Goal: Task Accomplishment & Management: Use online tool/utility

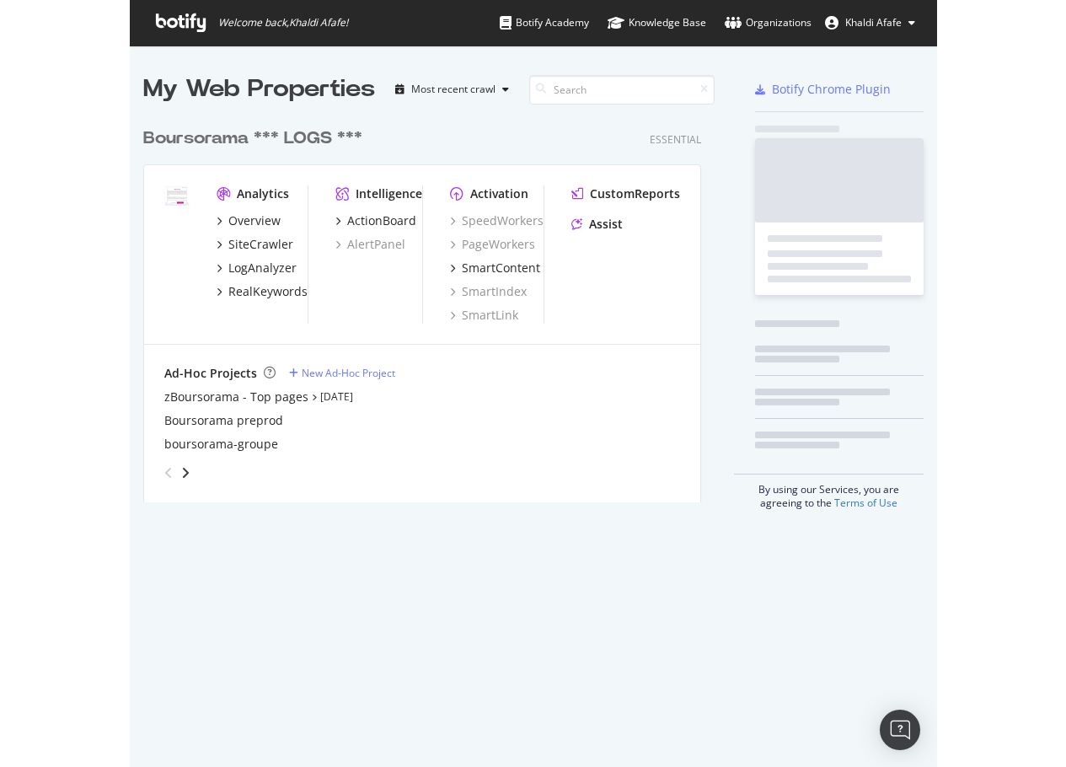
scroll to position [754, 782]
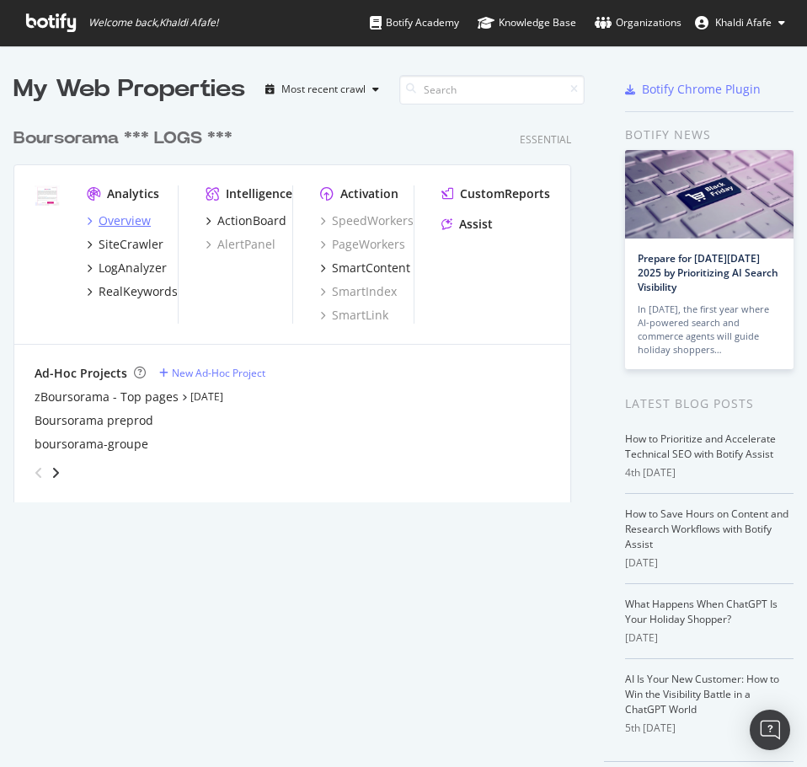
click at [137, 217] on div "Overview" at bounding box center [125, 220] width 52 height 17
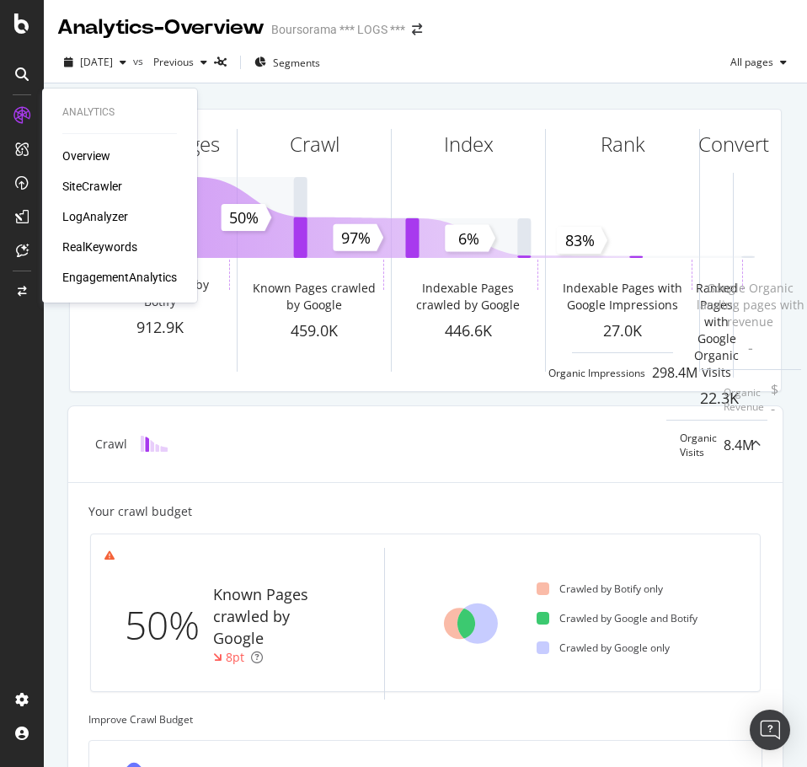
click at [83, 179] on div "SiteCrawler" at bounding box center [92, 186] width 60 height 17
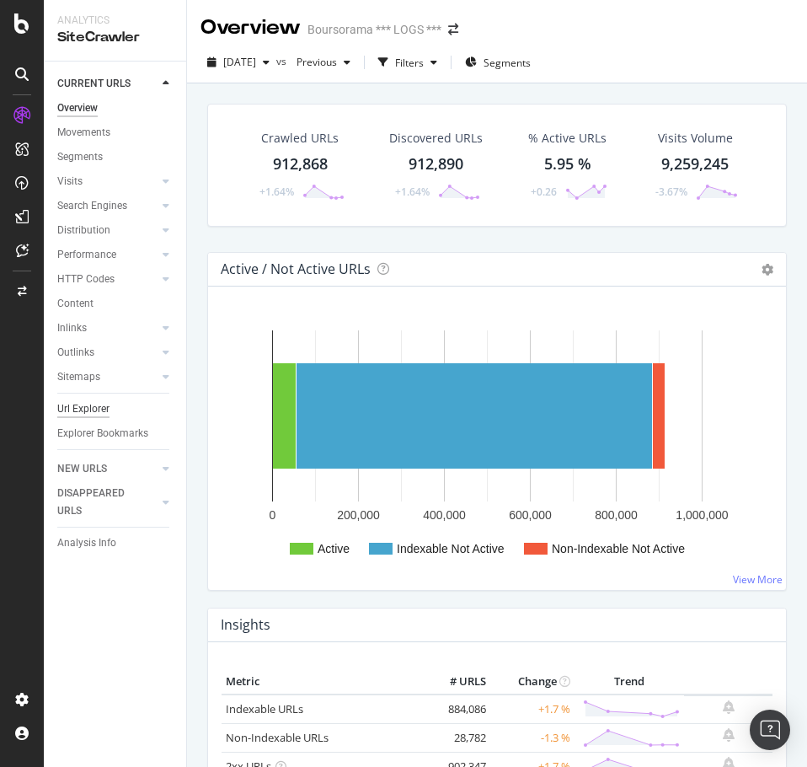
click at [93, 404] on div "Url Explorer" at bounding box center [83, 409] width 52 height 18
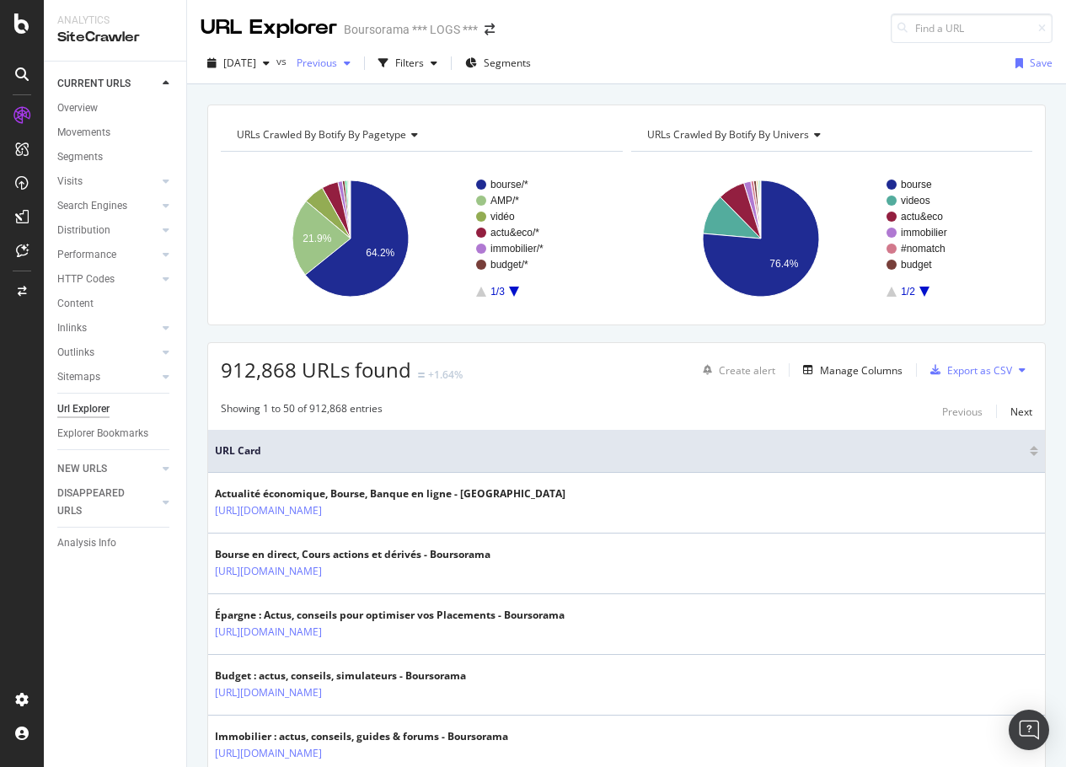
click at [357, 68] on div "Previous" at bounding box center [323, 63] width 67 height 25
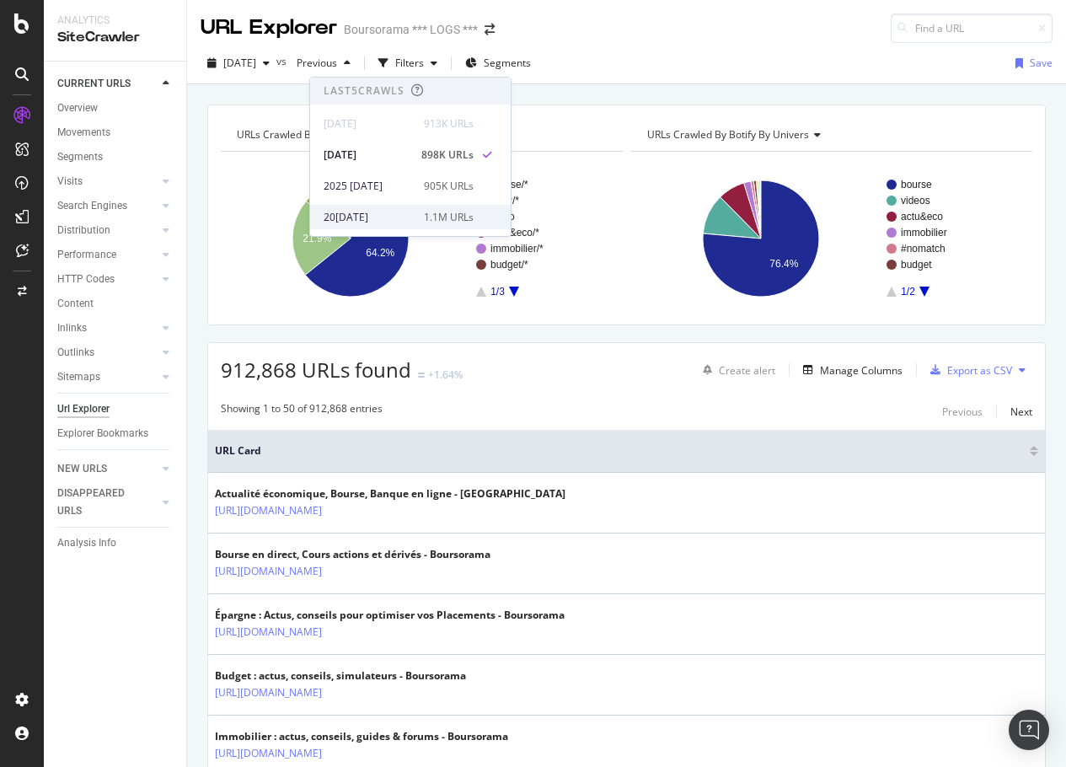
scroll to position [84, 0]
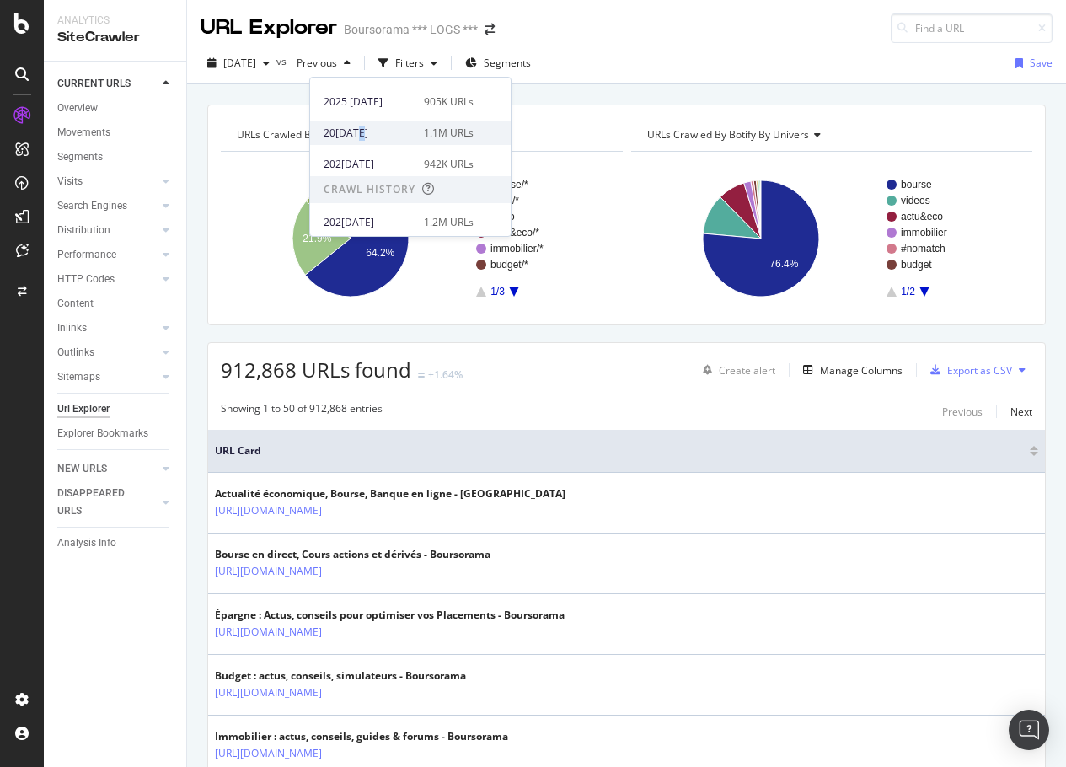
drag, startPoint x: 356, startPoint y: 121, endPoint x: 366, endPoint y: 142, distance: 23.0
click at [366, 142] on div "202[DATE]1M URLs" at bounding box center [410, 133] width 201 height 24
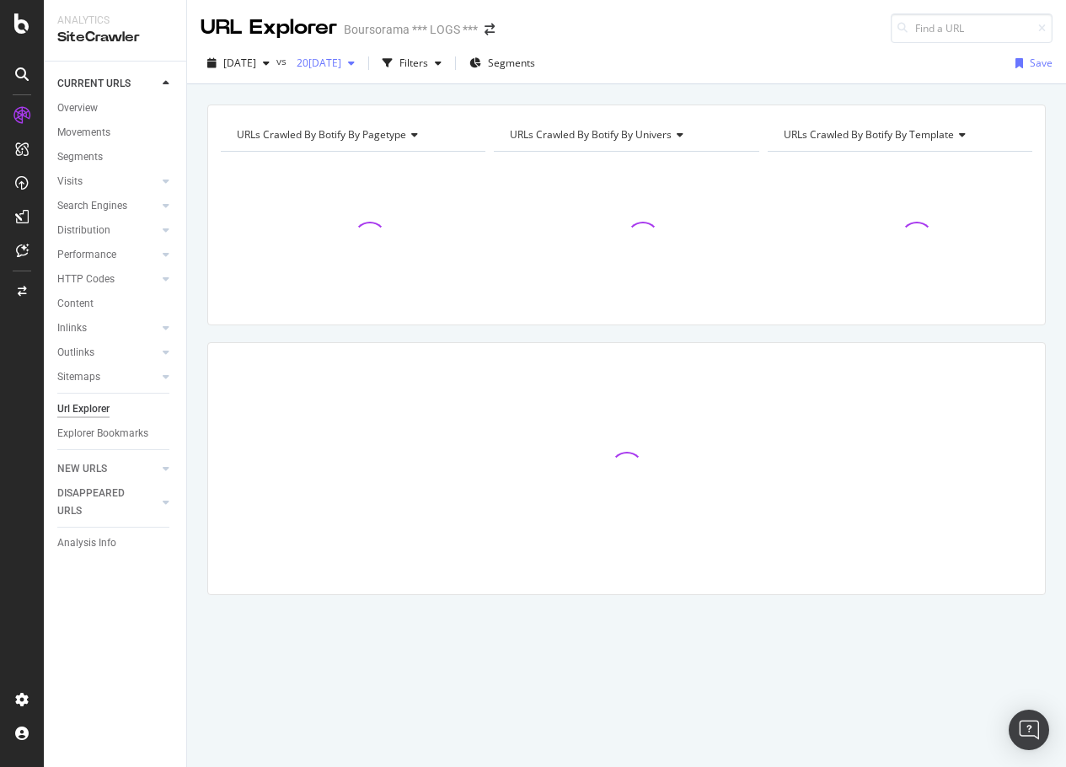
click at [362, 67] on div "button" at bounding box center [351, 63] width 20 height 10
click at [276, 60] on div "button" at bounding box center [266, 63] width 20 height 10
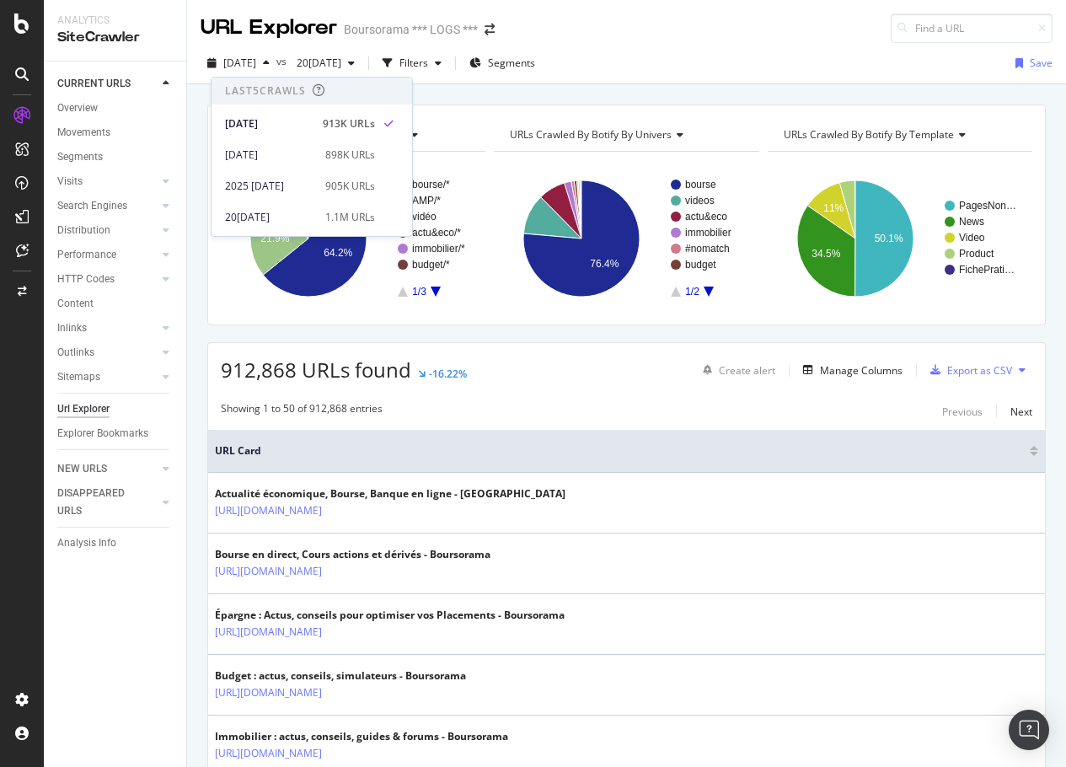
drag, startPoint x: 547, startPoint y: 30, endPoint x: 498, endPoint y: 27, distance: 49.0
click at [547, 30] on div "URL Explorer Boursorama *** LOGS ***" at bounding box center [626, 21] width 879 height 43
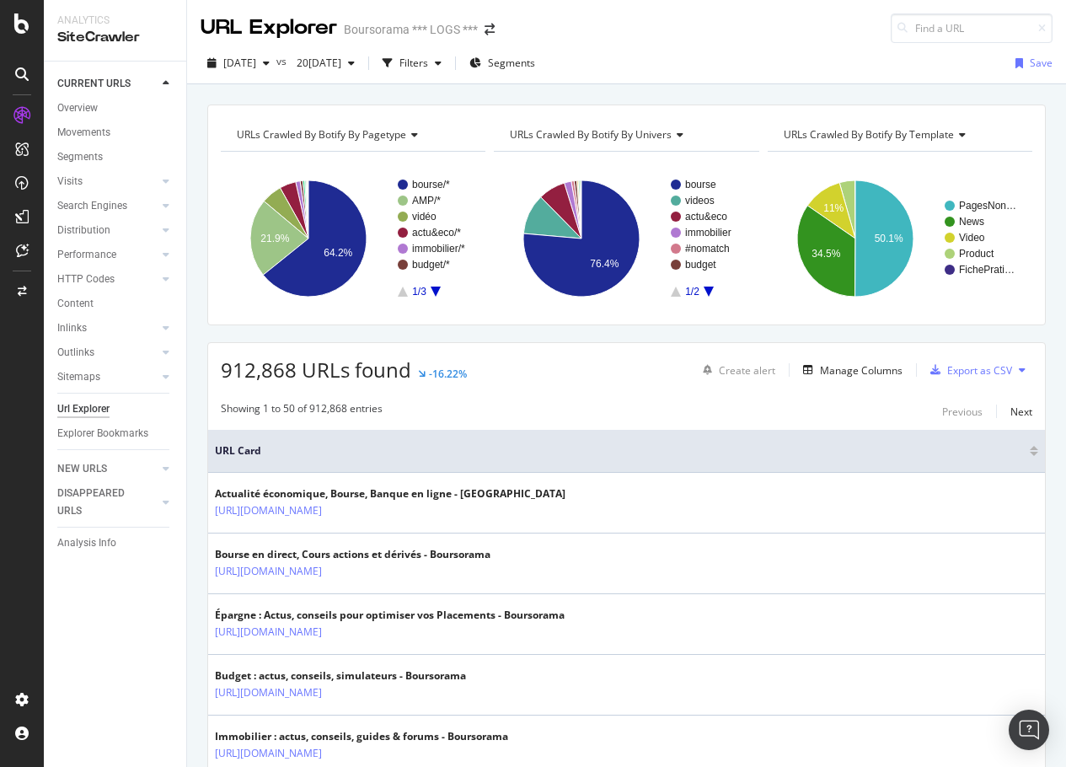
click at [99, 38] on div "SiteCrawler" at bounding box center [114, 37] width 115 height 19
click at [84, 114] on div "Overview" at bounding box center [77, 108] width 40 height 18
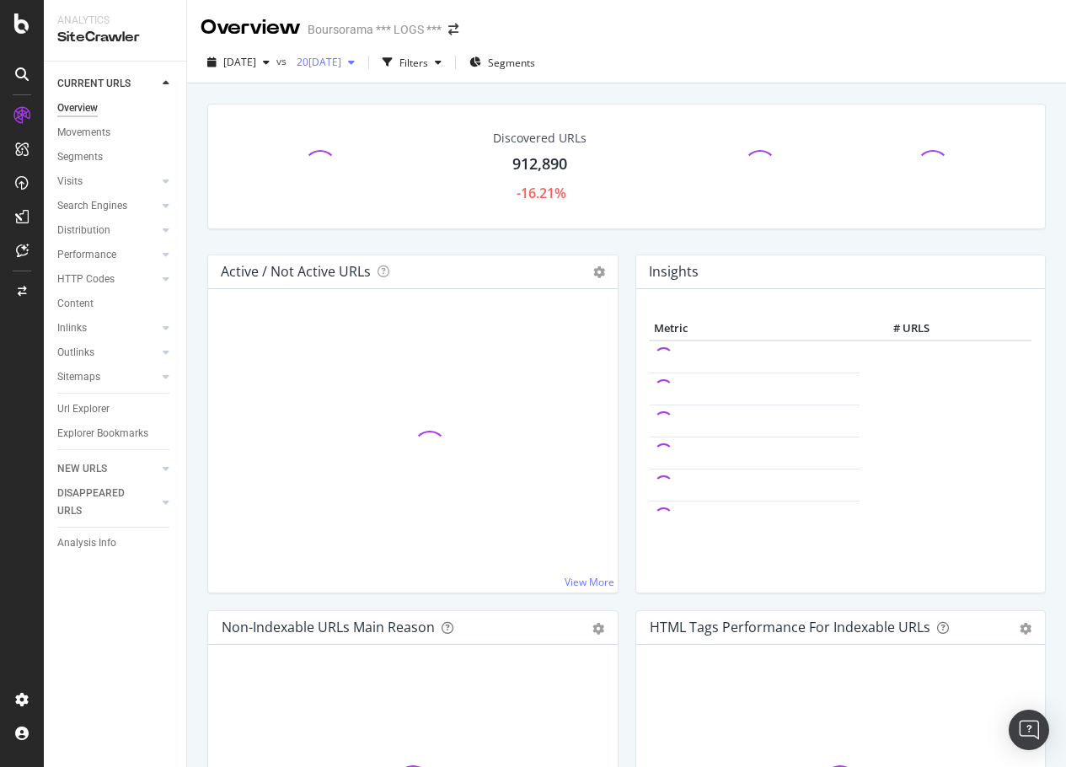
click at [341, 63] on span "20[DATE]" at bounding box center [315, 62] width 51 height 14
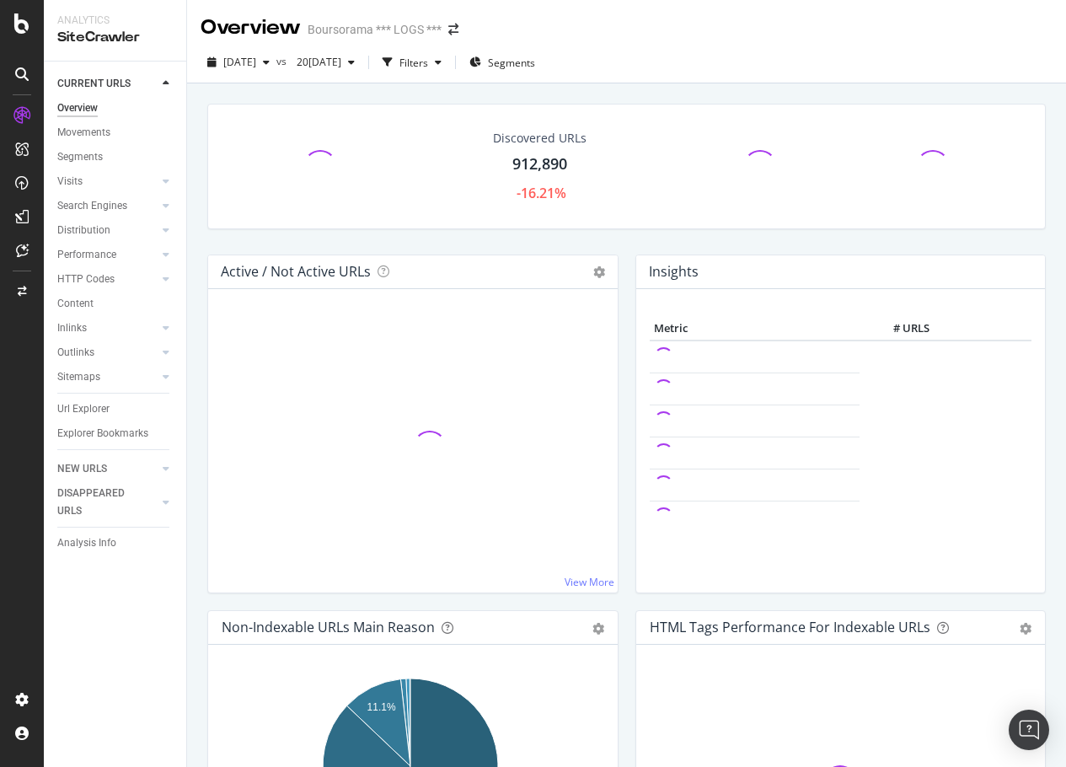
click at [693, 50] on div "20[DATE]s 20[DATE]ilters Segments" at bounding box center [626, 66] width 879 height 34
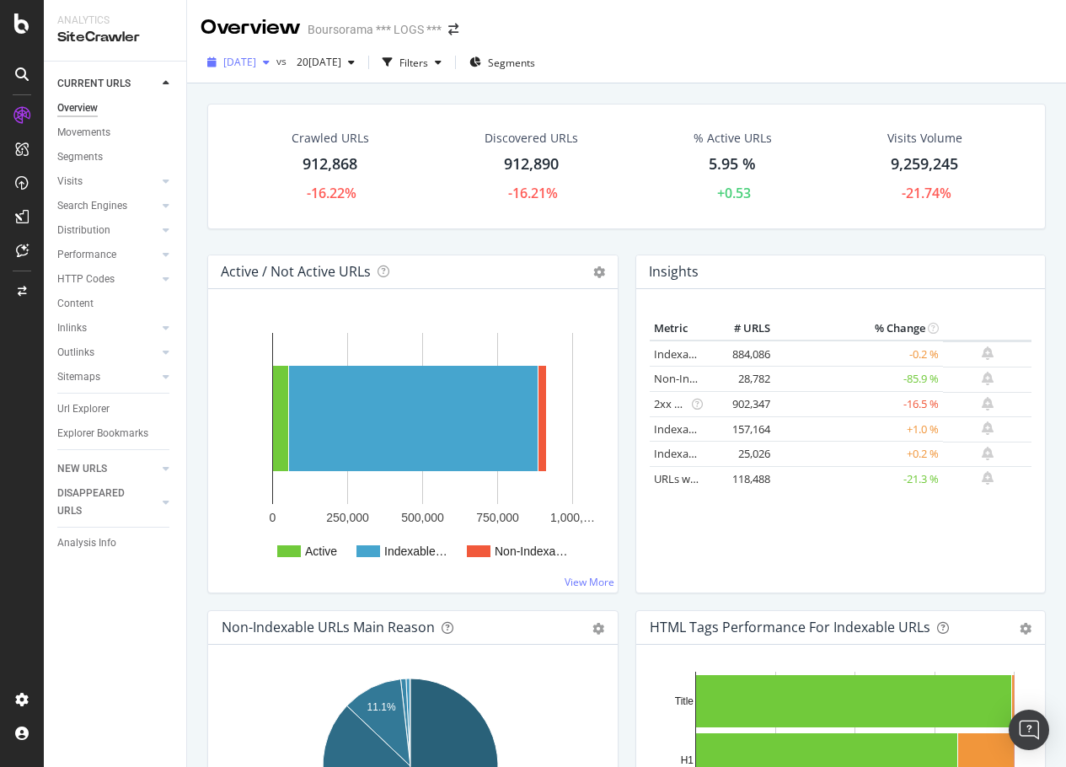
click at [256, 56] on span "[DATE]" at bounding box center [239, 62] width 33 height 14
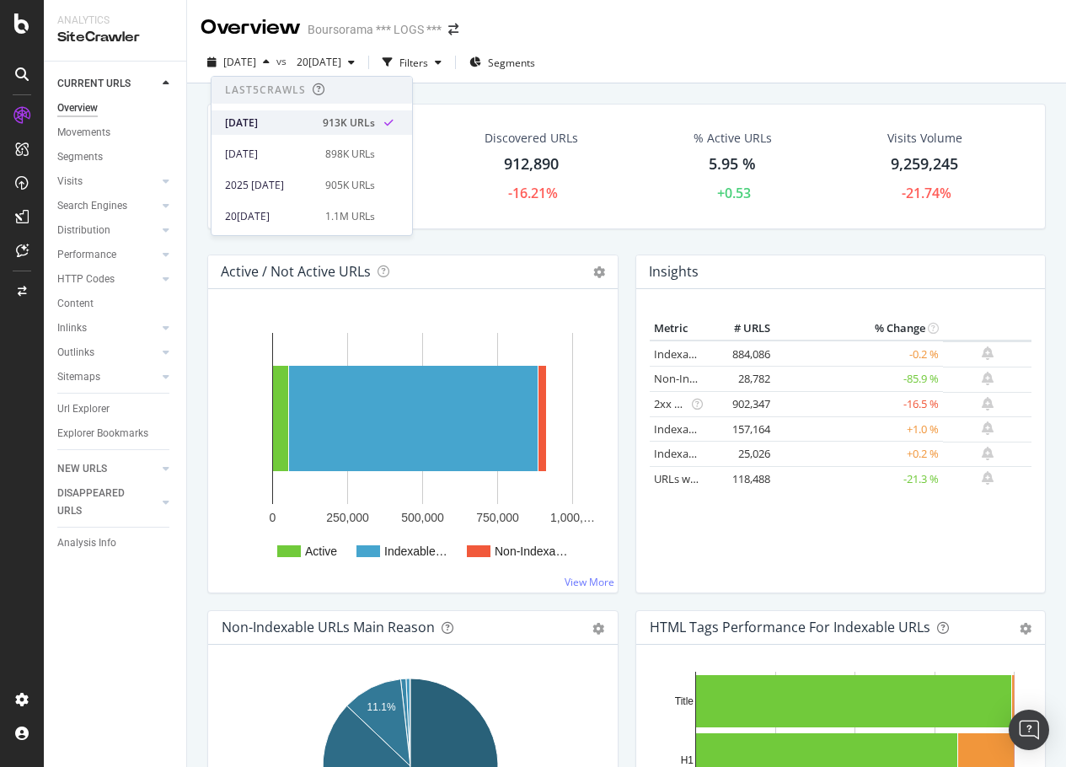
click at [271, 117] on div "[DATE]" at bounding box center [269, 122] width 88 height 15
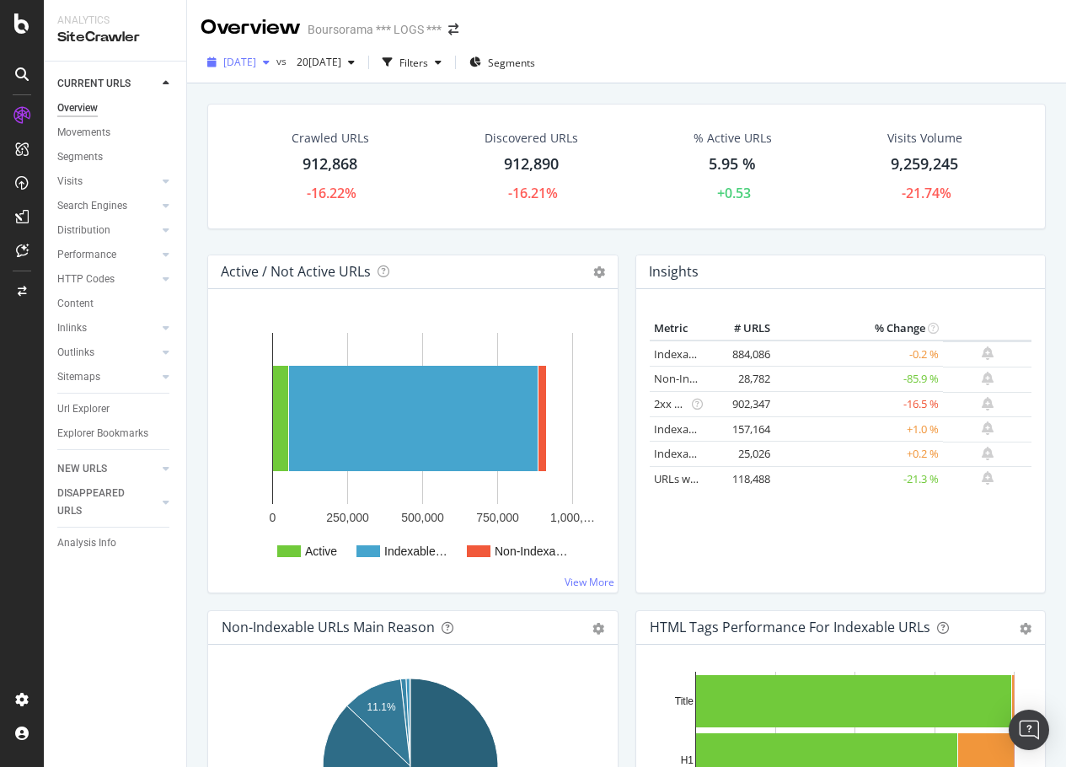
click at [255, 58] on span "[DATE]" at bounding box center [239, 62] width 33 height 14
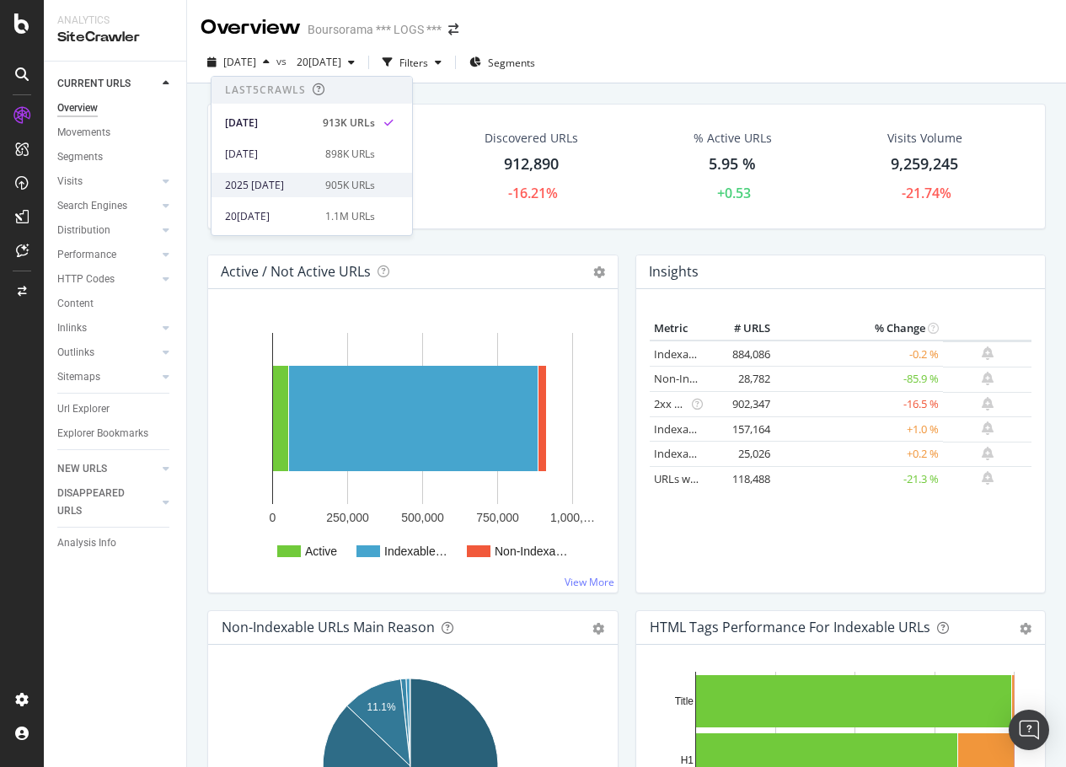
click at [271, 185] on div "2025 [DATE]" at bounding box center [270, 185] width 90 height 15
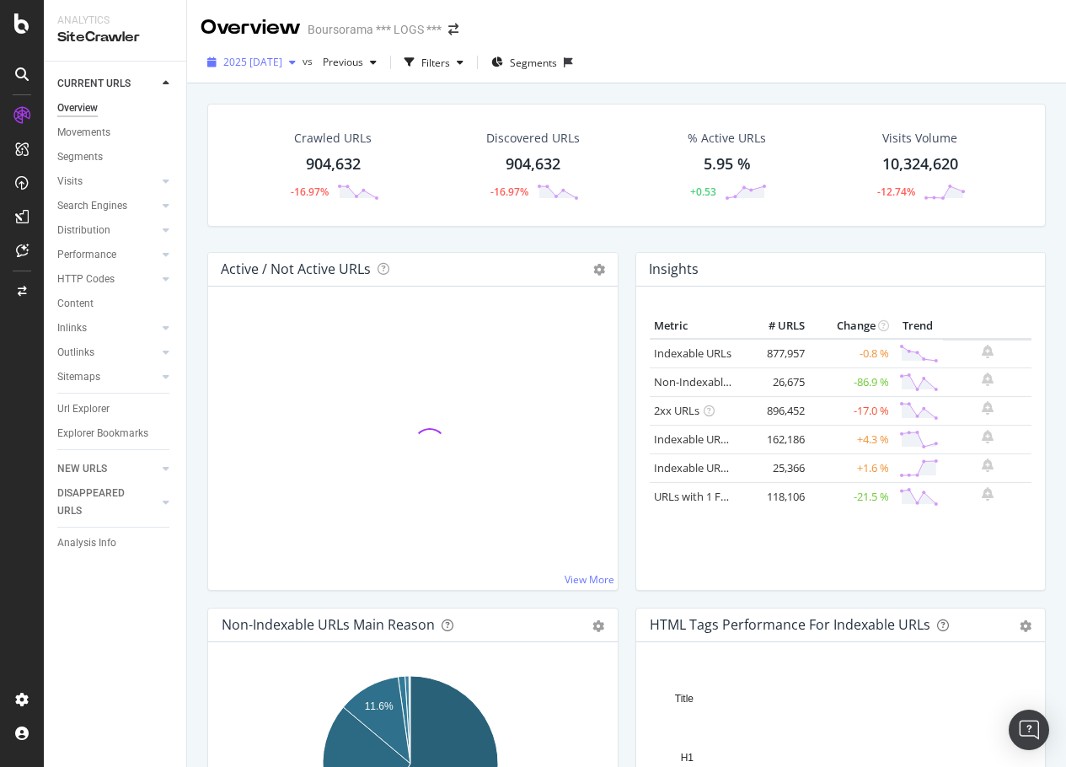
click at [296, 66] on icon "button" at bounding box center [292, 62] width 7 height 10
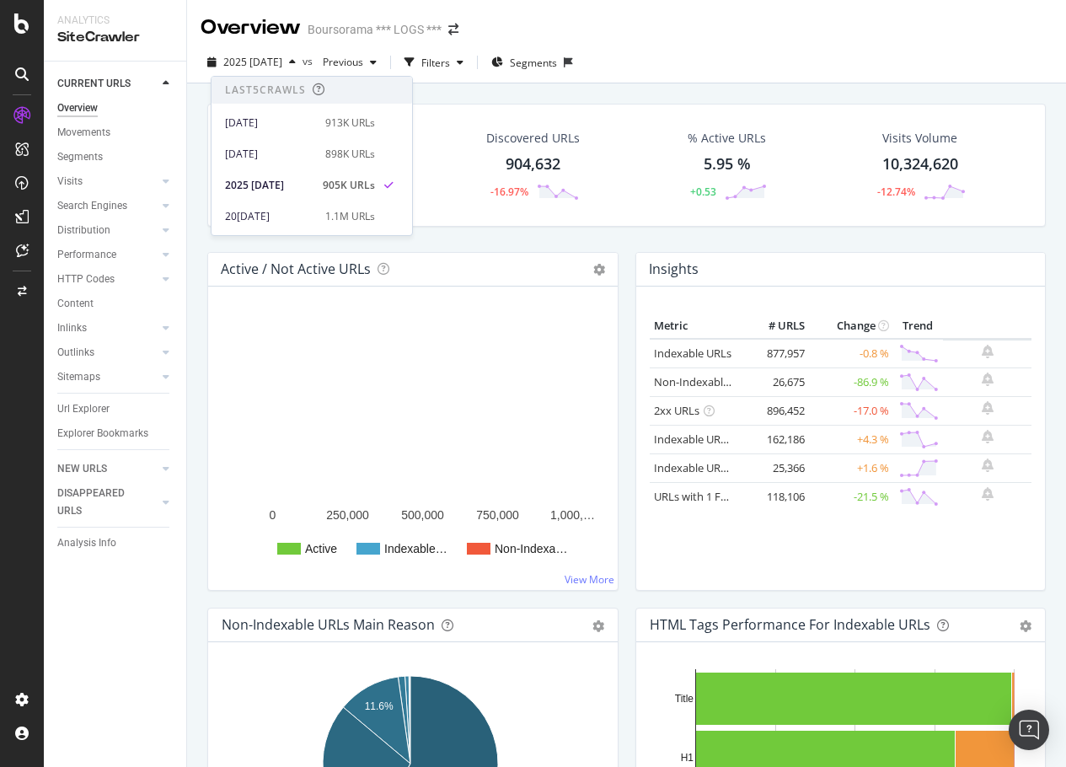
click at [717, 19] on div "Overview Boursorama *** LOGS ***" at bounding box center [626, 21] width 879 height 42
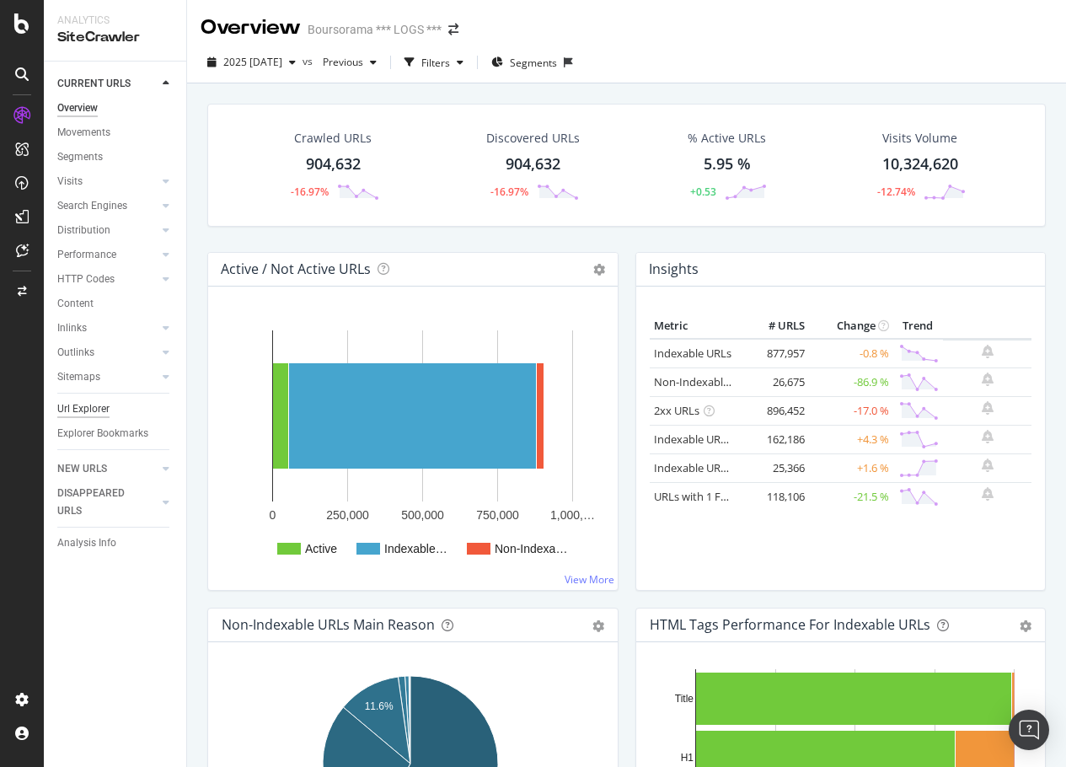
click at [92, 405] on div "Url Explorer" at bounding box center [83, 409] width 52 height 18
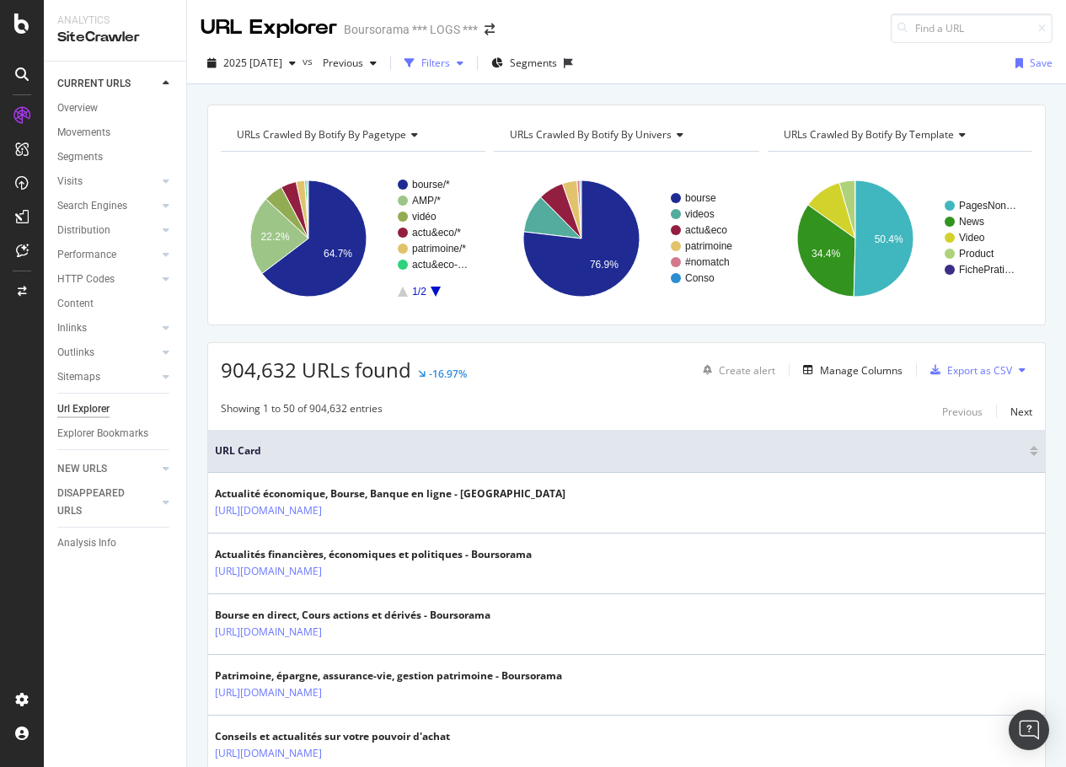
click at [437, 62] on div "Filters" at bounding box center [435, 63] width 29 height 14
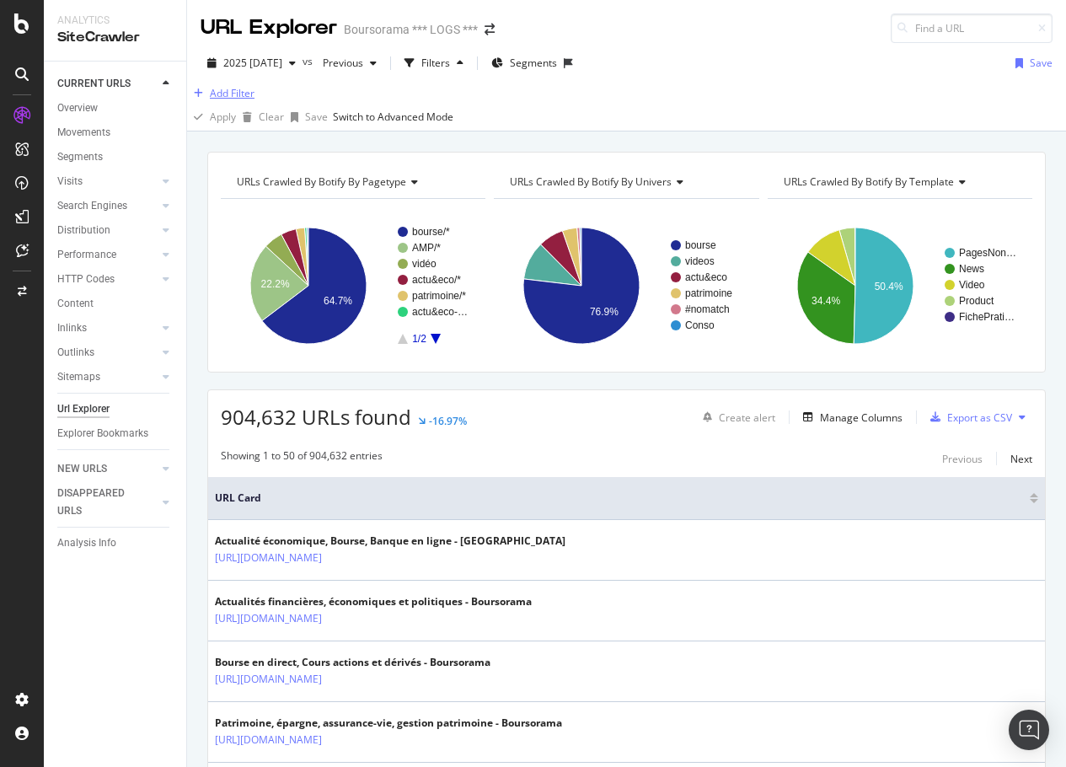
click at [235, 100] on div "Add Filter" at bounding box center [232, 93] width 45 height 14
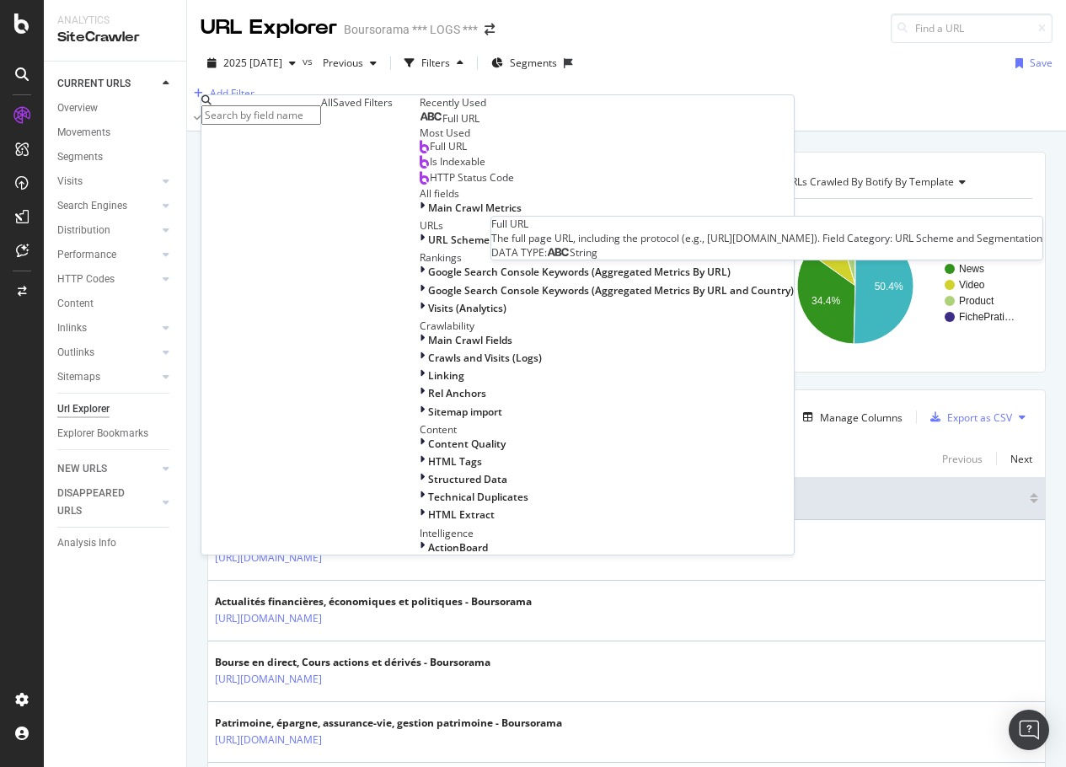
click at [442, 126] on span "Full URL" at bounding box center [460, 118] width 37 height 14
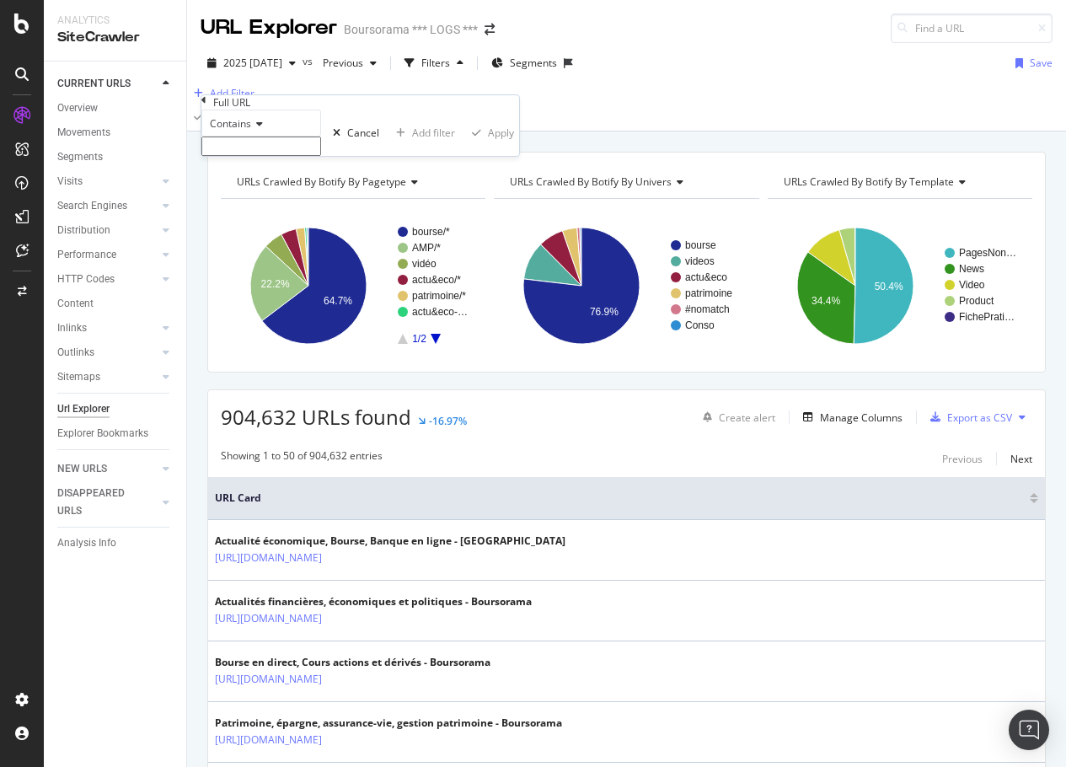
click at [254, 156] on input "text" at bounding box center [261, 146] width 120 height 19
paste input "simulateur"
type input "simulateur"
click at [488, 145] on div "Apply" at bounding box center [501, 138] width 26 height 14
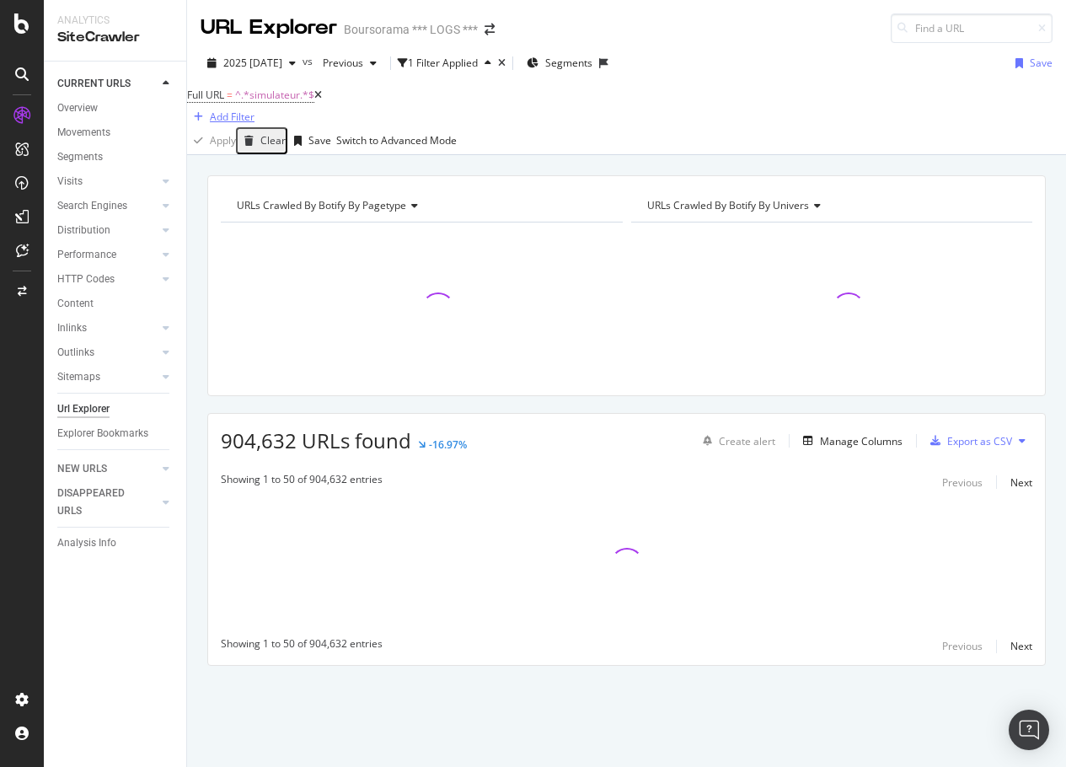
click at [203, 112] on icon "button" at bounding box center [198, 117] width 9 height 10
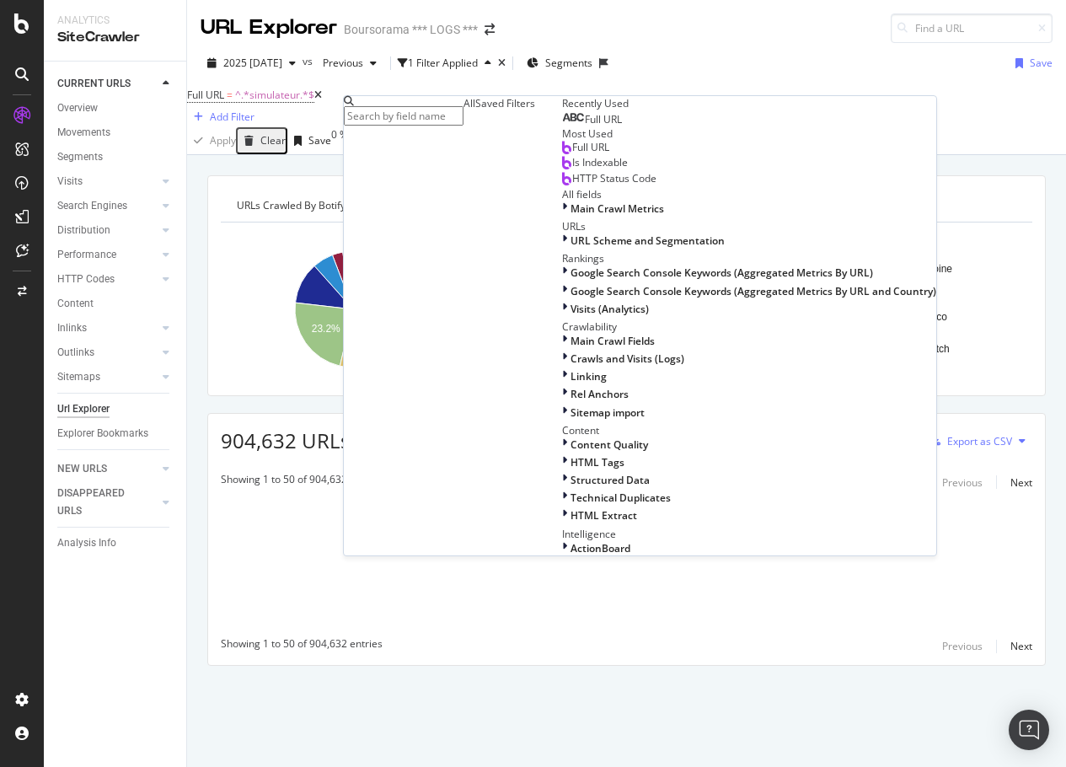
click at [417, 115] on input "text" at bounding box center [404, 115] width 120 height 19
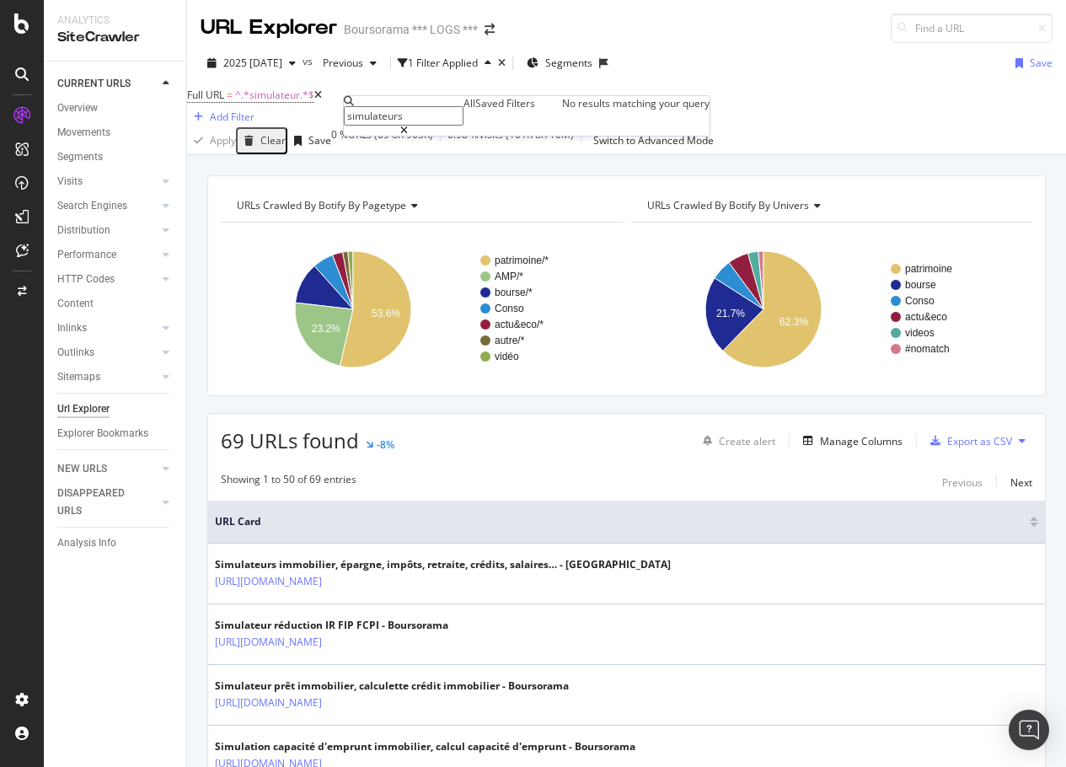
type input "simulateurs"
click at [408, 126] on icon at bounding box center [404, 131] width 8 height 10
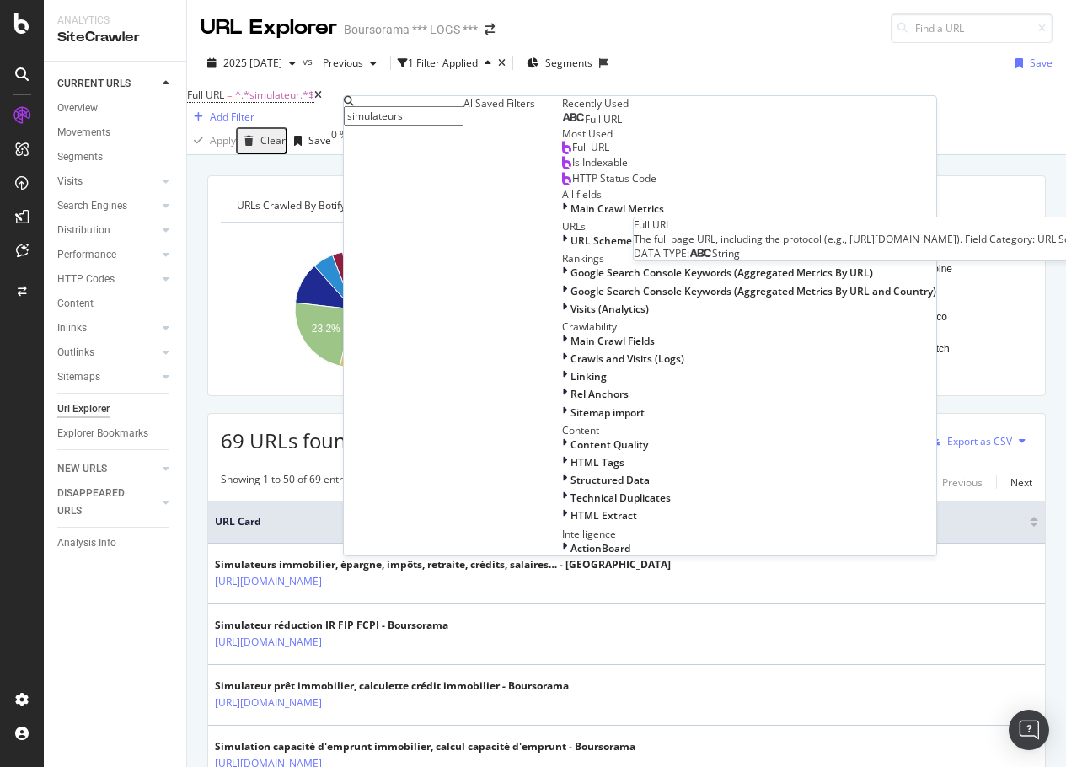
click at [585, 126] on span "Full URL" at bounding box center [603, 119] width 37 height 14
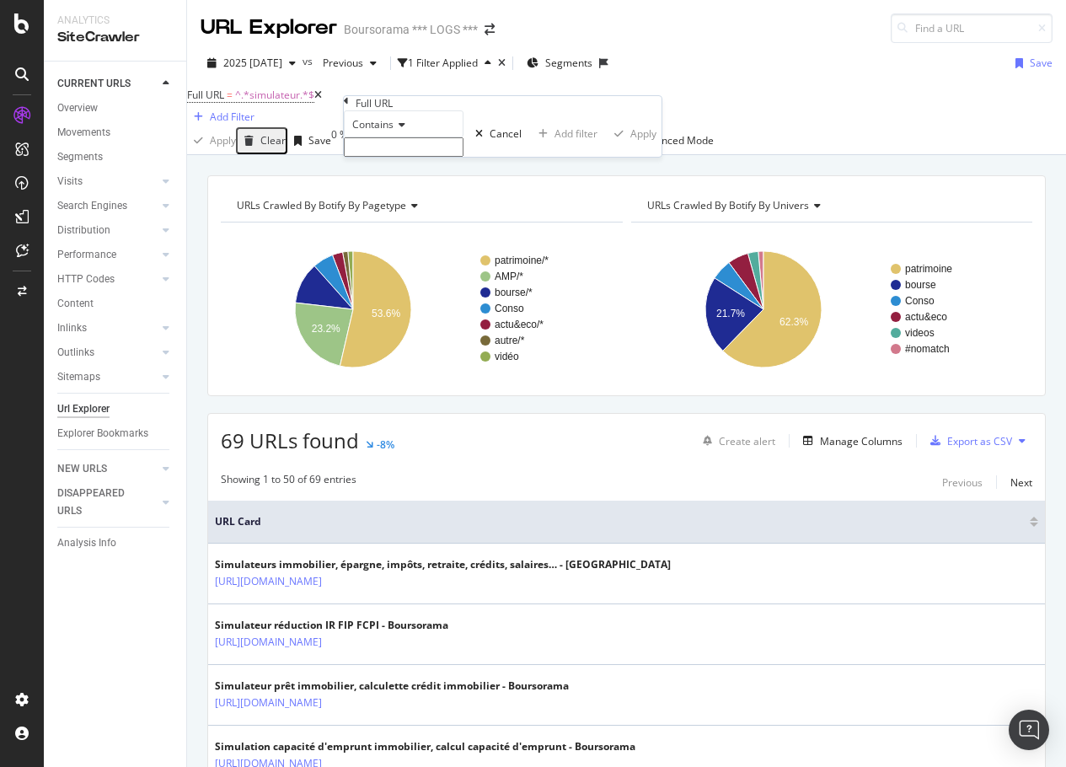
click at [405, 157] on input "text" at bounding box center [404, 146] width 120 height 19
paste input "simulateur"
type input "simulateurs"
click at [630, 146] on div "Apply" at bounding box center [643, 138] width 26 height 14
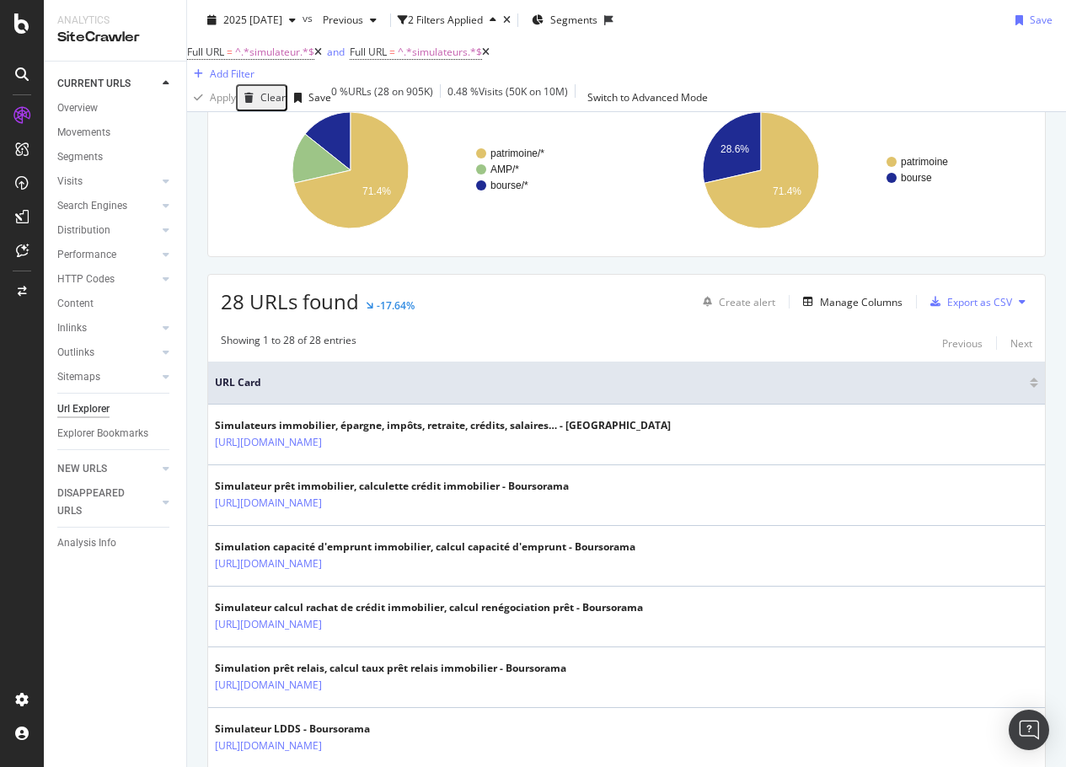
scroll to position [101, 0]
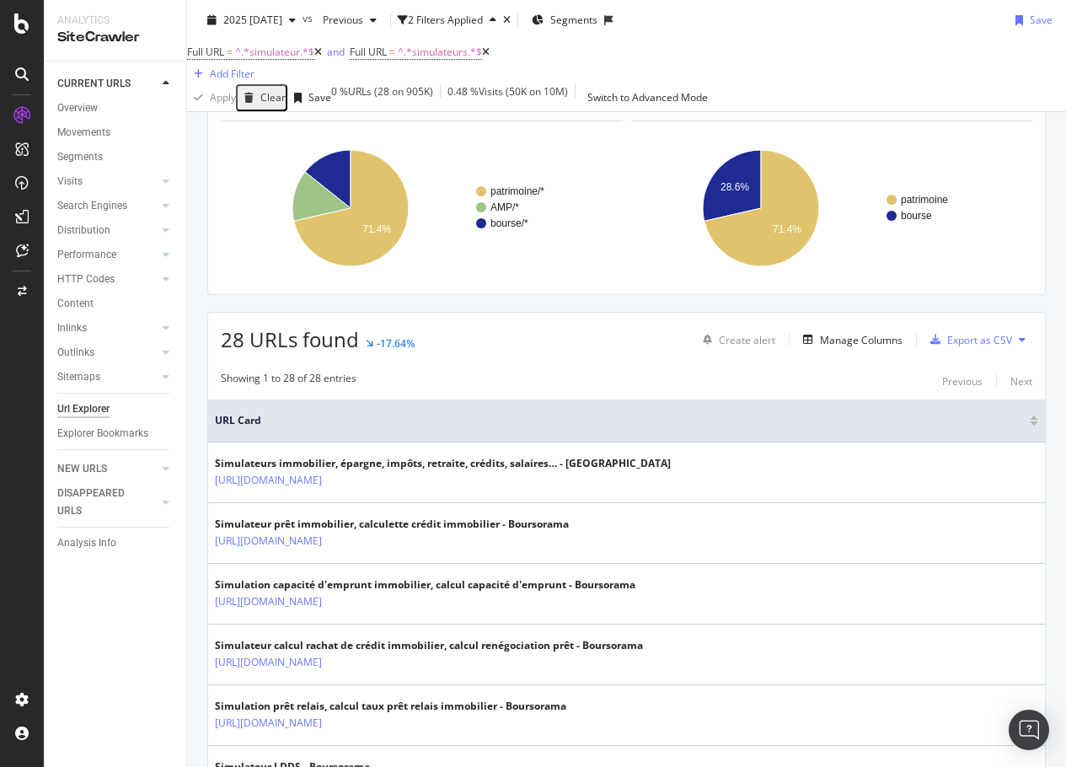
click at [806, 346] on button at bounding box center [1022, 339] width 20 height 27
click at [806, 344] on icon at bounding box center [1022, 340] width 7 height 10
click at [806, 347] on div "Export as CSV" at bounding box center [979, 340] width 65 height 14
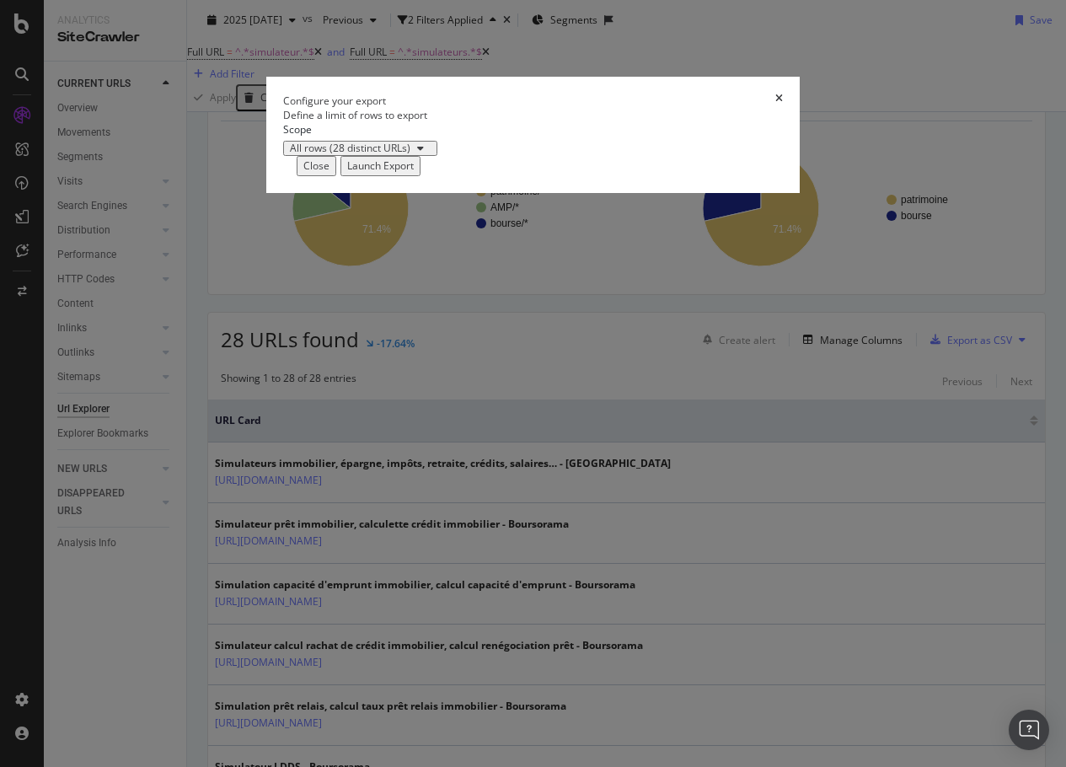
click at [349, 153] on div "All rows (28 distinct URLs)" at bounding box center [350, 148] width 121 height 10
click at [544, 156] on div "All rows (28 distinct URLs)" at bounding box center [533, 148] width 500 height 15
click at [414, 173] on div "Launch Export" at bounding box center [380, 165] width 67 height 14
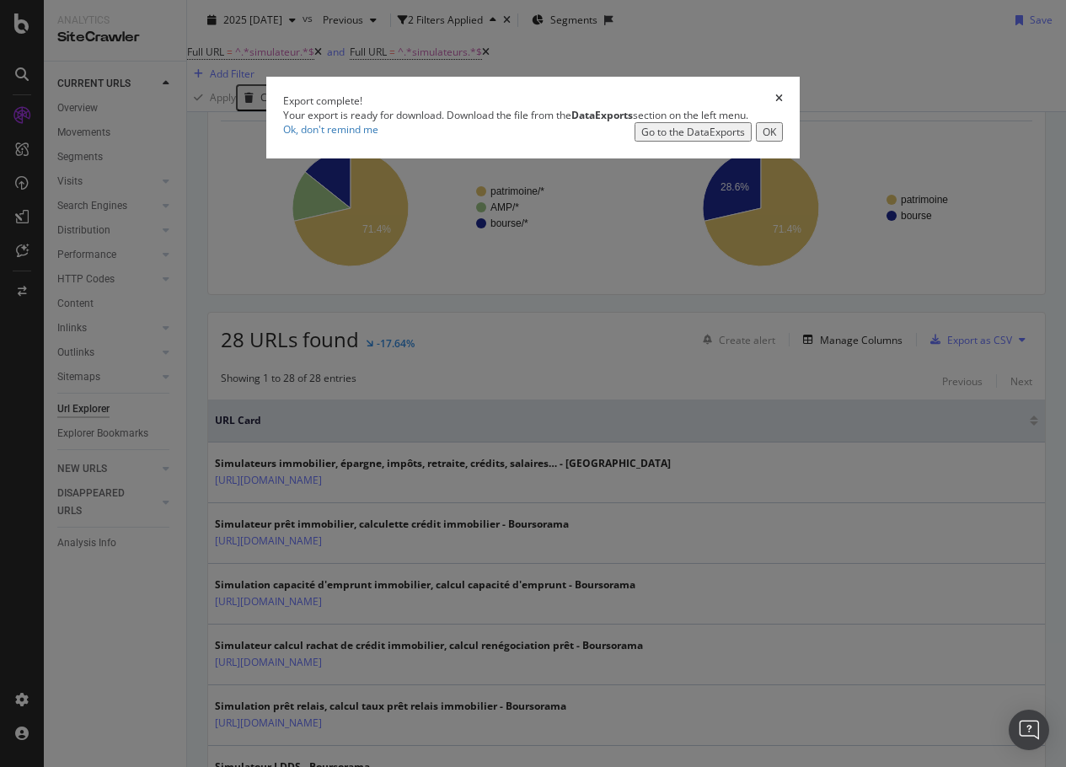
click at [745, 139] on div "Go to the DataExports" at bounding box center [693, 132] width 104 height 14
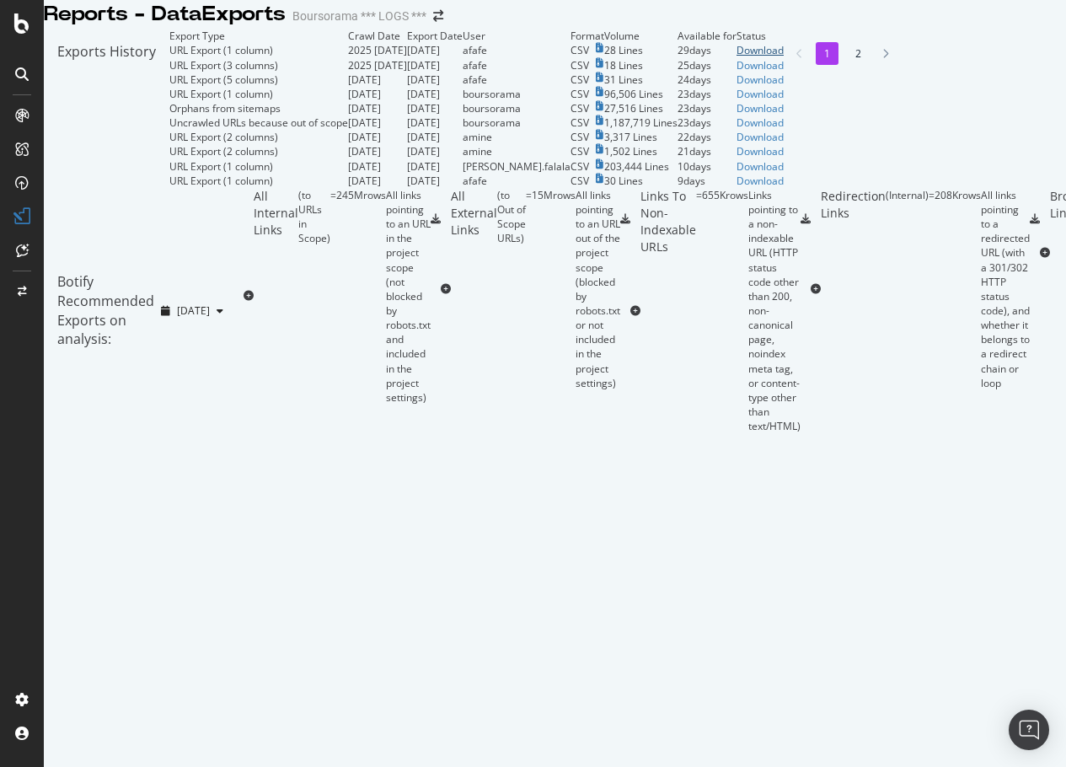
click at [784, 57] on div "Download" at bounding box center [760, 50] width 47 height 14
click at [18, 67] on icon at bounding box center [21, 73] width 13 height 13
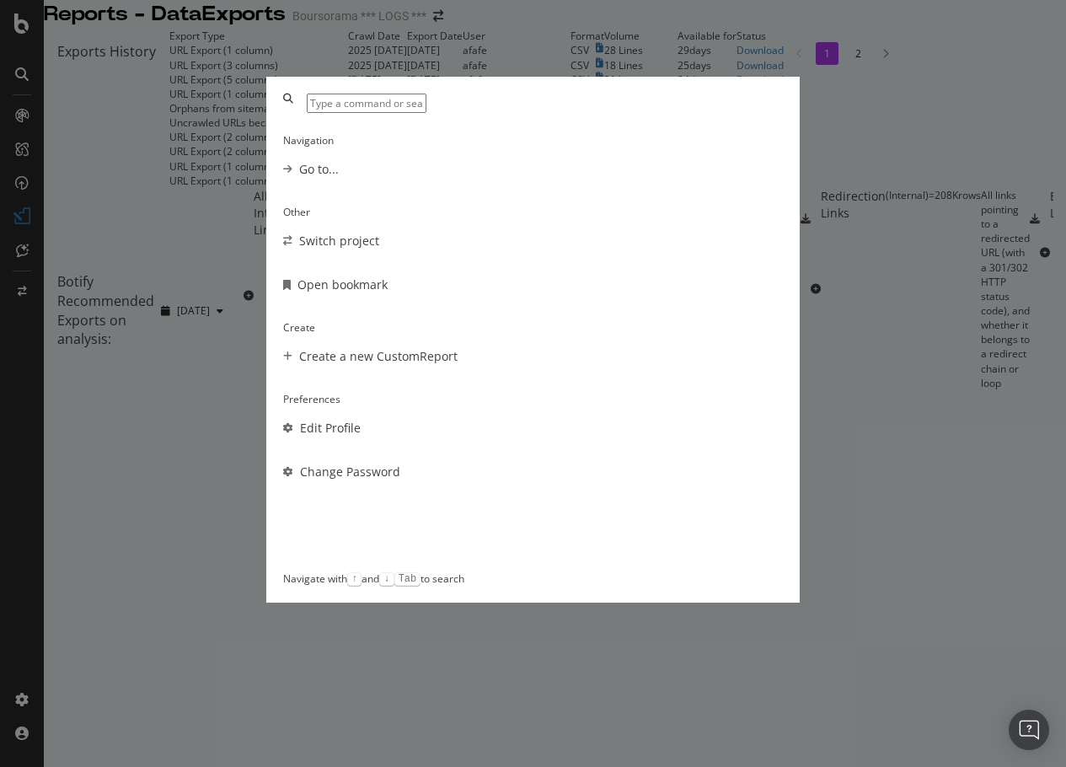
click at [25, 113] on div "Navigation Go to... Other Switch project Open bookmark Create Create a new Cust…" at bounding box center [533, 383] width 1066 height 767
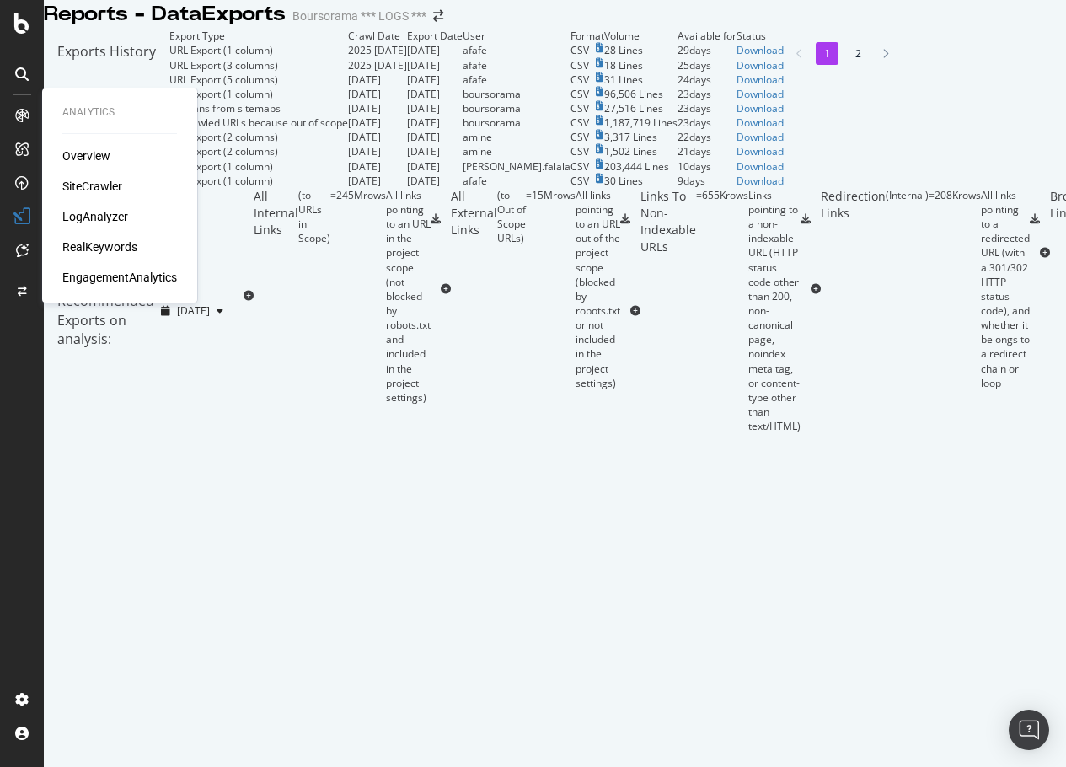
click at [108, 189] on div "SiteCrawler" at bounding box center [92, 186] width 60 height 17
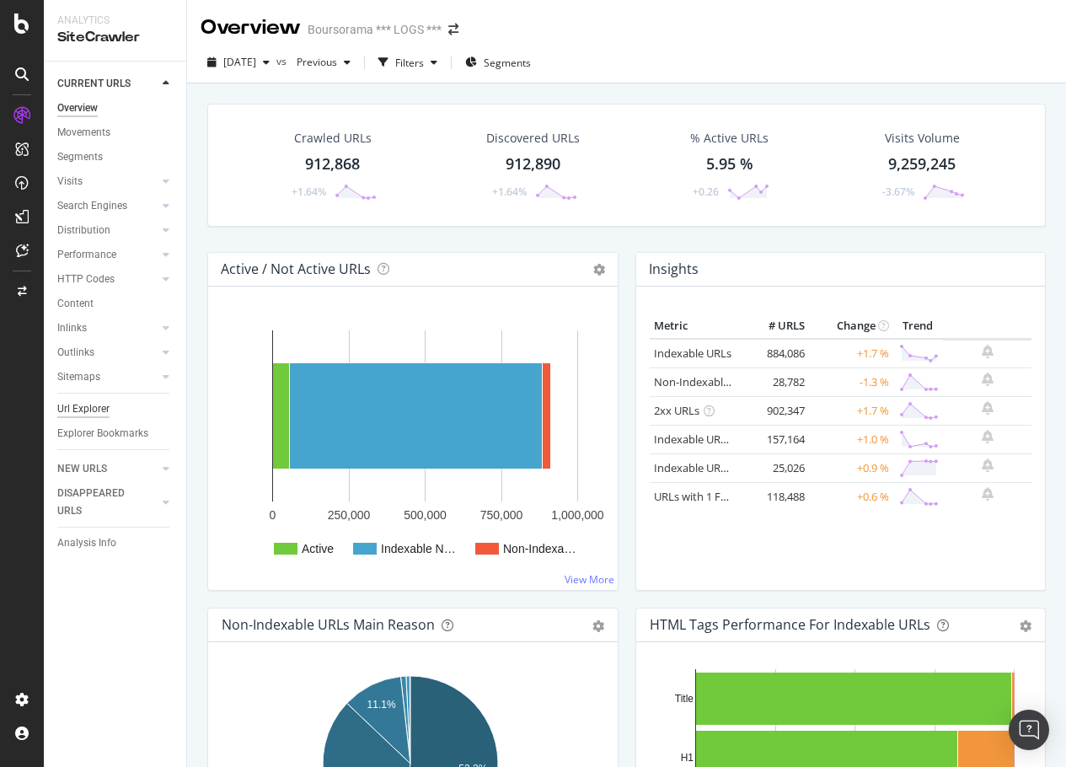
click at [72, 410] on div "Url Explorer" at bounding box center [83, 409] width 52 height 18
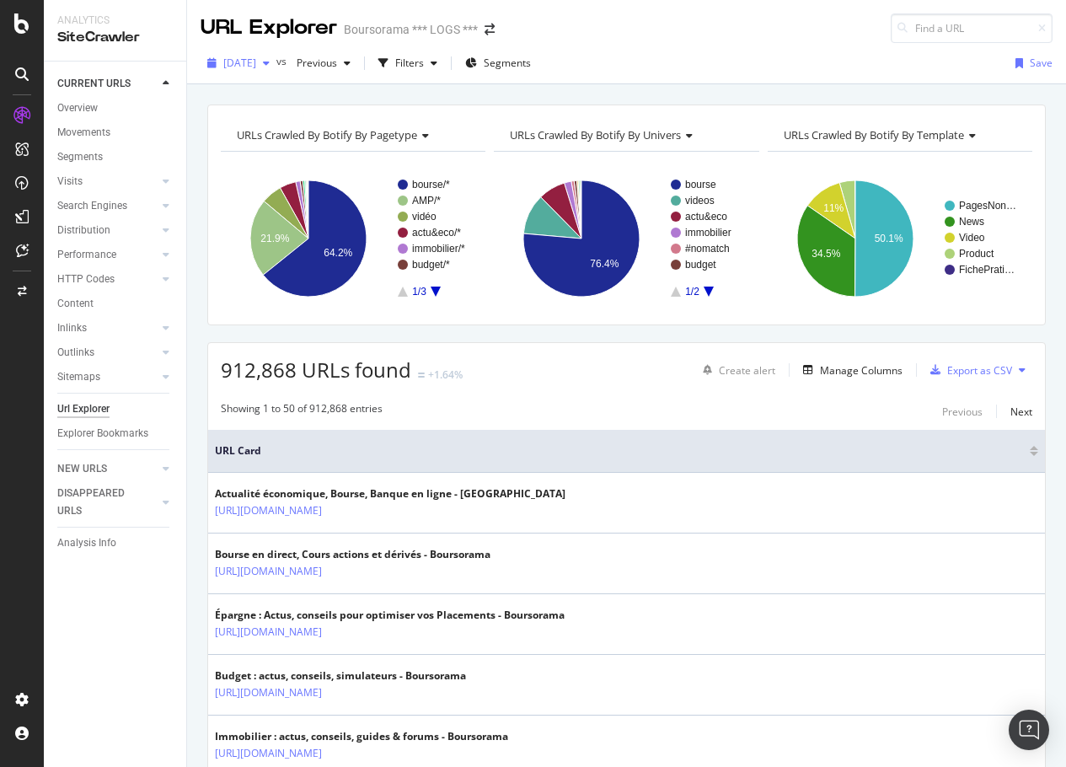
click at [270, 61] on icon "button" at bounding box center [266, 63] width 7 height 10
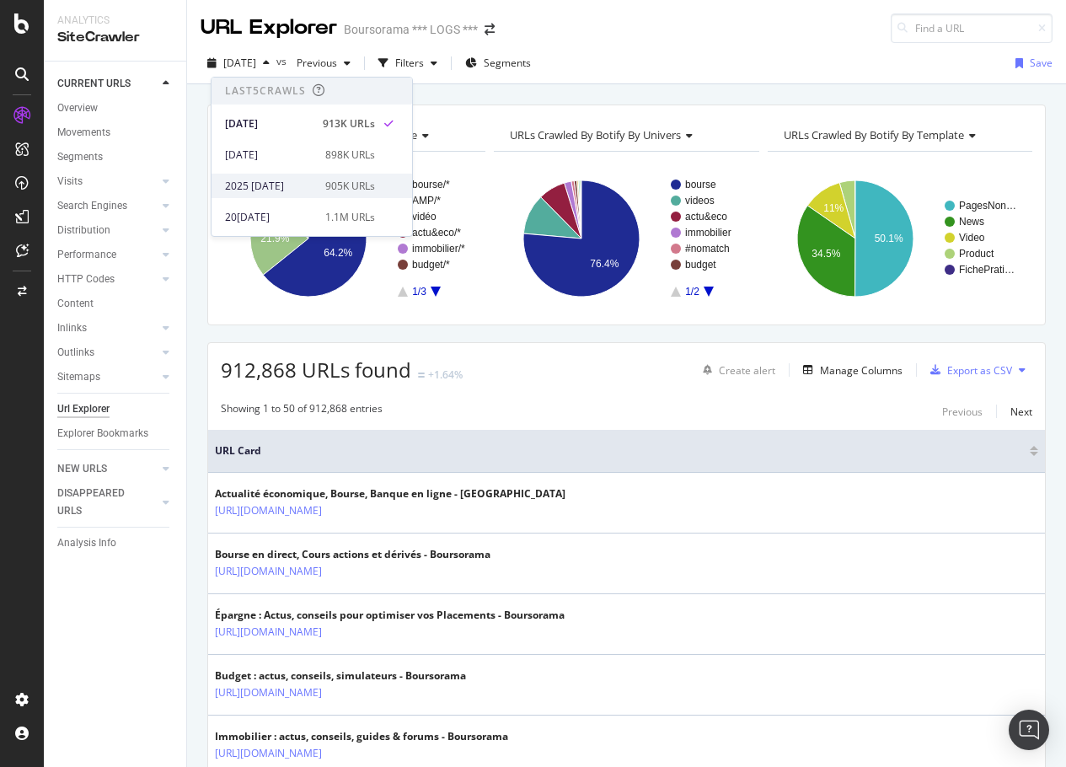
click at [255, 185] on div "2025 [DATE]" at bounding box center [270, 186] width 90 height 15
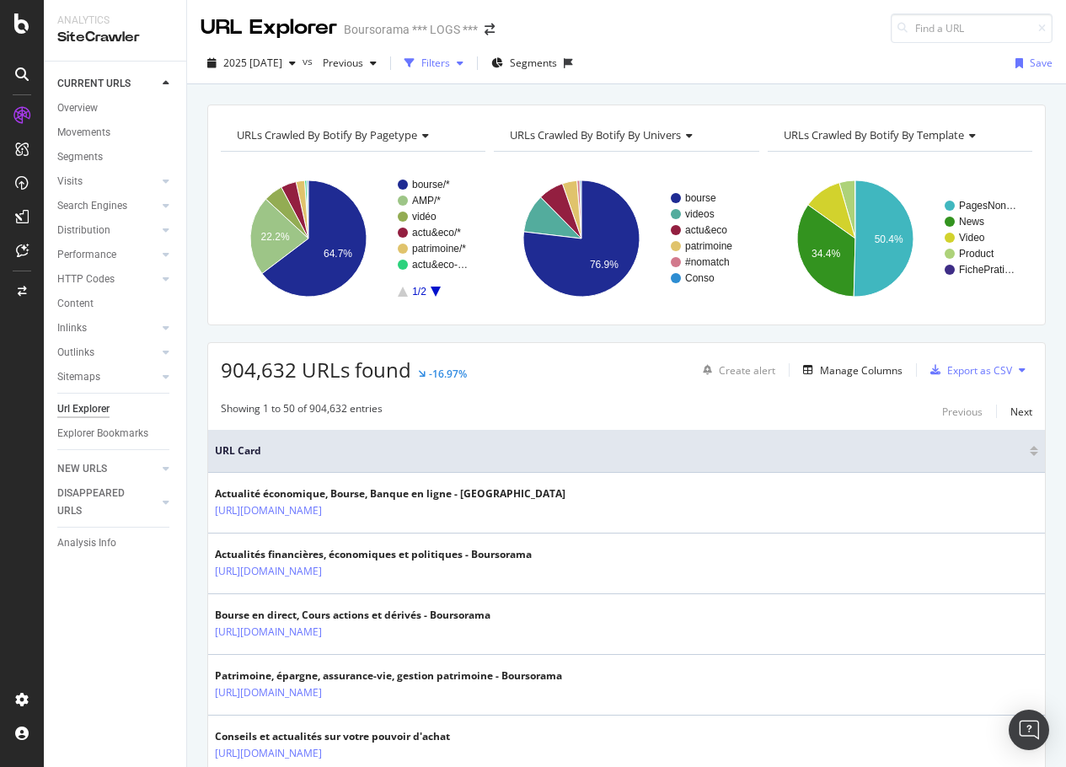
click at [428, 67] on div "Filters" at bounding box center [435, 63] width 29 height 14
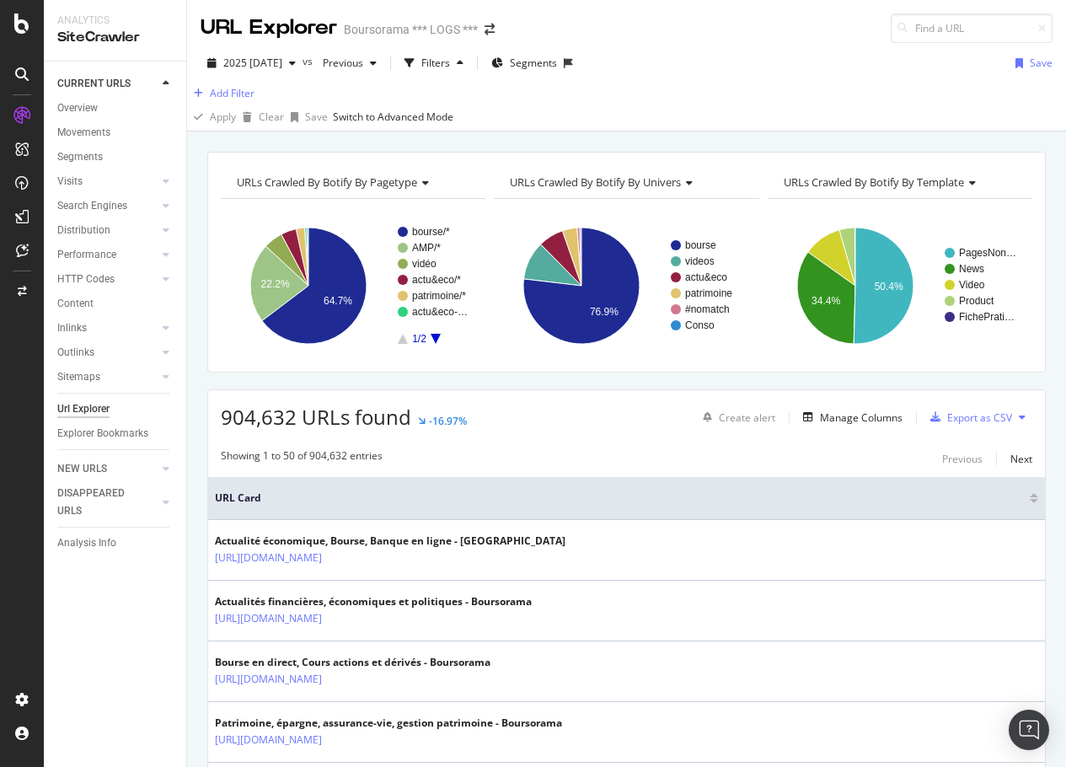
click at [179, 105] on div "Overview" at bounding box center [121, 109] width 129 height 21
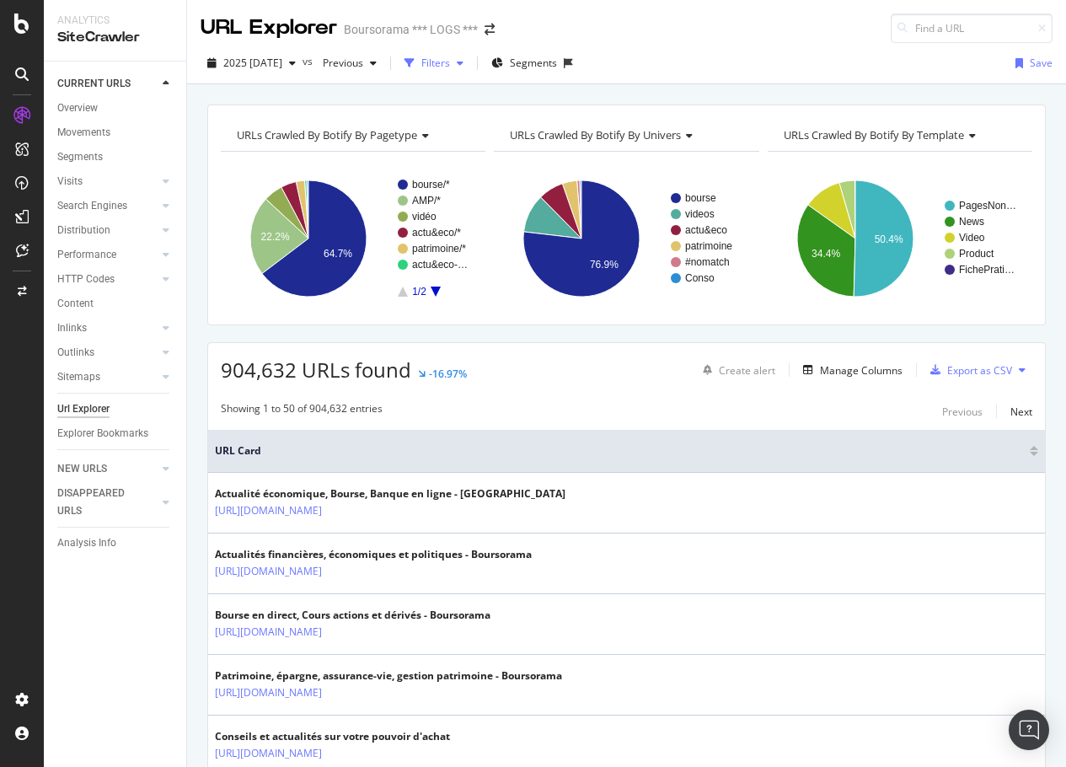
click at [450, 68] on div "Filters" at bounding box center [435, 63] width 29 height 14
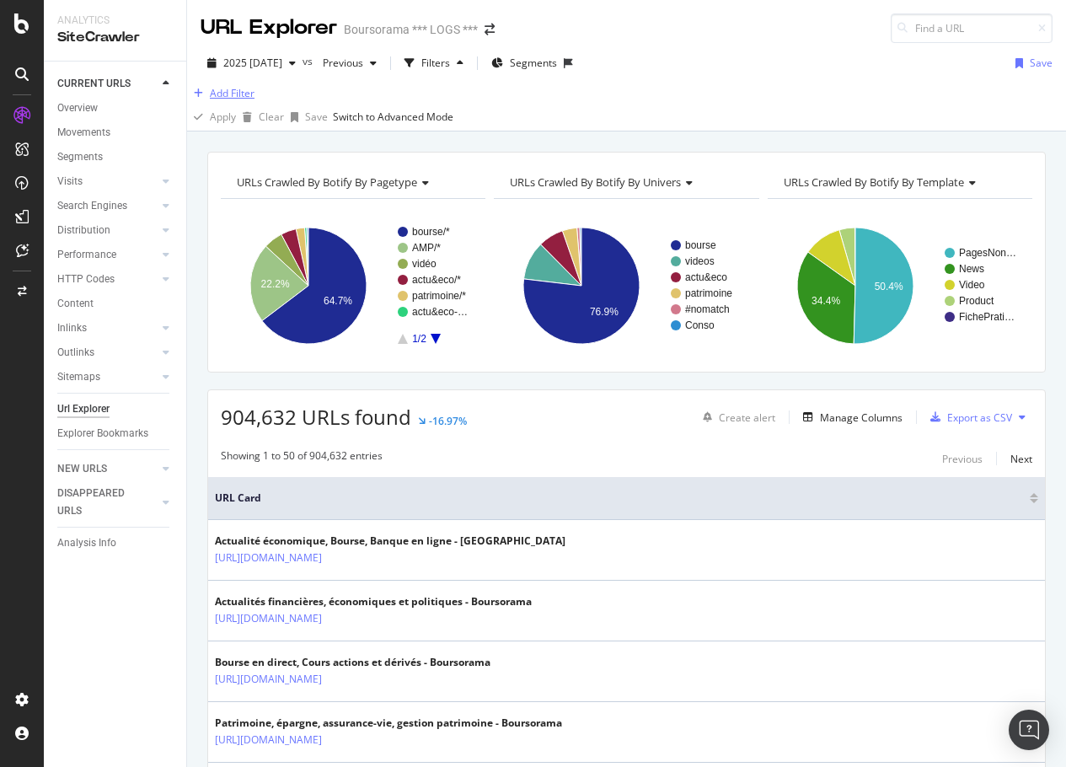
click at [252, 100] on div "Add Filter" at bounding box center [232, 93] width 45 height 14
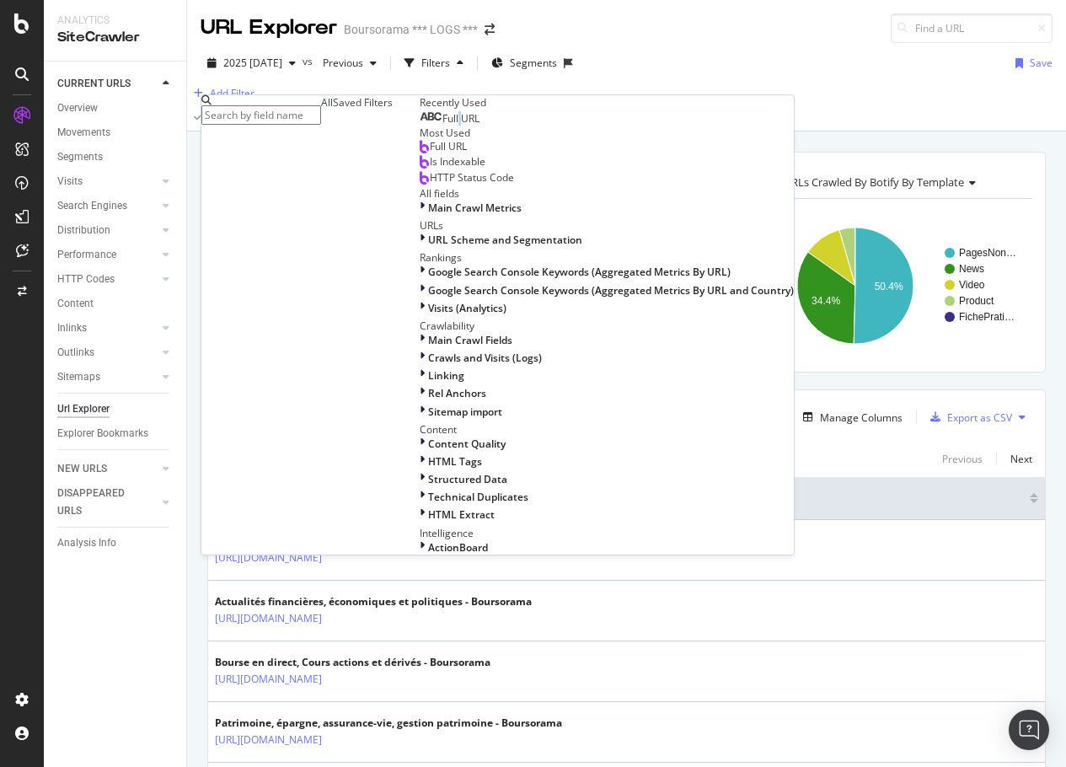
drag, startPoint x: 267, startPoint y: 212, endPoint x: 269, endPoint y: 228, distance: 16.1
click at [420, 126] on div "Full URL" at bounding box center [607, 118] width 374 height 16
click at [442, 126] on span "Full URL" at bounding box center [460, 118] width 37 height 14
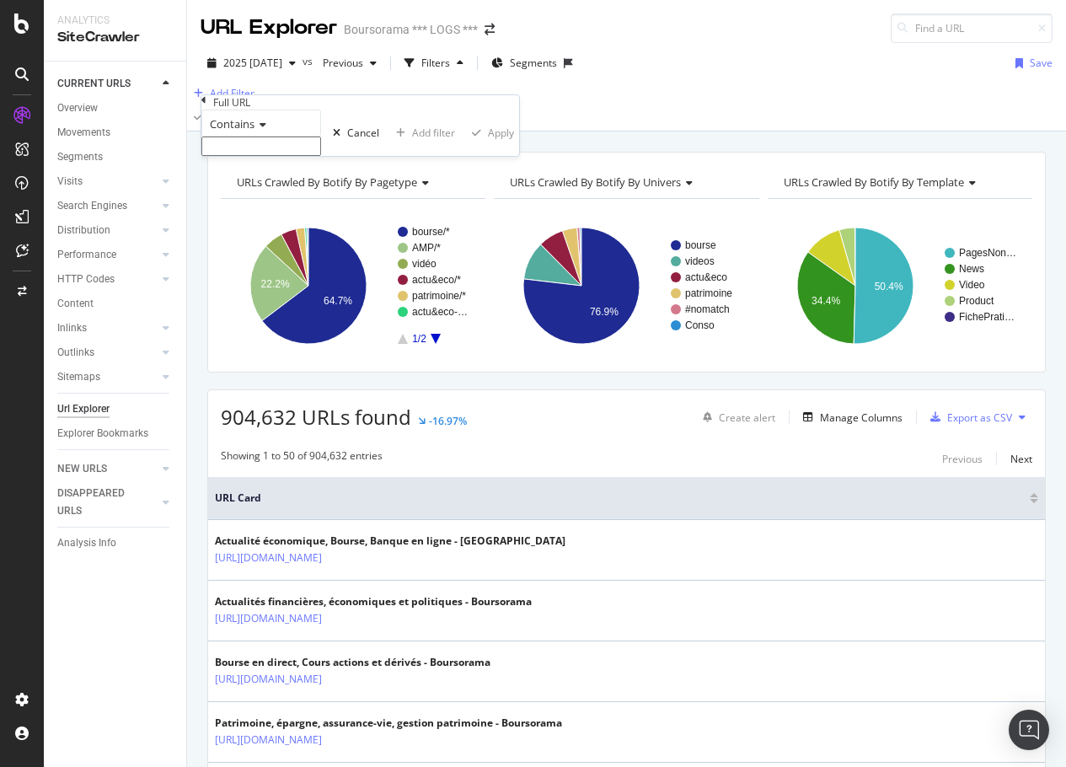
click at [248, 156] on div "Contains Cancel Add filter Apply" at bounding box center [360, 133] width 318 height 46
click at [248, 156] on input "text" at bounding box center [261, 146] width 120 height 19
click at [249, 156] on input "text" at bounding box center [261, 146] width 120 height 19
click at [257, 156] on input "text" at bounding box center [261, 146] width 120 height 19
paste input "/patrimoine/immobilier/simulateur/pinel"
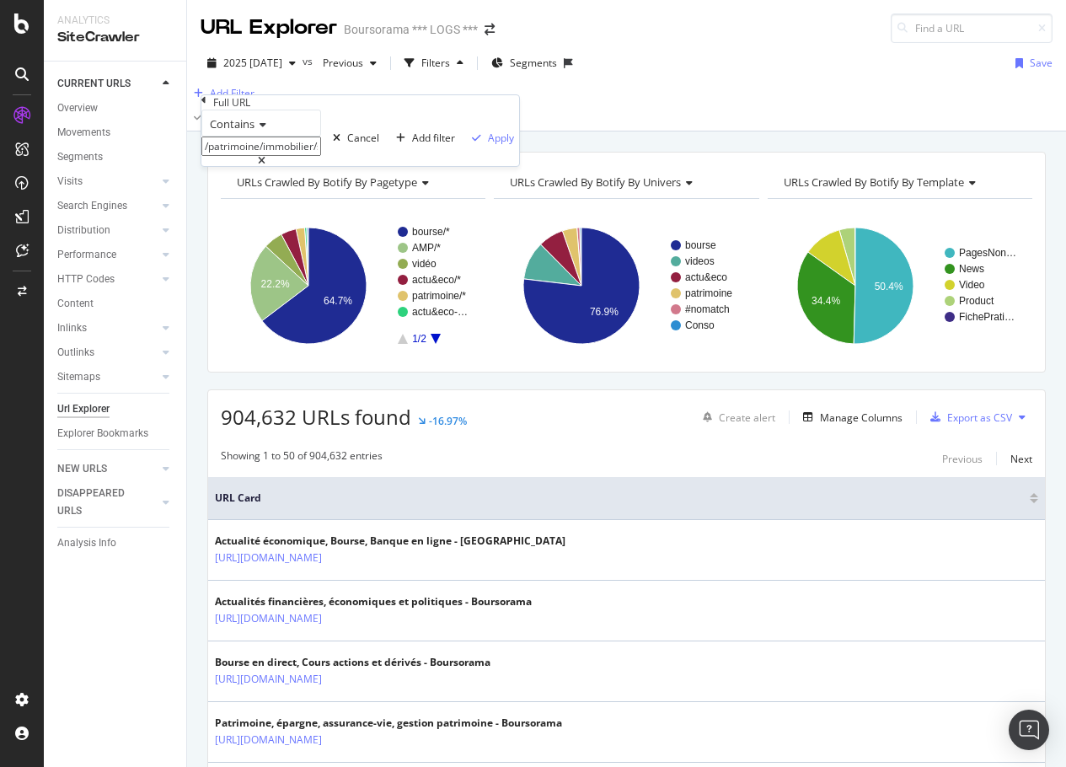
drag, startPoint x: 292, startPoint y: 178, endPoint x: -273, endPoint y: 252, distance: 570.3
click at [0, 252] on html "Analytics SiteCrawler CURRENT URLS Overview Movements Segments Visits Analysis …" at bounding box center [533, 383] width 1066 height 767
click at [293, 156] on input "simulateur/pinel" at bounding box center [261, 146] width 120 height 19
click at [321, 156] on input "simulateur/pinel" at bounding box center [261, 146] width 120 height 19
type input "simulateur"
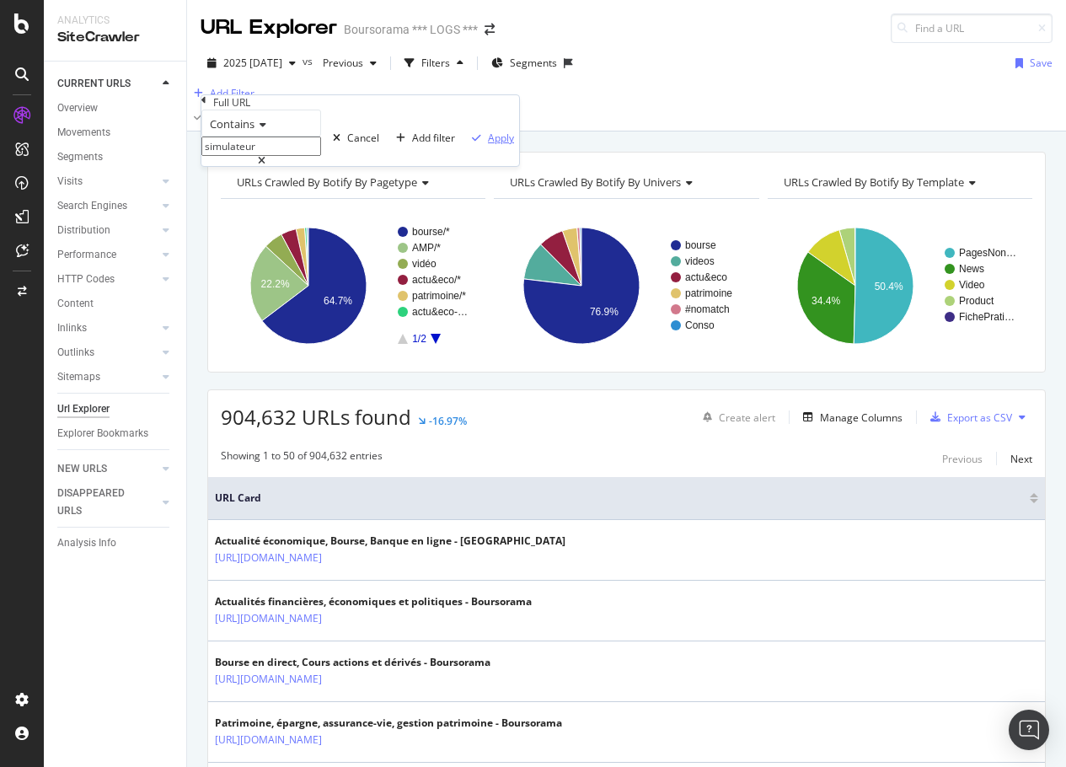
click at [488, 145] on div "Apply" at bounding box center [501, 138] width 26 height 14
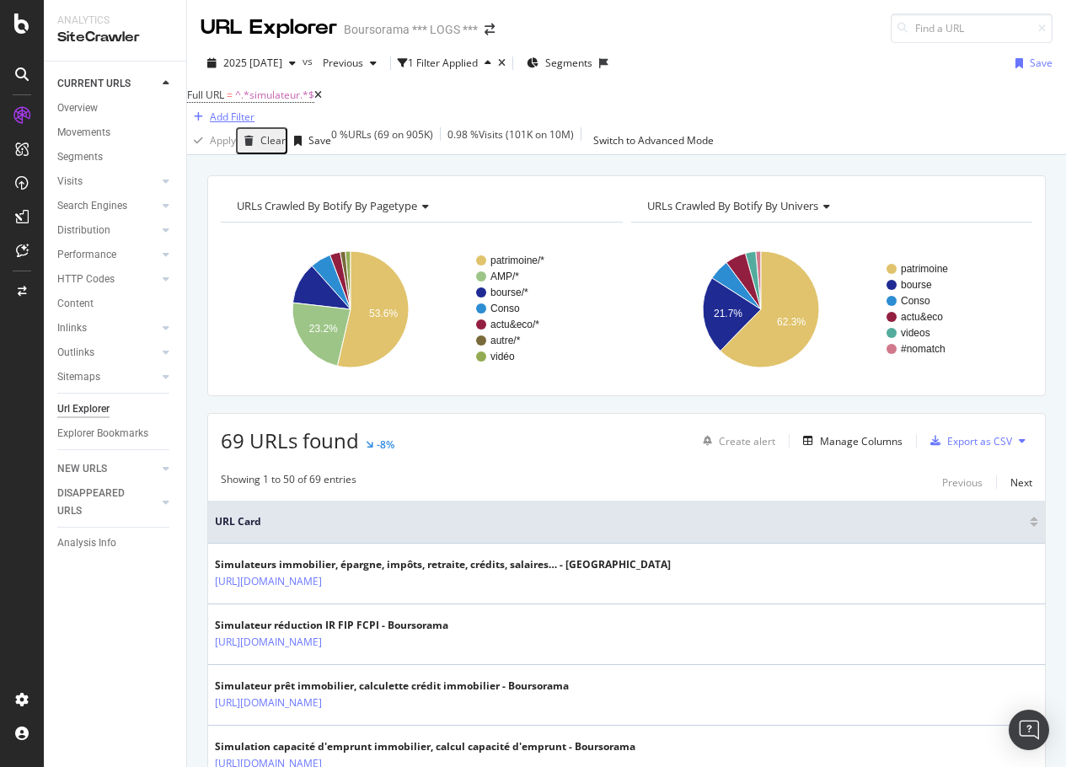
click at [203, 112] on icon "button" at bounding box center [198, 117] width 9 height 10
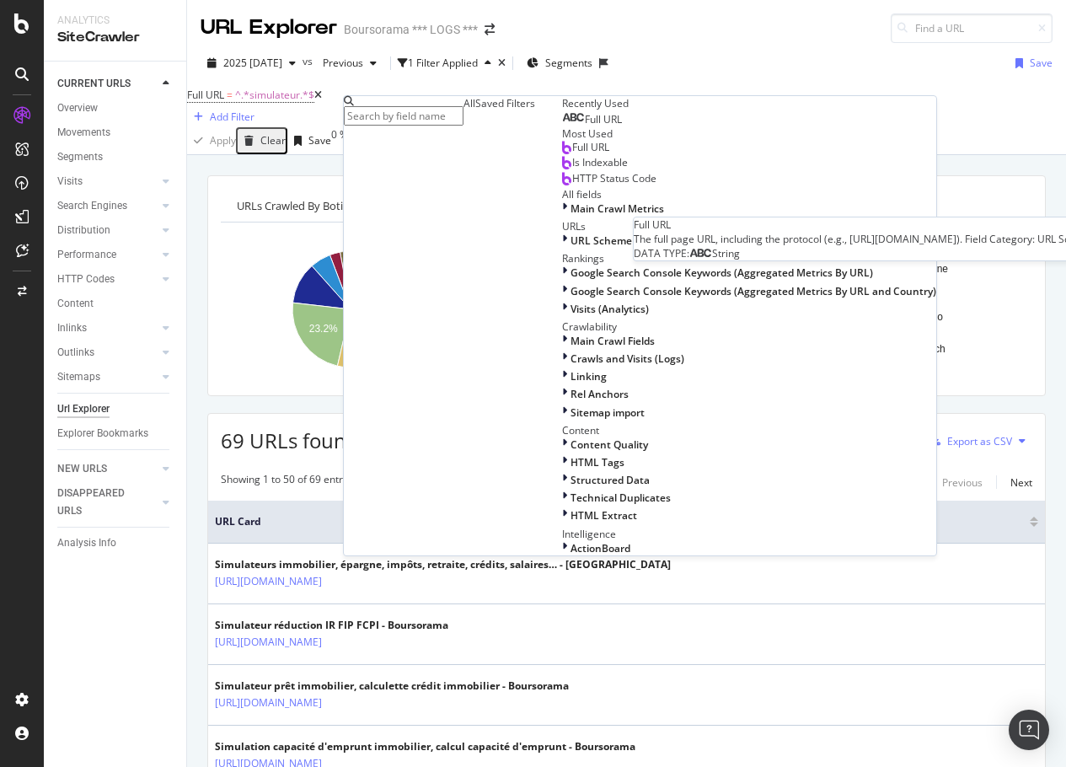
click at [562, 126] on div "Full URL" at bounding box center [592, 119] width 60 height 13
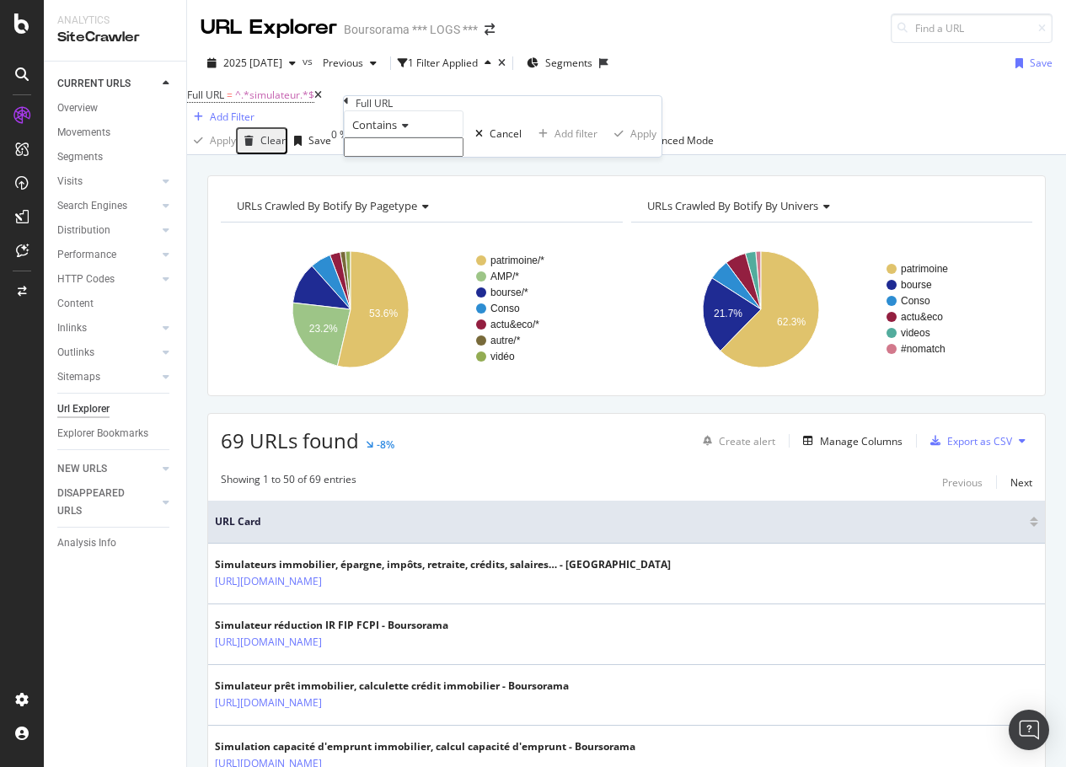
click at [403, 157] on input "text" at bounding box center [404, 146] width 120 height 19
paste input "/patrimoine/immobilier/simulateur/pinel"
drag, startPoint x: 432, startPoint y: 180, endPoint x: 332, endPoint y: 158, distance: 102.6
click at [332, 158] on body "Analytics SiteCrawler CURRENT URLS Overview Movements Segments Visits Analysis …" at bounding box center [533, 383] width 1066 height 767
click at [447, 157] on input "/patrimoine/immobilier/simulateur/pinel" at bounding box center [404, 146] width 120 height 19
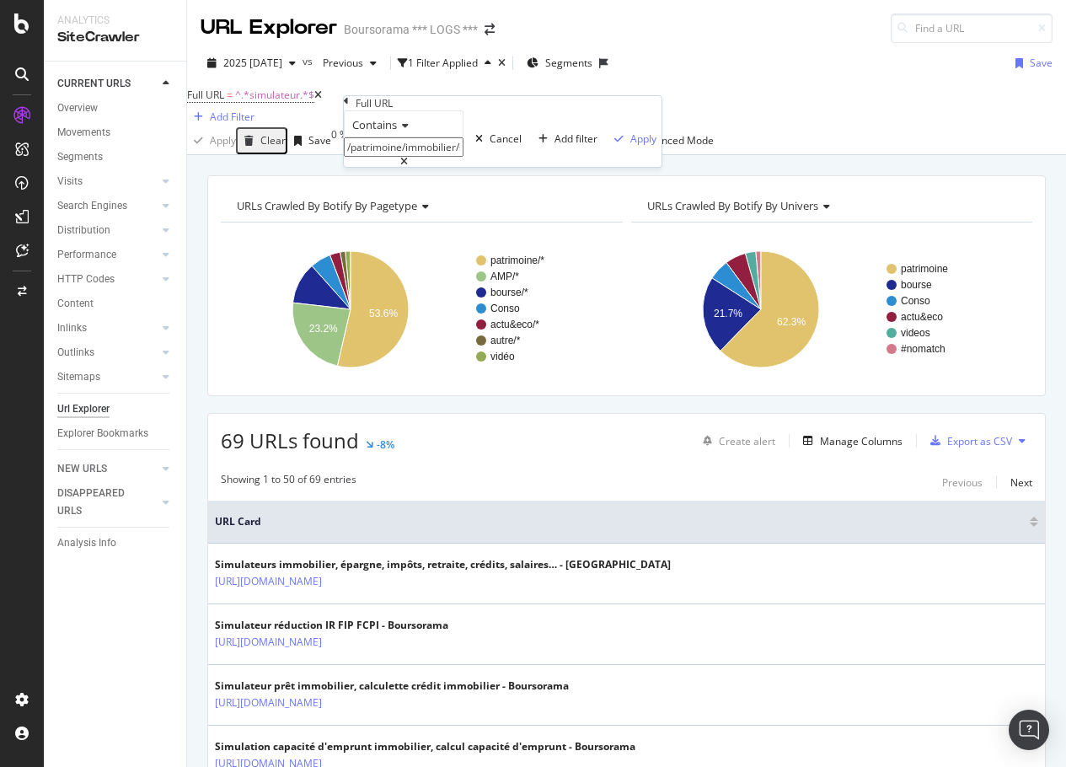
click at [447, 157] on input "/patrimoine/immobilier/simulateur/pinel" at bounding box center [404, 146] width 120 height 19
click at [443, 157] on input "simulateur/pinel" at bounding box center [404, 146] width 120 height 19
type input "simulateurs"
click at [630, 146] on div "Apply" at bounding box center [643, 138] width 26 height 14
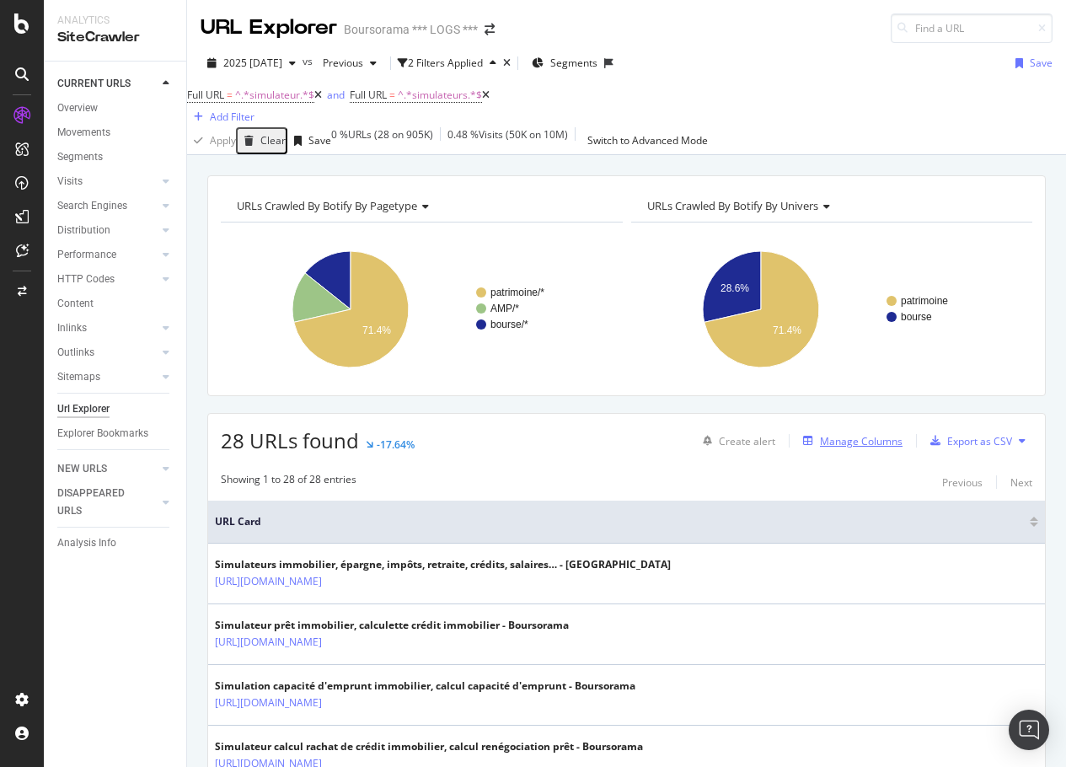
click at [806, 448] on div "Manage Columns" at bounding box center [861, 441] width 83 height 14
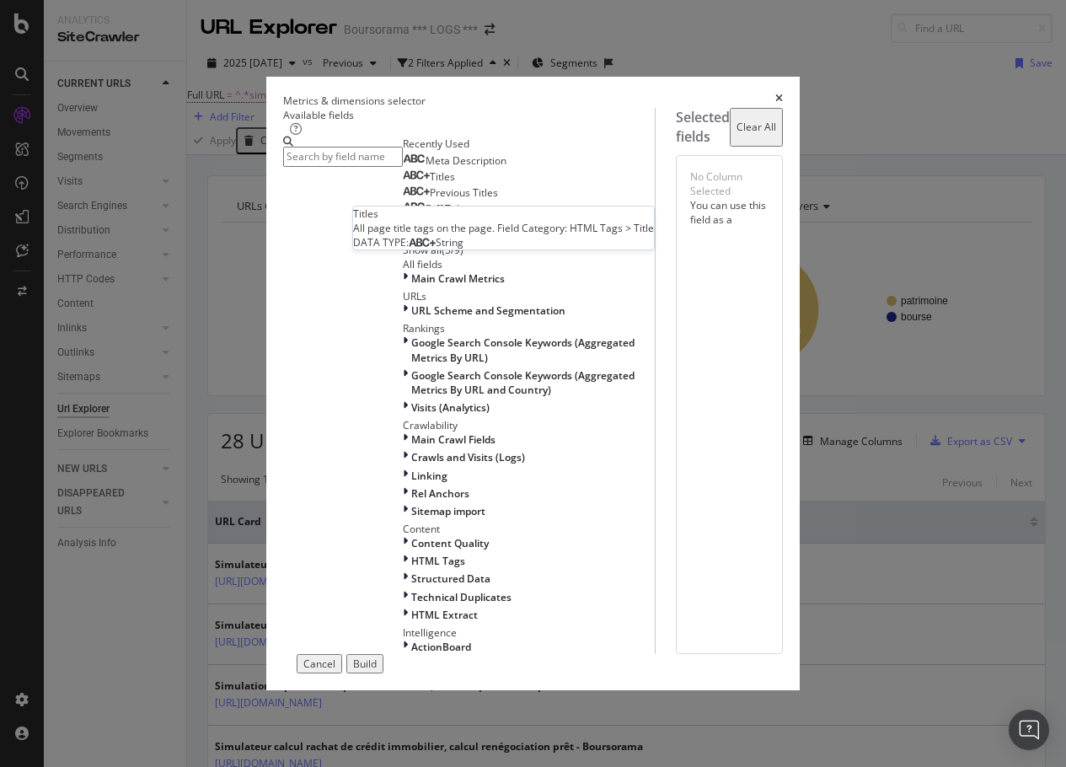
click at [430, 184] on span "Titles" at bounding box center [442, 176] width 25 height 14
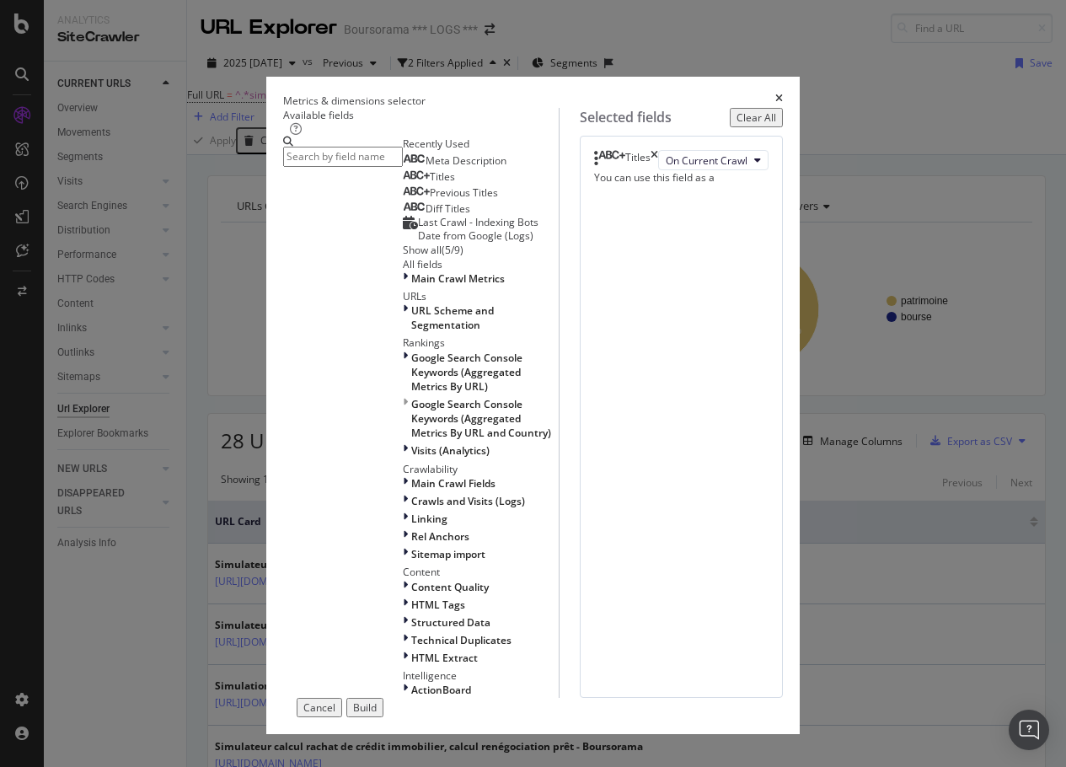
click at [377, 700] on div "Build" at bounding box center [365, 707] width 24 height 14
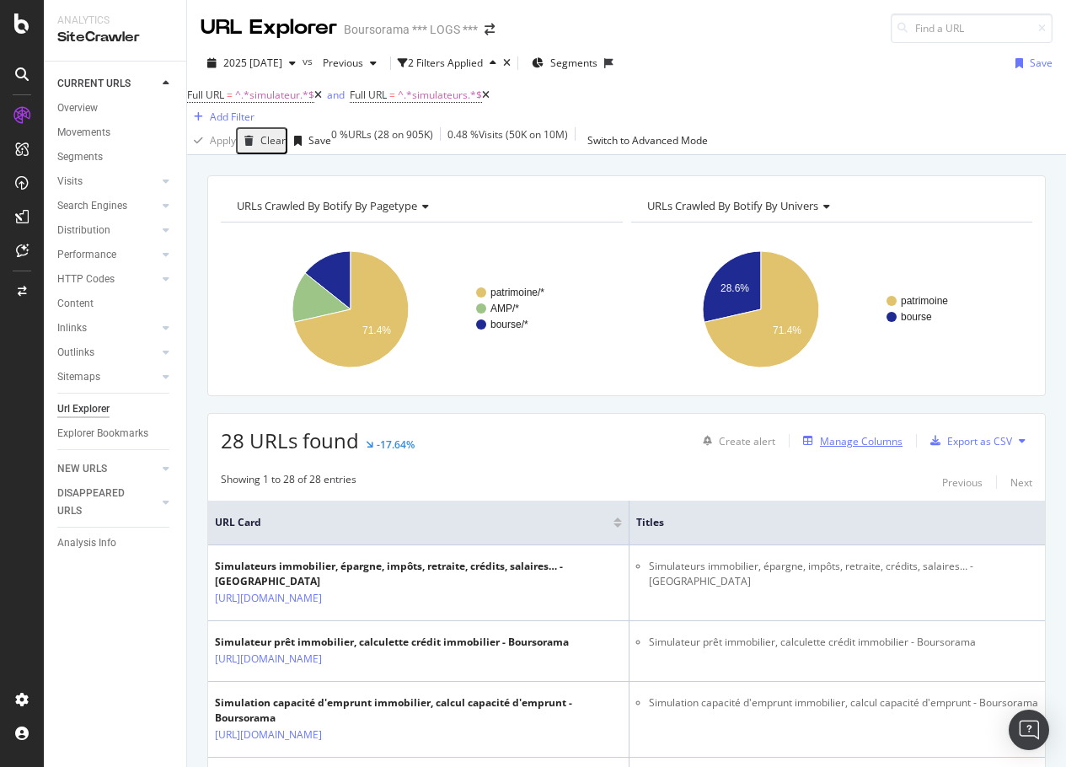
click at [806, 448] on div "Manage Columns" at bounding box center [861, 441] width 83 height 14
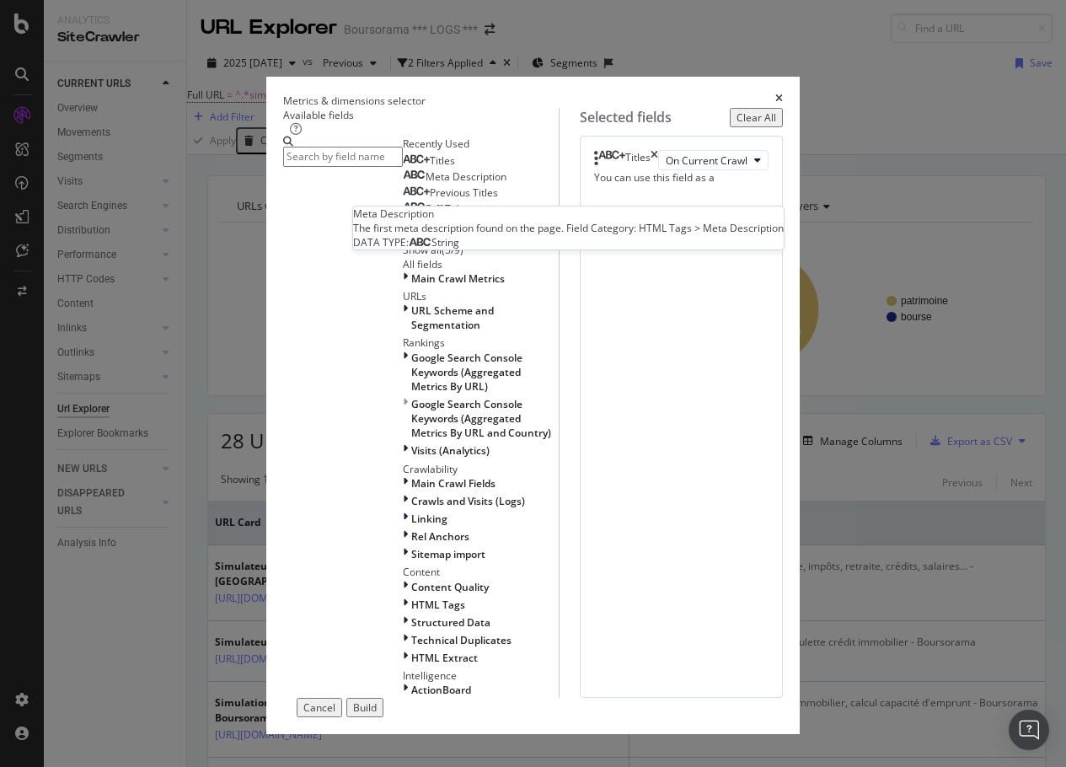
click at [426, 184] on span "Meta Description" at bounding box center [466, 176] width 81 height 14
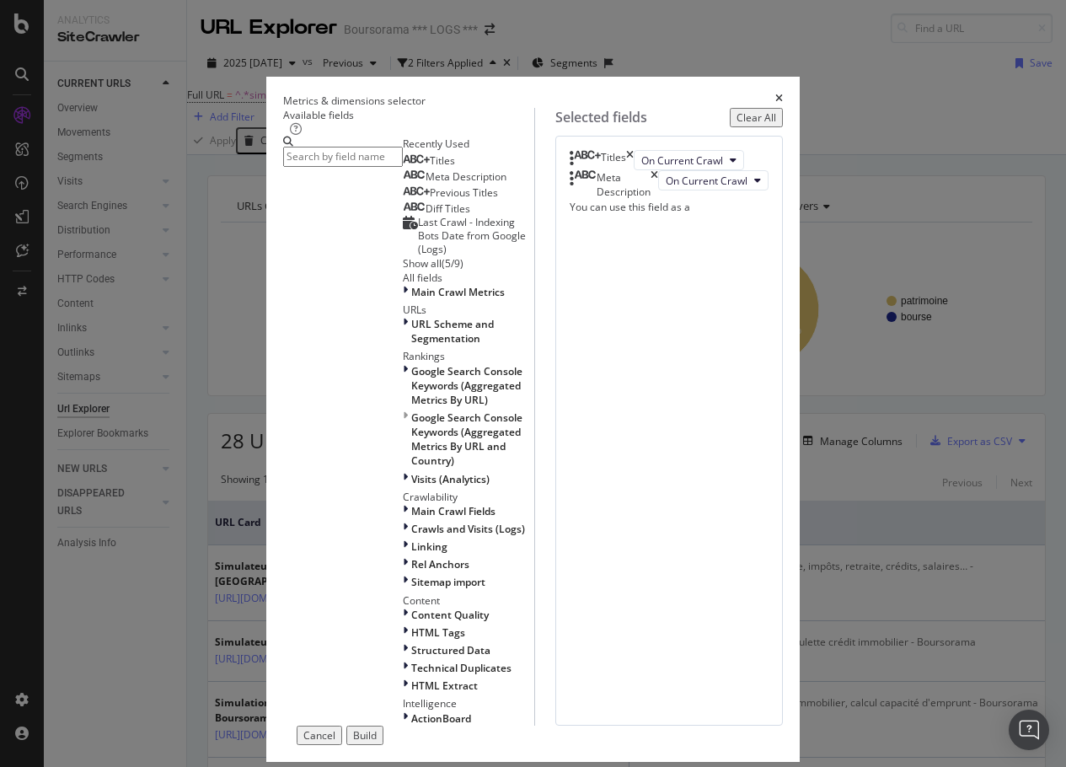
click at [377, 728] on div "Build" at bounding box center [365, 735] width 24 height 14
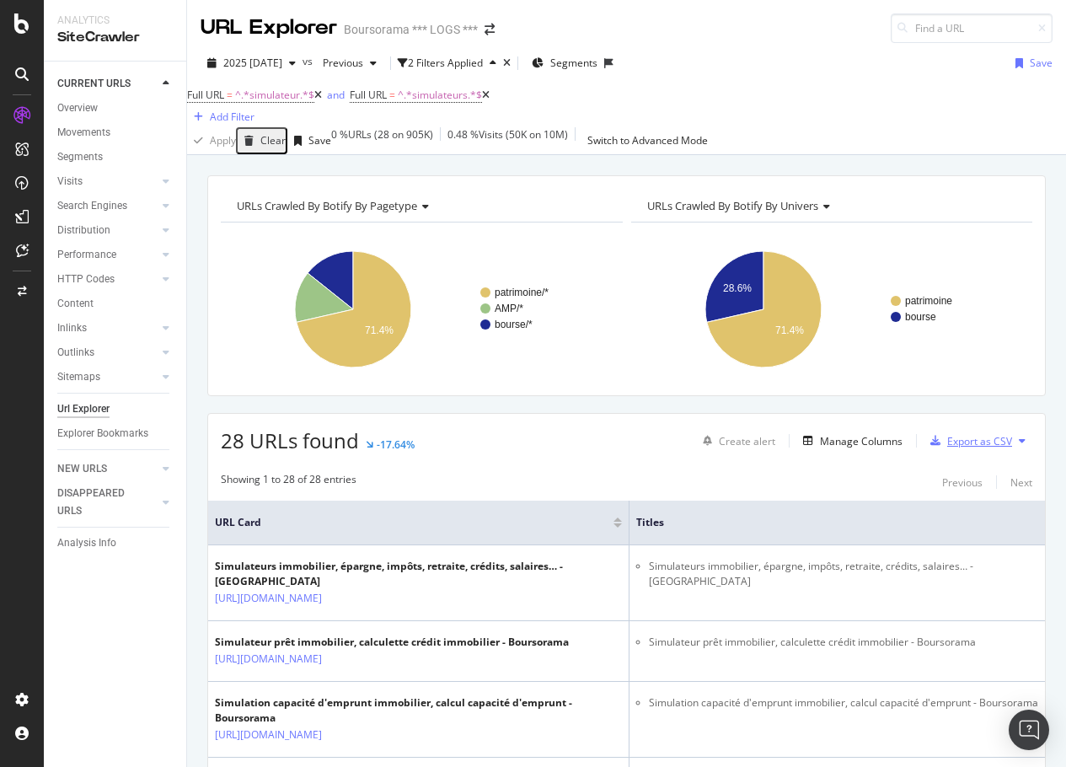
click at [806, 448] on div "Export as CSV" at bounding box center [979, 441] width 65 height 14
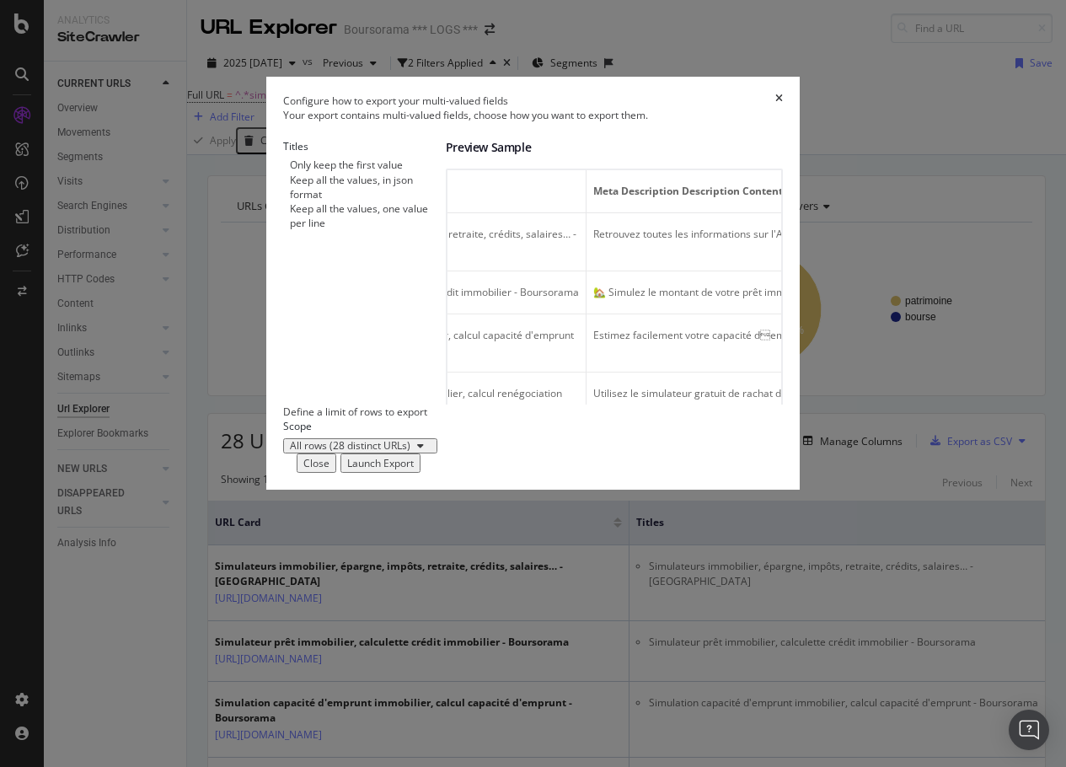
click at [290, 201] on div "Keep all the values, in json format" at bounding box center [368, 187] width 156 height 29
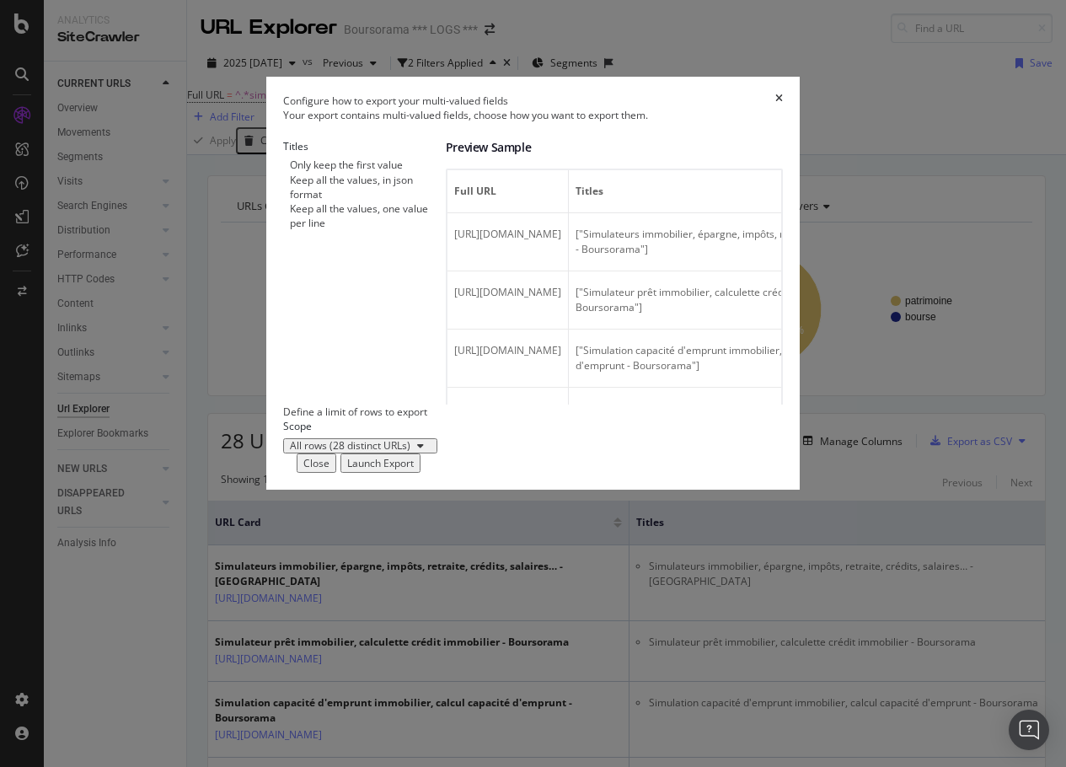
click at [290, 172] on div "Only keep the first value" at bounding box center [346, 165] width 113 height 14
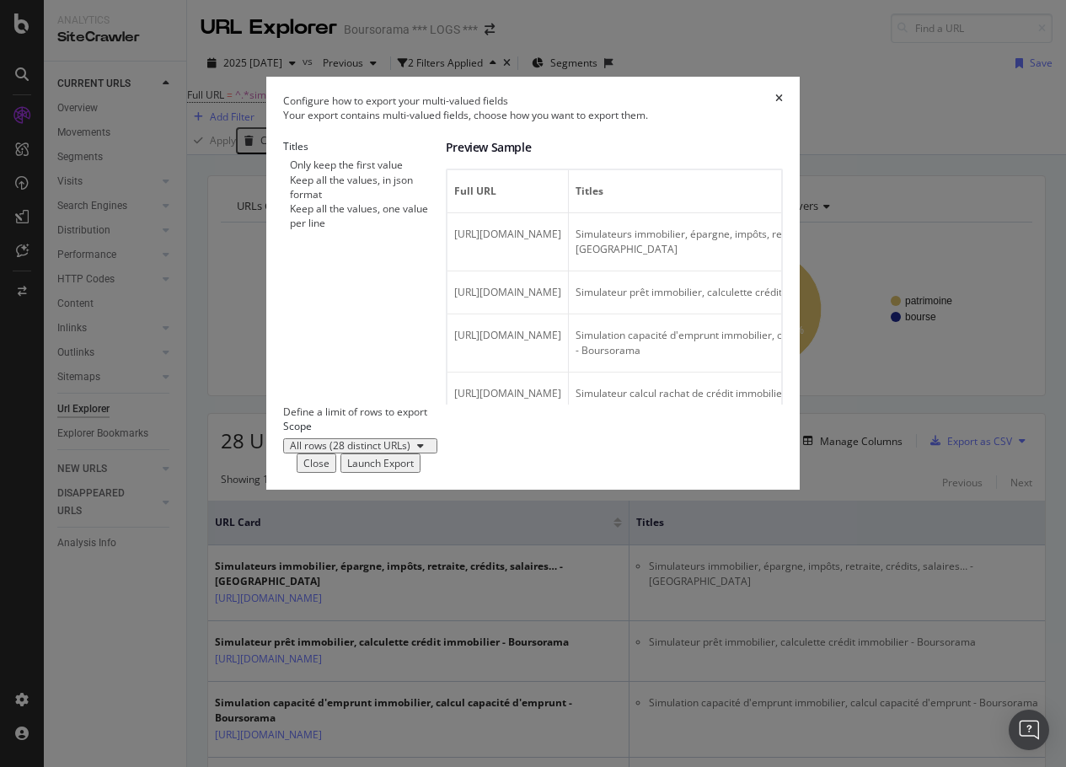
click at [364, 230] on div "Keep all the values, one value per line" at bounding box center [368, 215] width 156 height 29
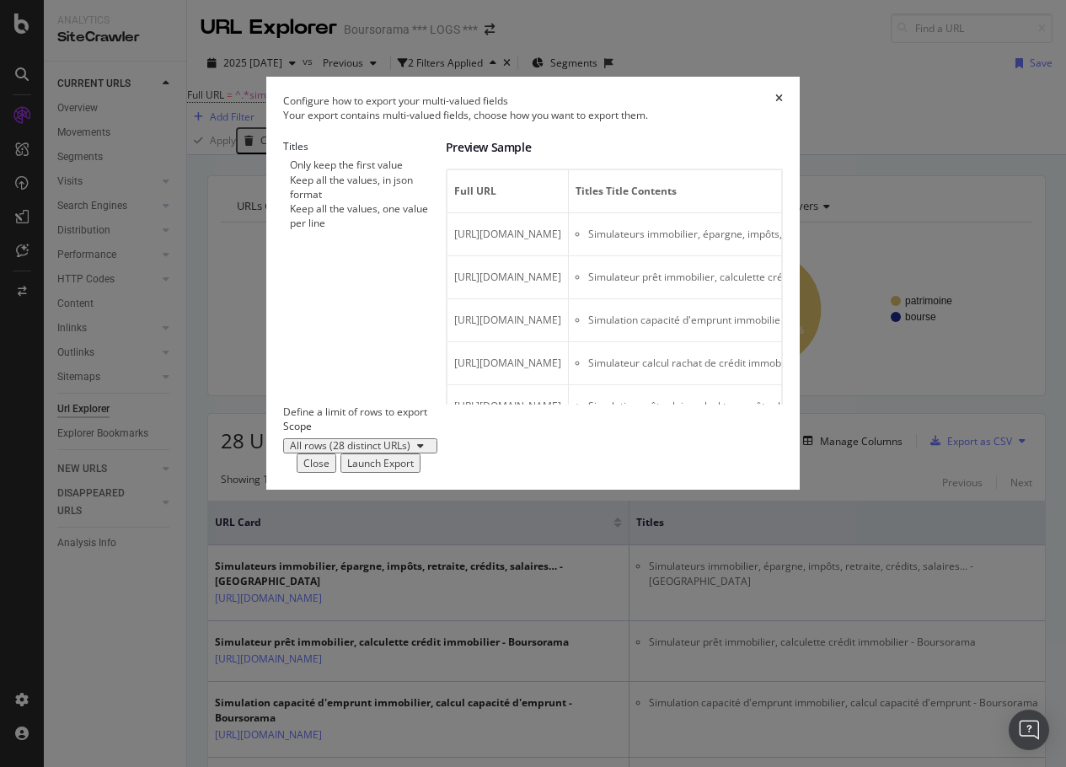
click at [414, 470] on div "Launch Export" at bounding box center [380, 463] width 67 height 14
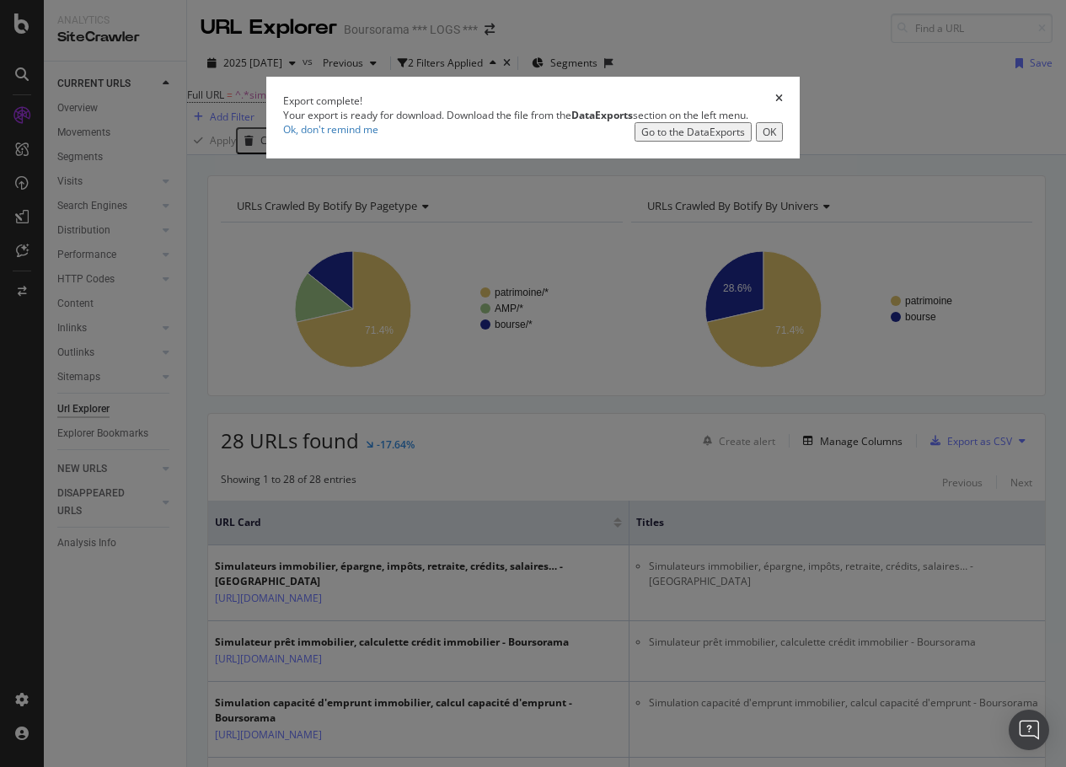
click at [734, 139] on div "Go to the DataExports" at bounding box center [693, 132] width 104 height 14
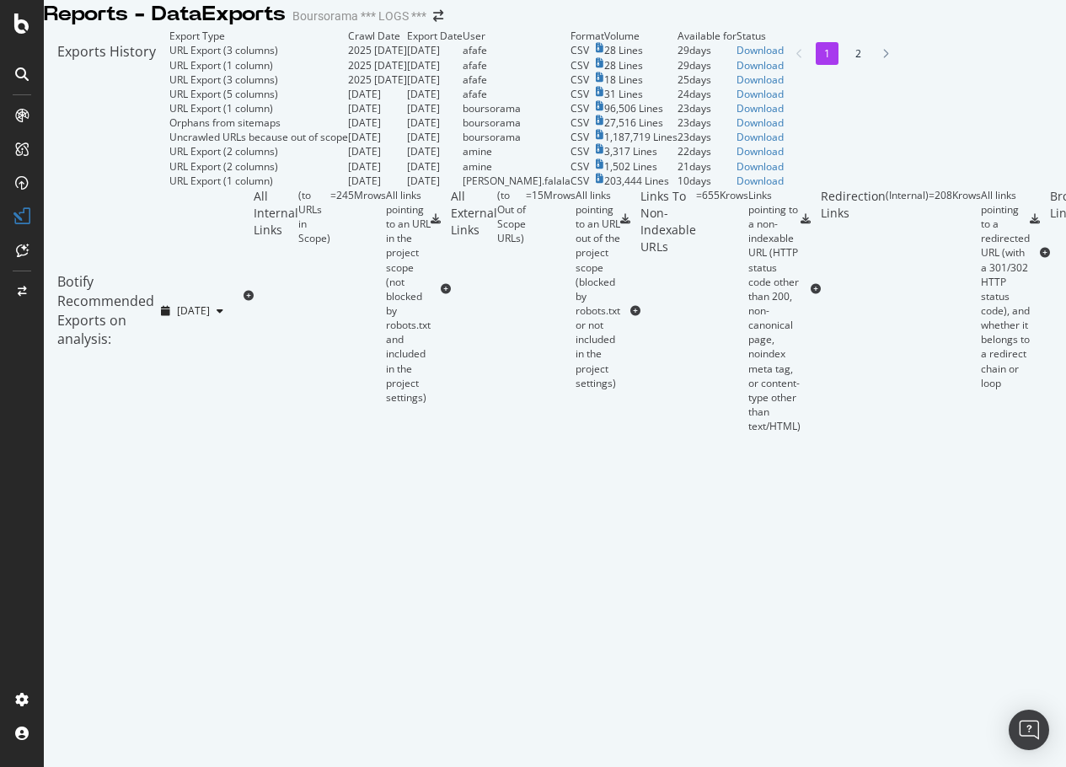
click at [604, 57] on div "CSV" at bounding box center [588, 50] width 34 height 14
click at [784, 57] on div "Download" at bounding box center [760, 50] width 47 height 14
click at [18, 113] on icon at bounding box center [21, 115] width 13 height 13
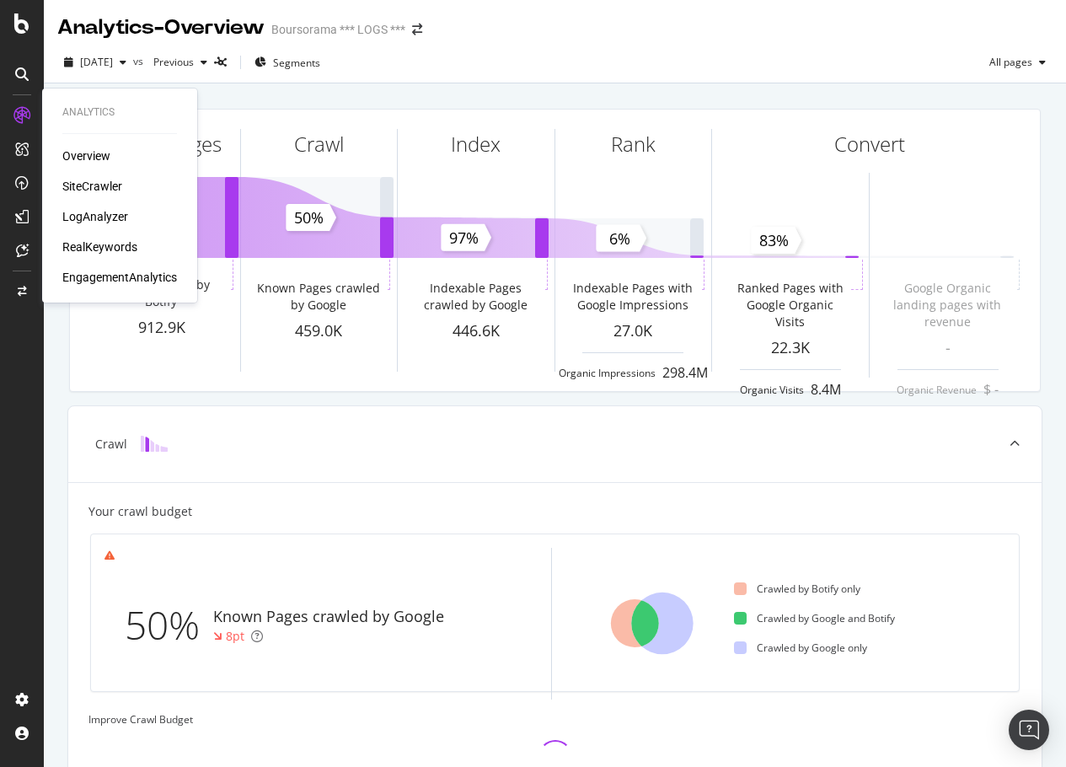
click at [101, 190] on div "SiteCrawler" at bounding box center [92, 186] width 60 height 17
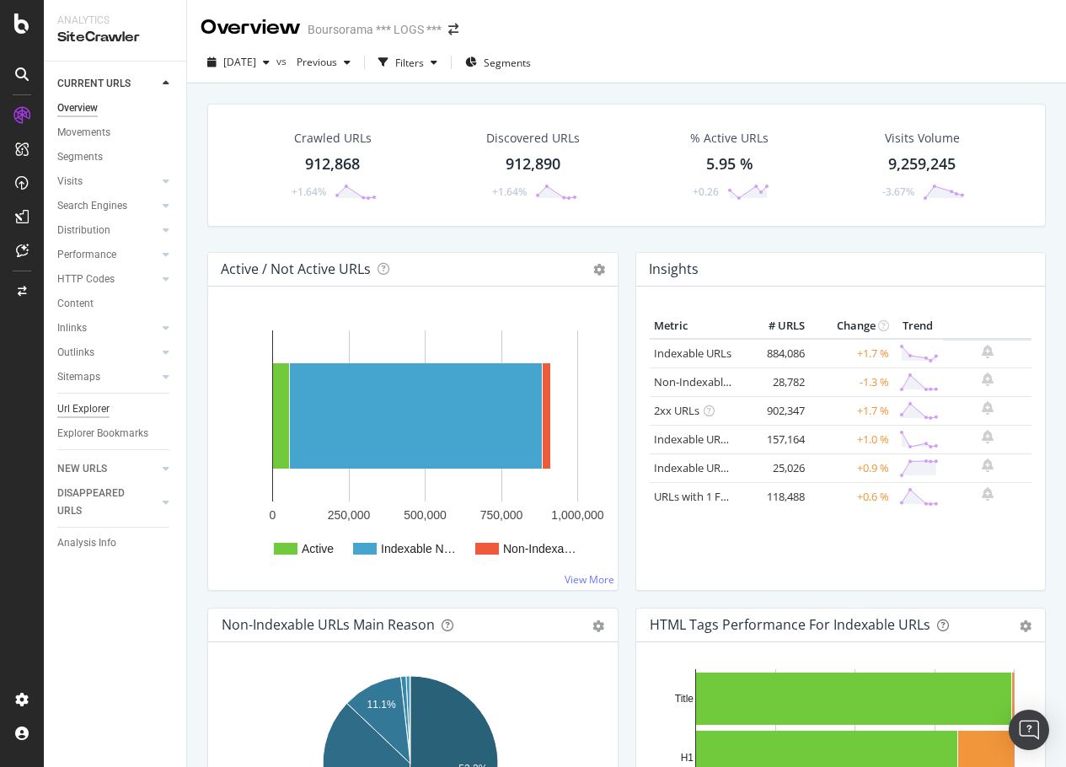
click at [94, 406] on div "Url Explorer" at bounding box center [83, 409] width 52 height 18
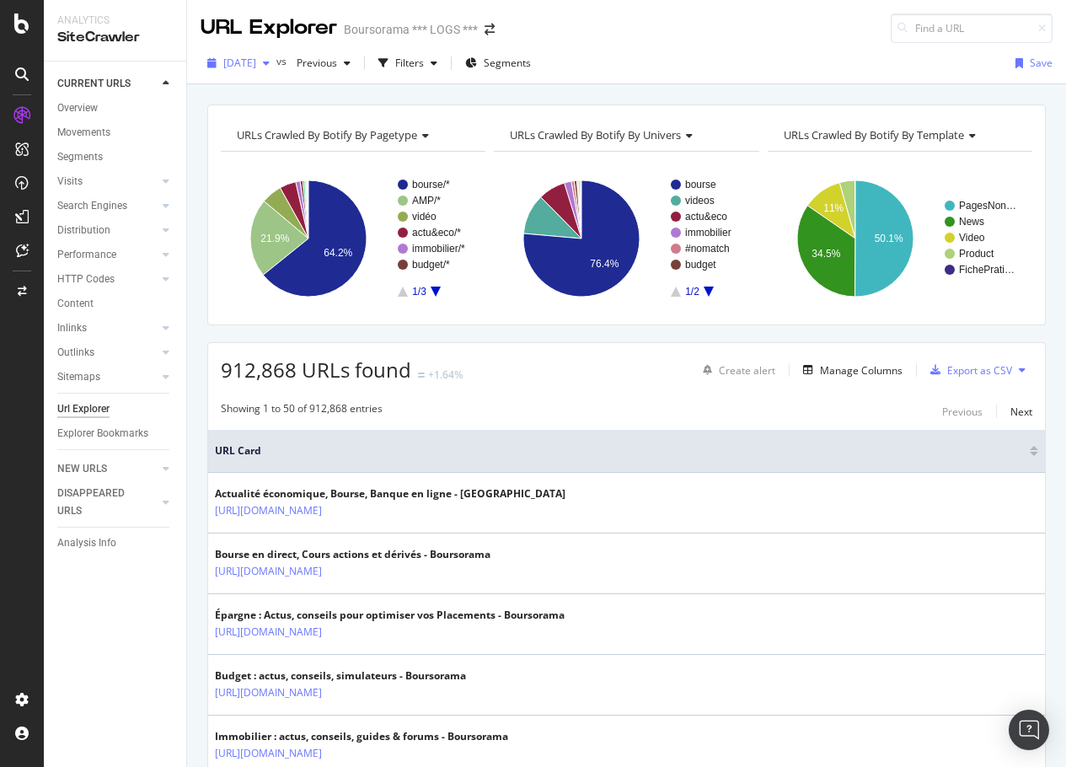
click at [276, 65] on div "button" at bounding box center [266, 63] width 20 height 10
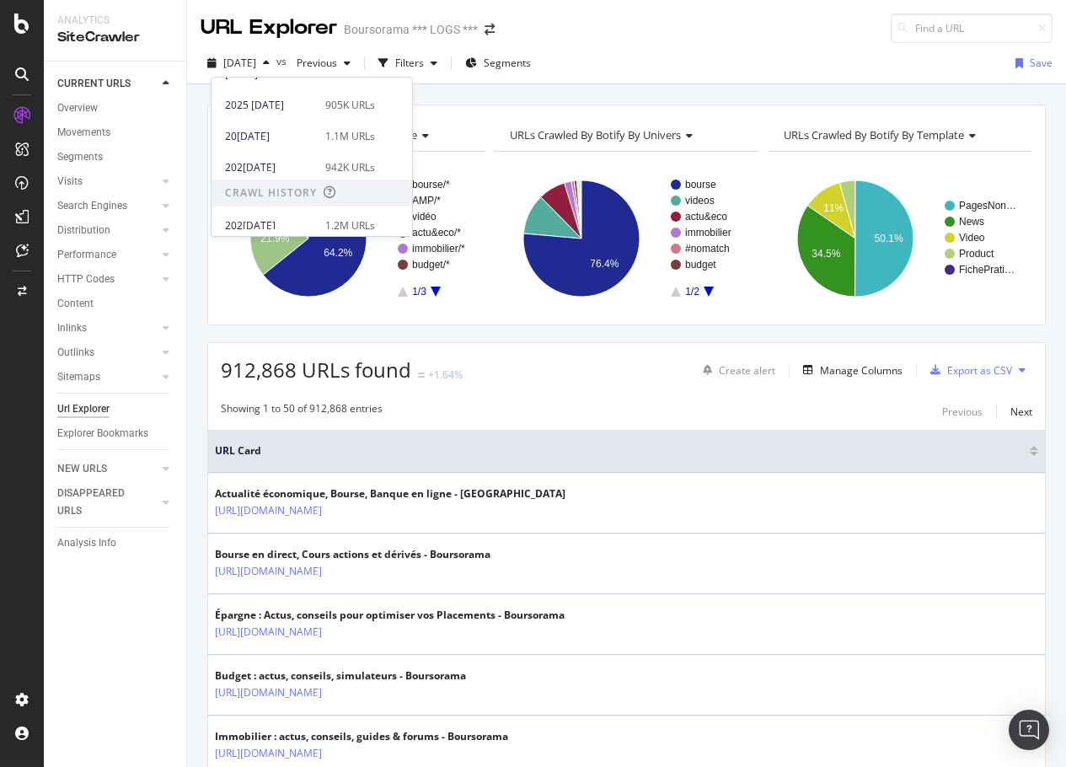
scroll to position [84, 0]
click at [271, 131] on div "20[DATE]" at bounding box center [270, 133] width 90 height 15
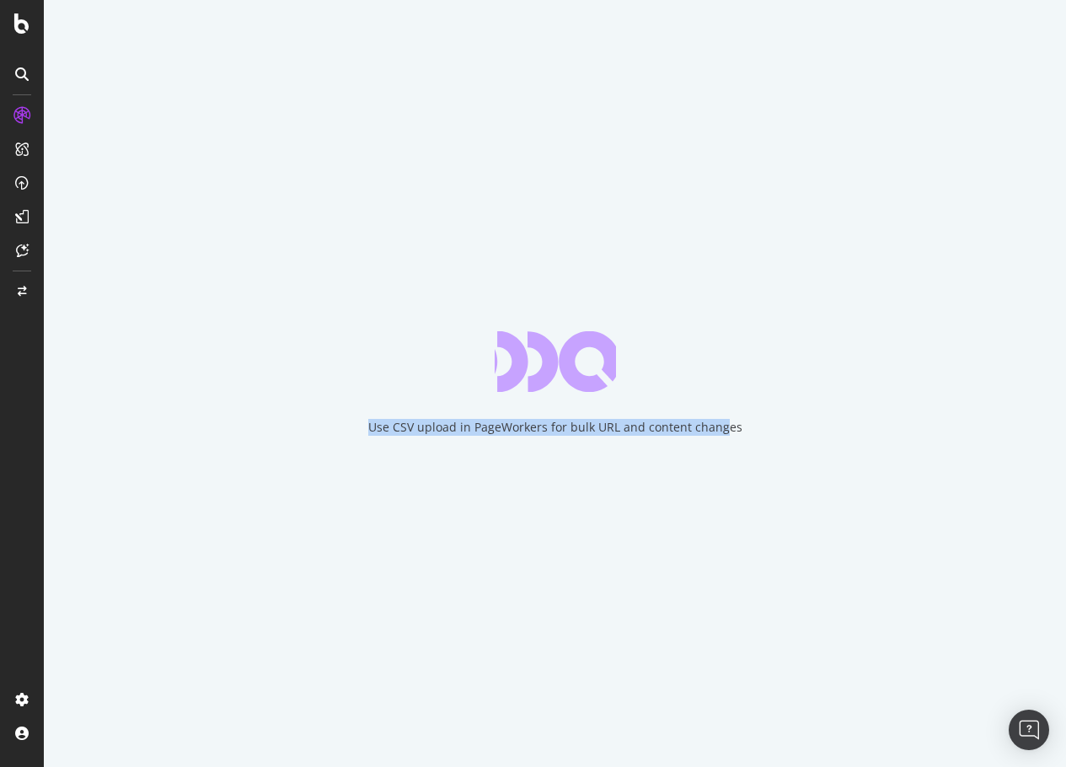
click at [731, 429] on div "Use CSV upload in PageWorkers for bulk URL and content changes" at bounding box center [555, 383] width 1022 height 767
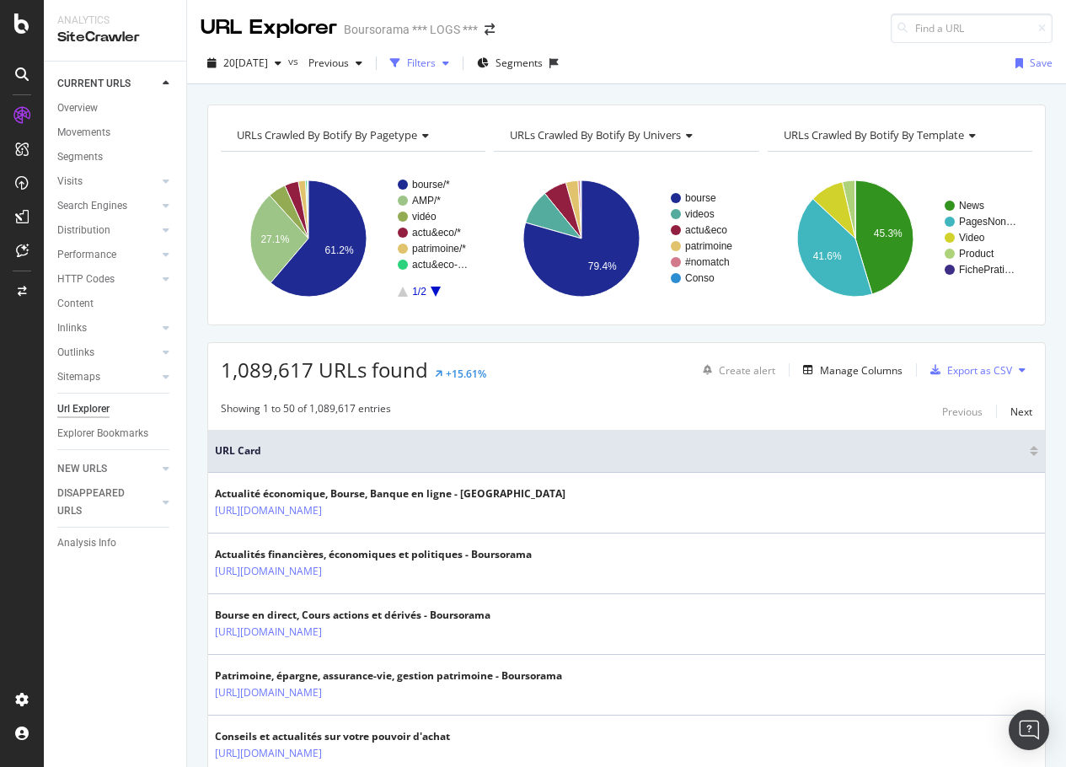
click at [456, 70] on div "Filters" at bounding box center [419, 63] width 72 height 25
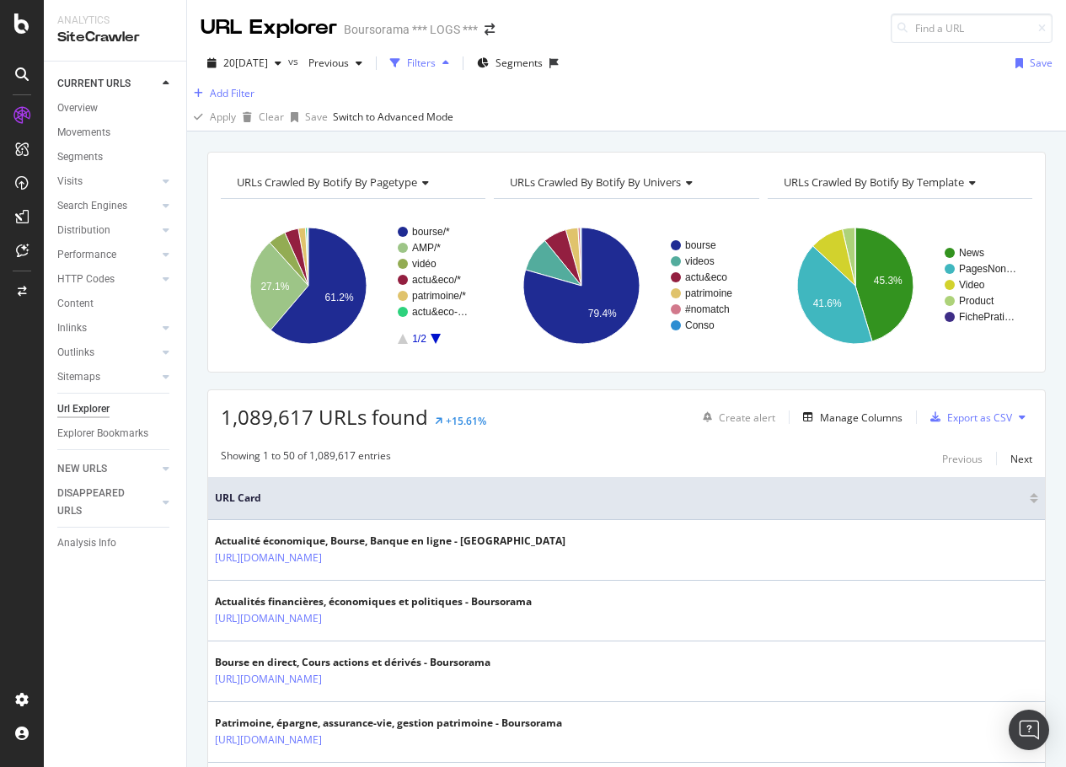
click at [456, 67] on div "button" at bounding box center [446, 63] width 20 height 10
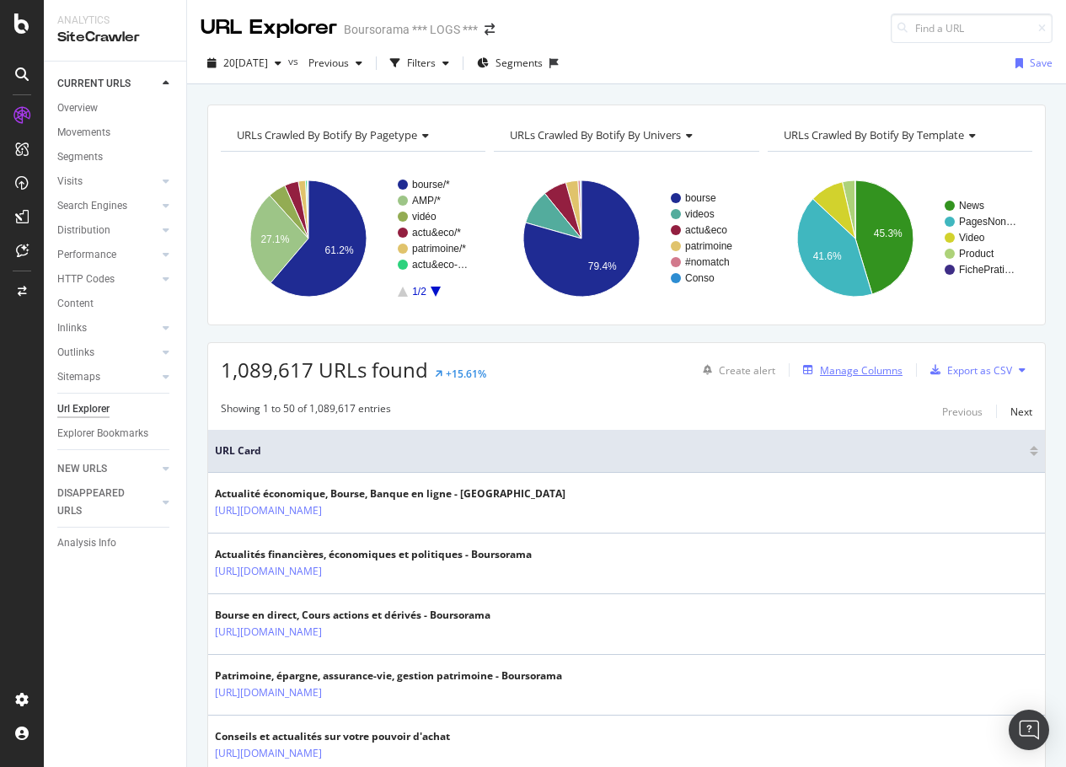
click at [806, 372] on div "Manage Columns" at bounding box center [861, 370] width 83 height 14
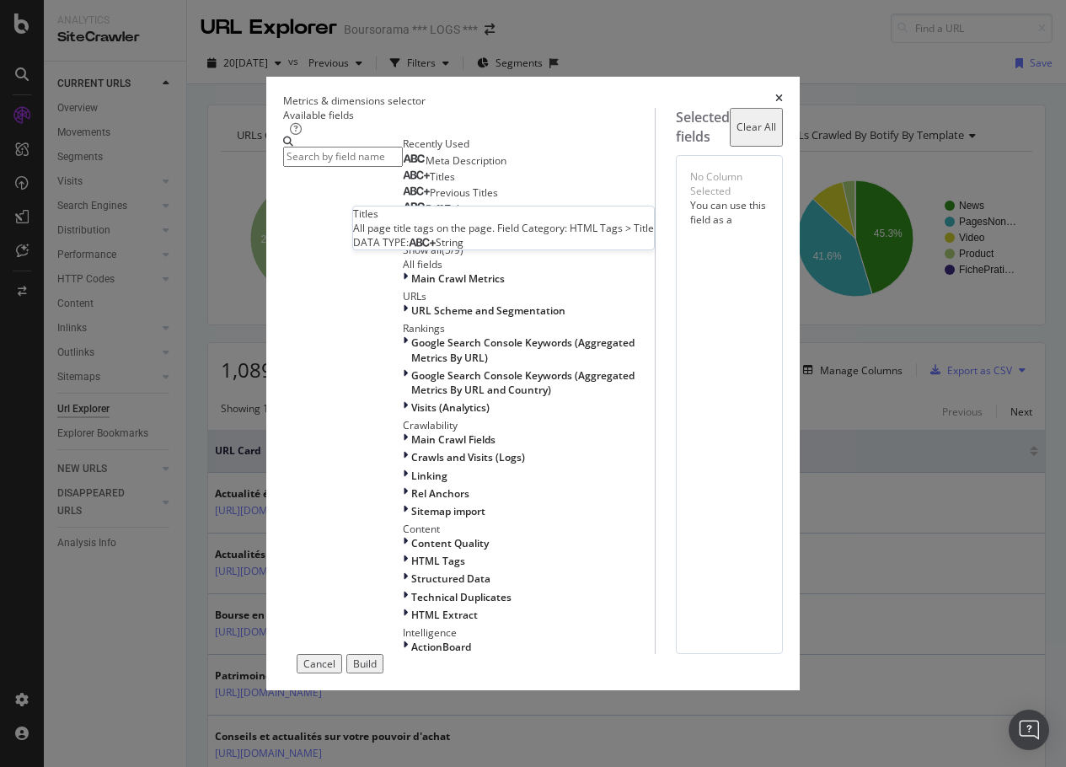
click at [403, 184] on div "Titles" at bounding box center [429, 176] width 52 height 13
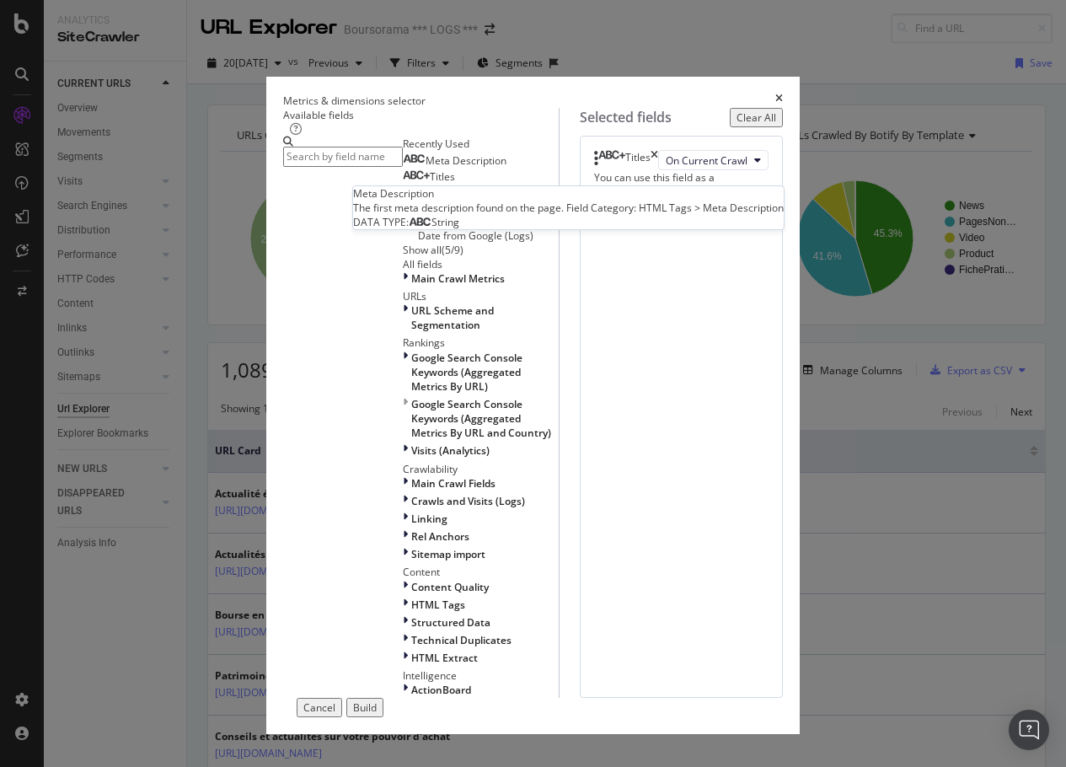
click at [426, 168] on span "Meta Description" at bounding box center [466, 160] width 81 height 14
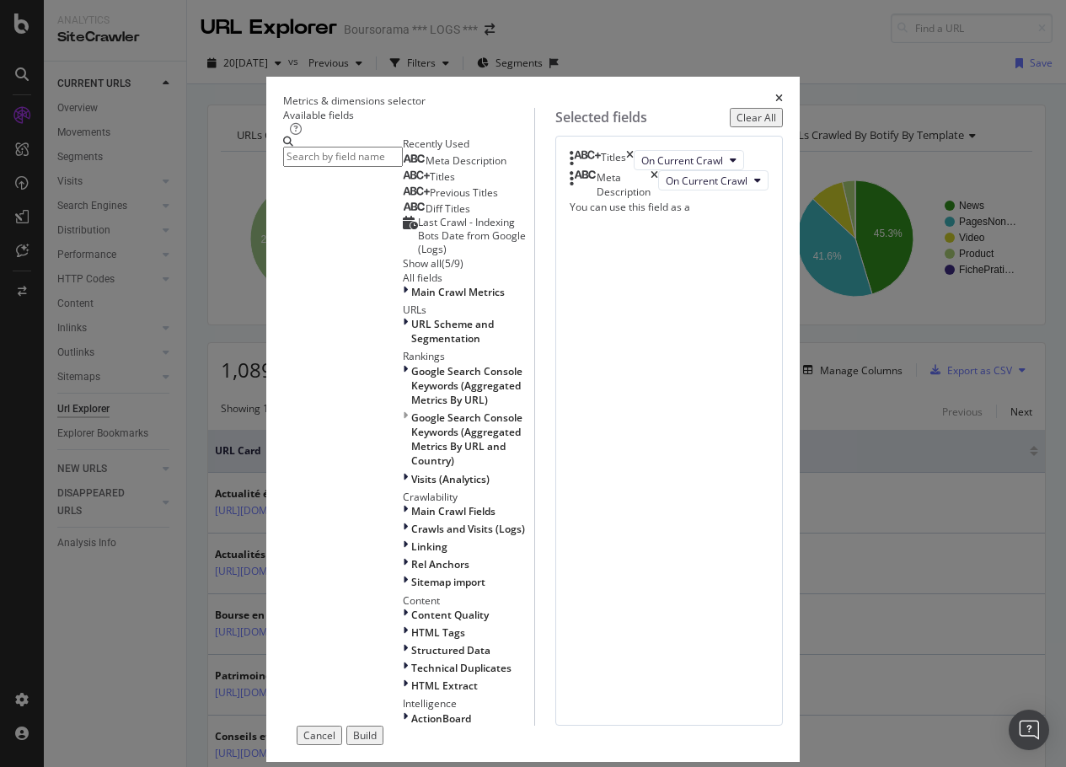
click at [377, 728] on div "Build" at bounding box center [365, 735] width 24 height 14
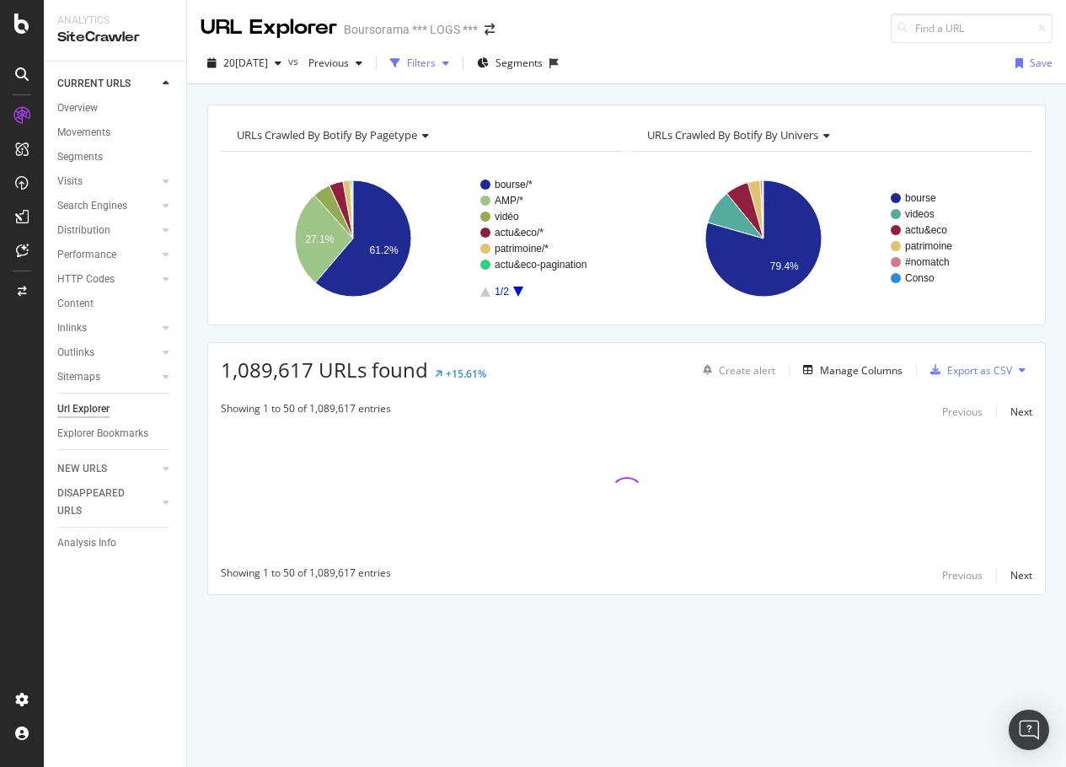
click at [436, 67] on div "Filters" at bounding box center [421, 63] width 29 height 14
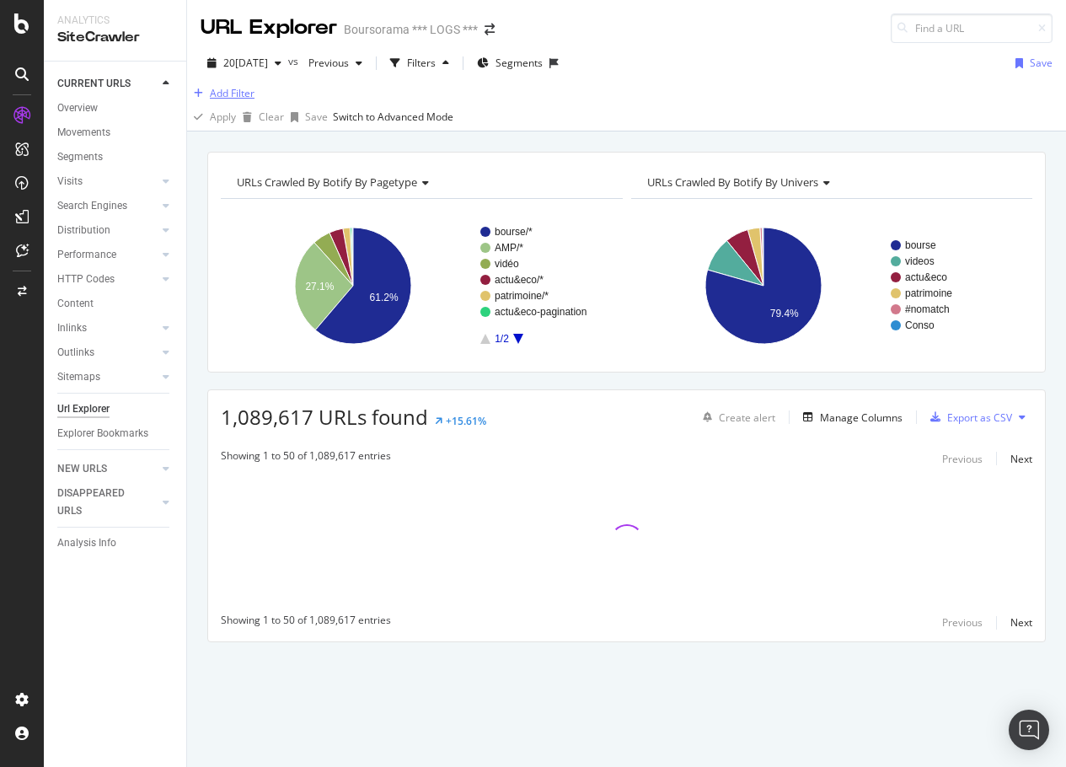
click at [246, 100] on div "Add Filter" at bounding box center [232, 93] width 45 height 14
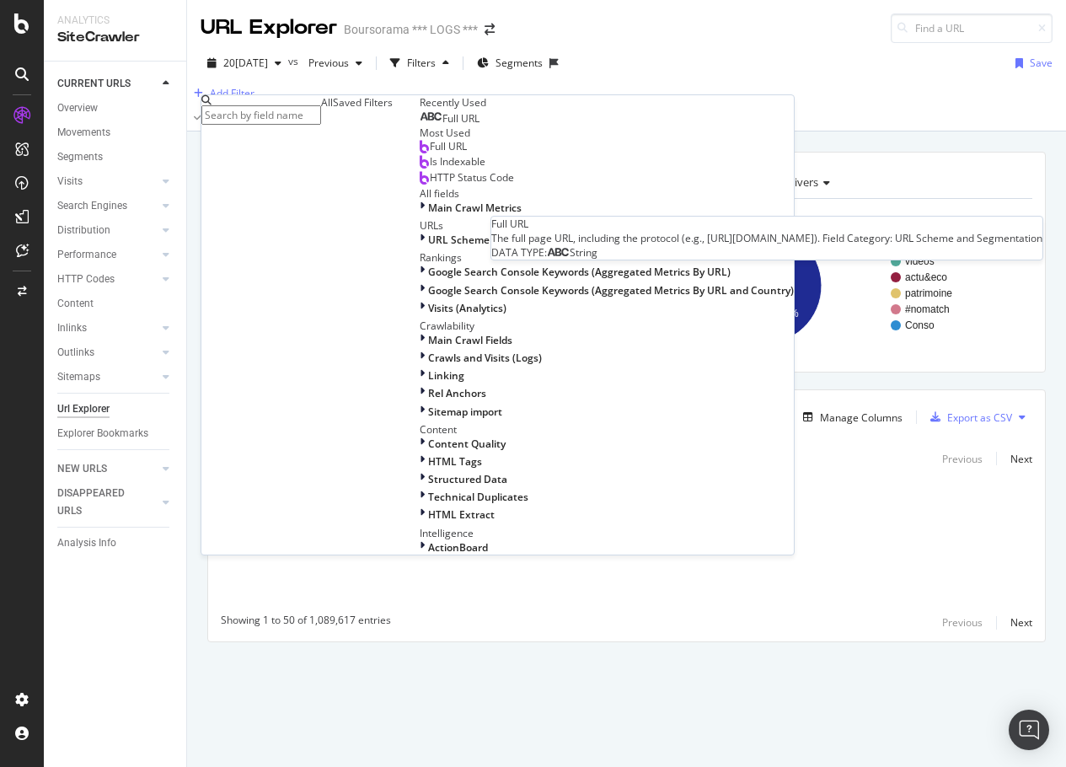
click at [442, 126] on span "Full URL" at bounding box center [460, 118] width 37 height 14
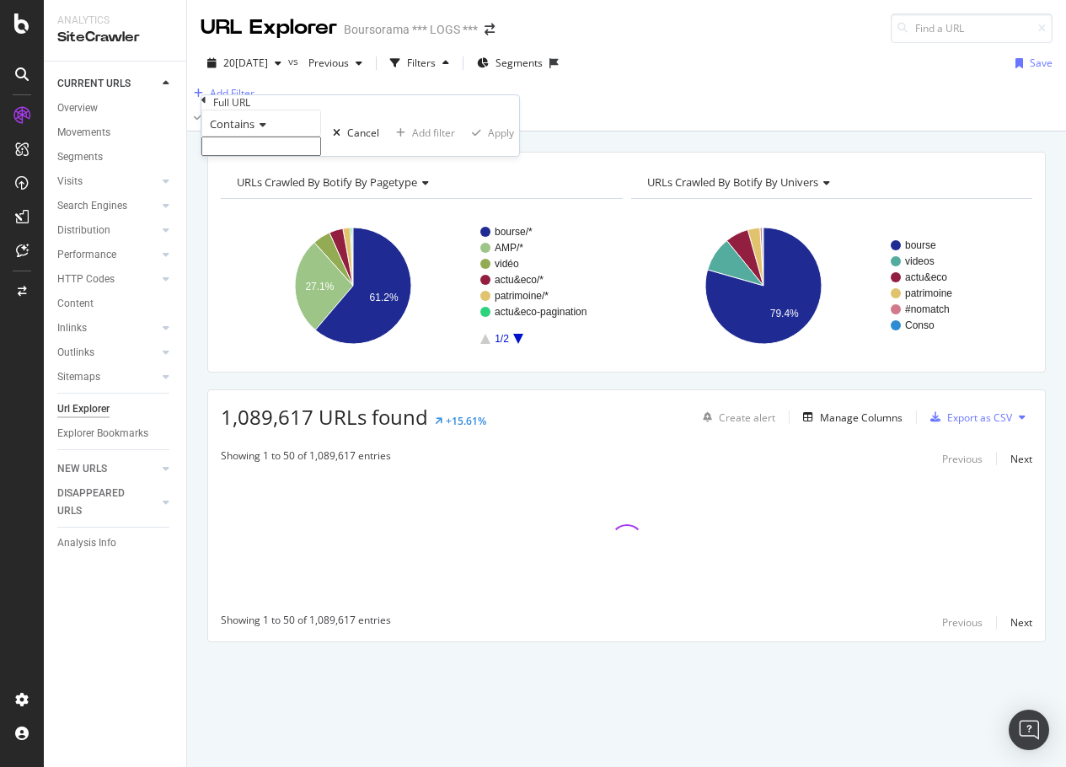
click at [261, 156] on input "text" at bounding box center [261, 146] width 120 height 19
paste input "/patrimoine/immobilier/simulateur/pinel"
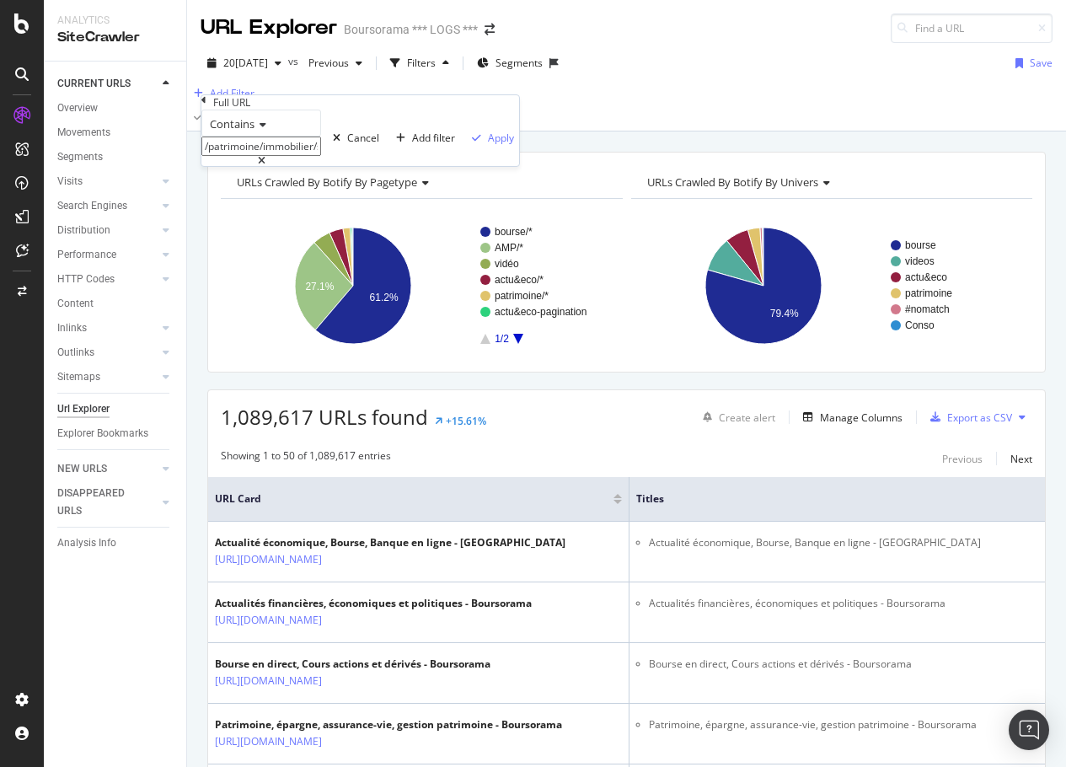
drag, startPoint x: 291, startPoint y: 179, endPoint x: -67, endPoint y: 183, distance: 357.3
click at [0, 183] on html "Analytics SiteCrawler CURRENT URLS Overview Movements Segments Visits Analysis …" at bounding box center [533, 383] width 1066 height 767
click at [320, 156] on input "simulateur/pinel" at bounding box center [261, 146] width 120 height 19
type input "simulateur"
click at [206, 166] on div "Contains simulateur Cancel Add filter Apply" at bounding box center [360, 138] width 318 height 56
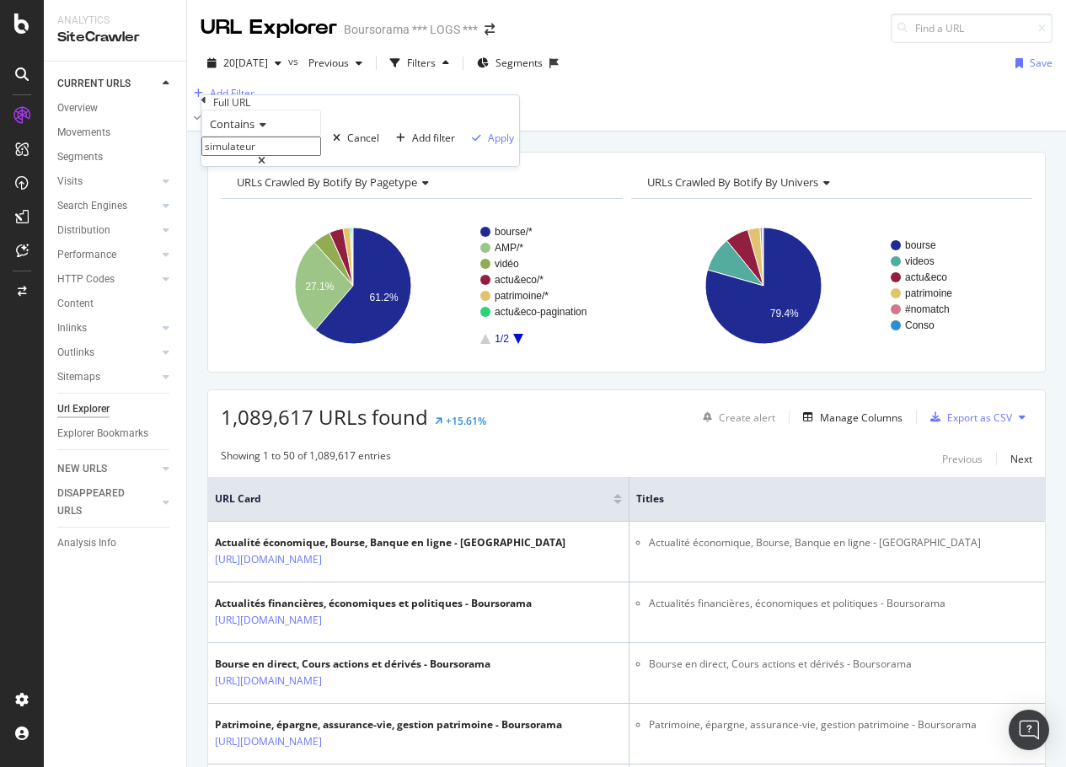
click at [242, 156] on input "simulateur" at bounding box center [261, 146] width 120 height 19
click at [472, 143] on icon "button" at bounding box center [476, 138] width 9 height 10
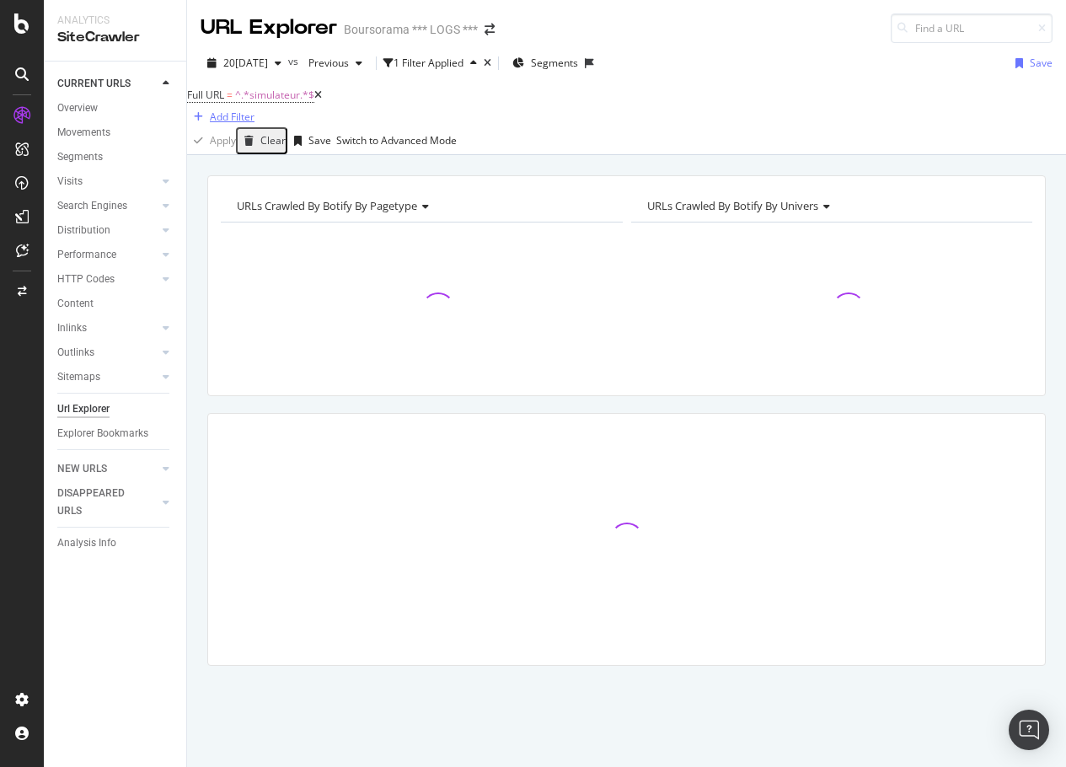
click at [254, 110] on div "Add Filter" at bounding box center [232, 117] width 45 height 14
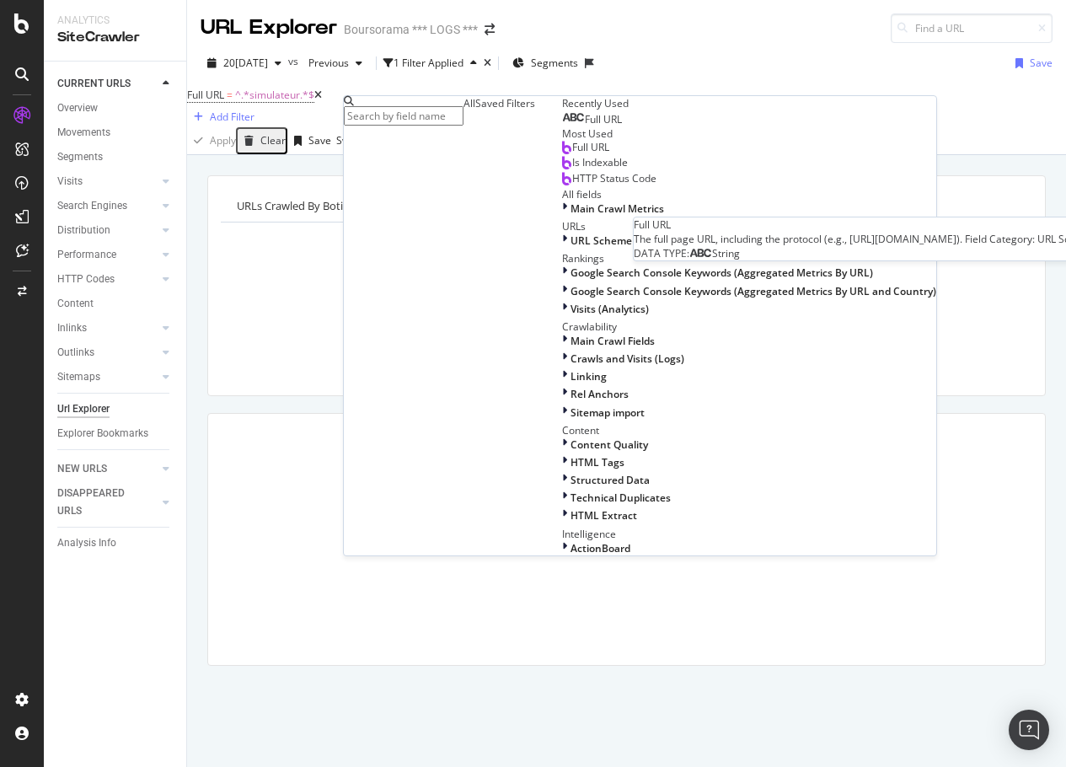
click at [585, 126] on span "Full URL" at bounding box center [603, 119] width 37 height 14
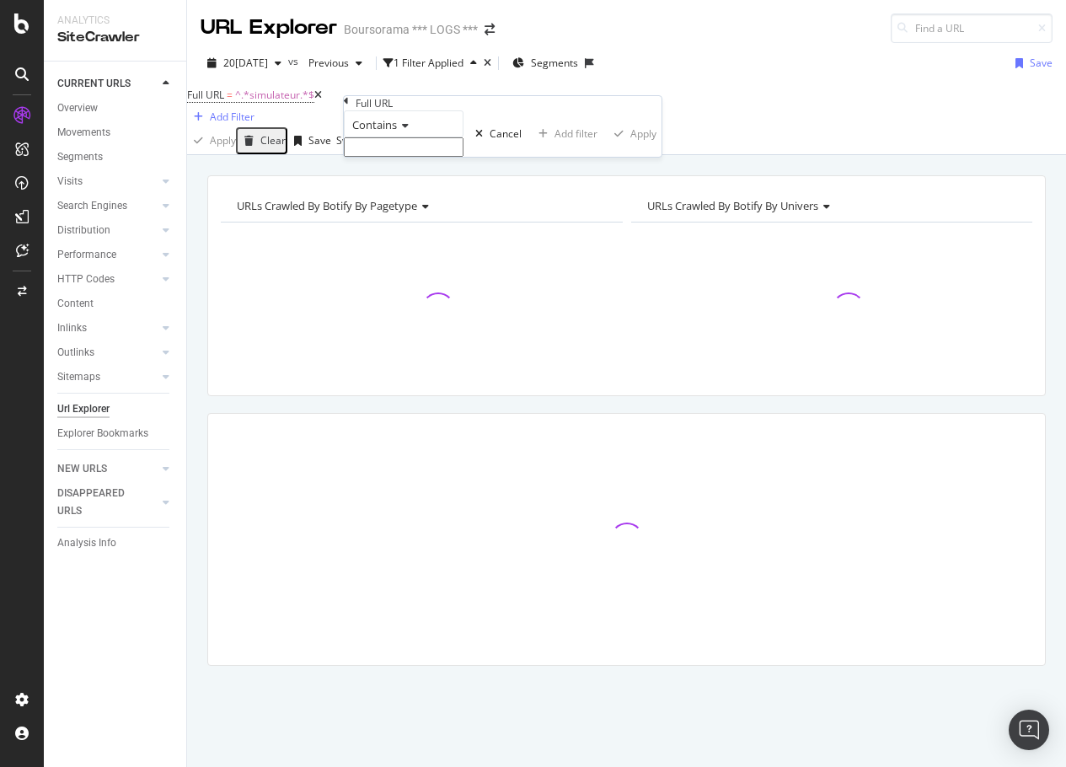
click at [390, 157] on input "text" at bounding box center [404, 146] width 120 height 19
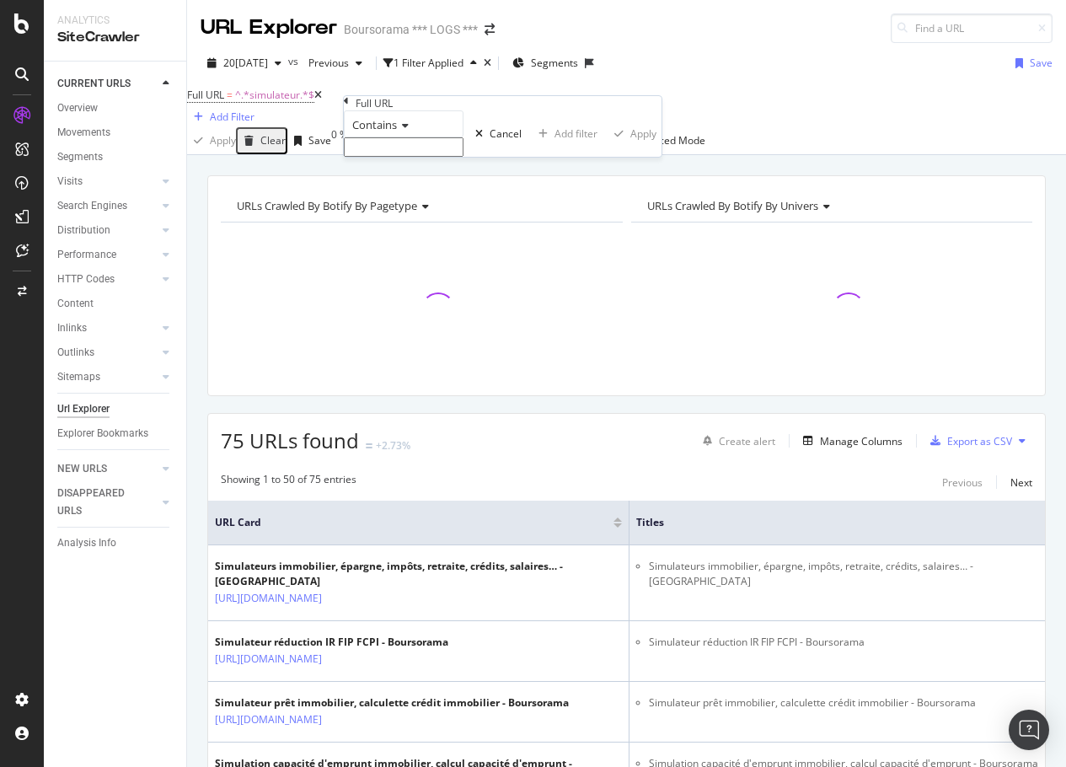
paste input "simulateur"
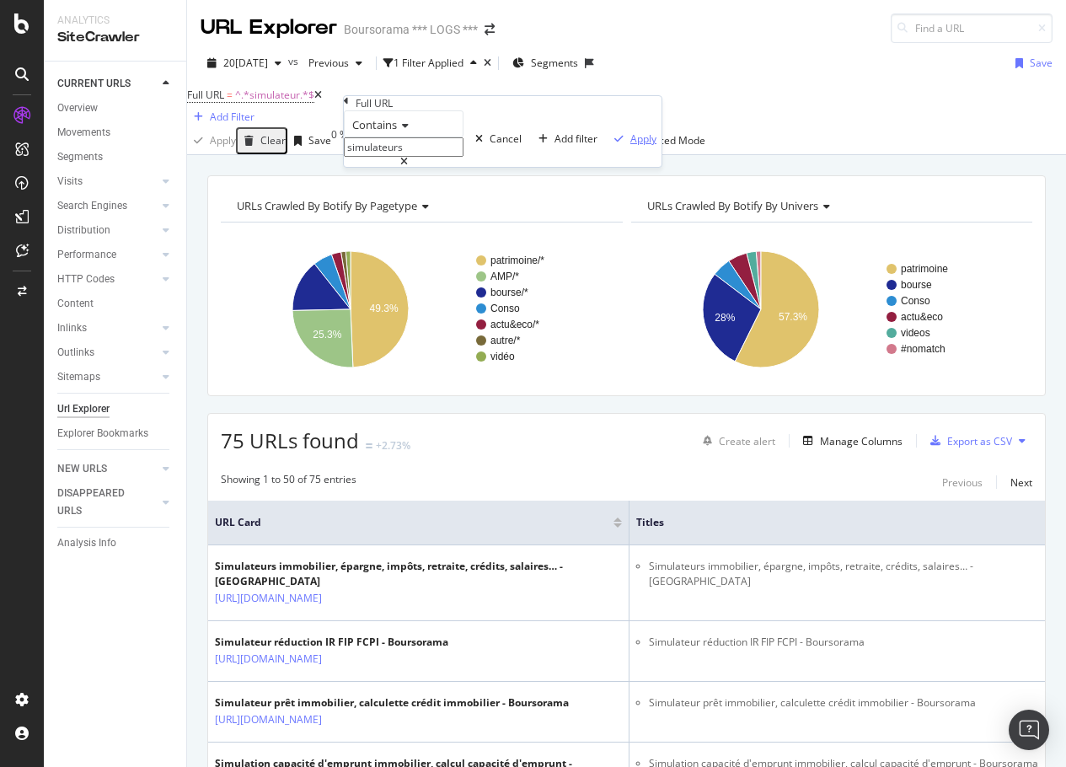
type input "simulateurs"
click at [630, 146] on div "Apply" at bounding box center [643, 138] width 26 height 14
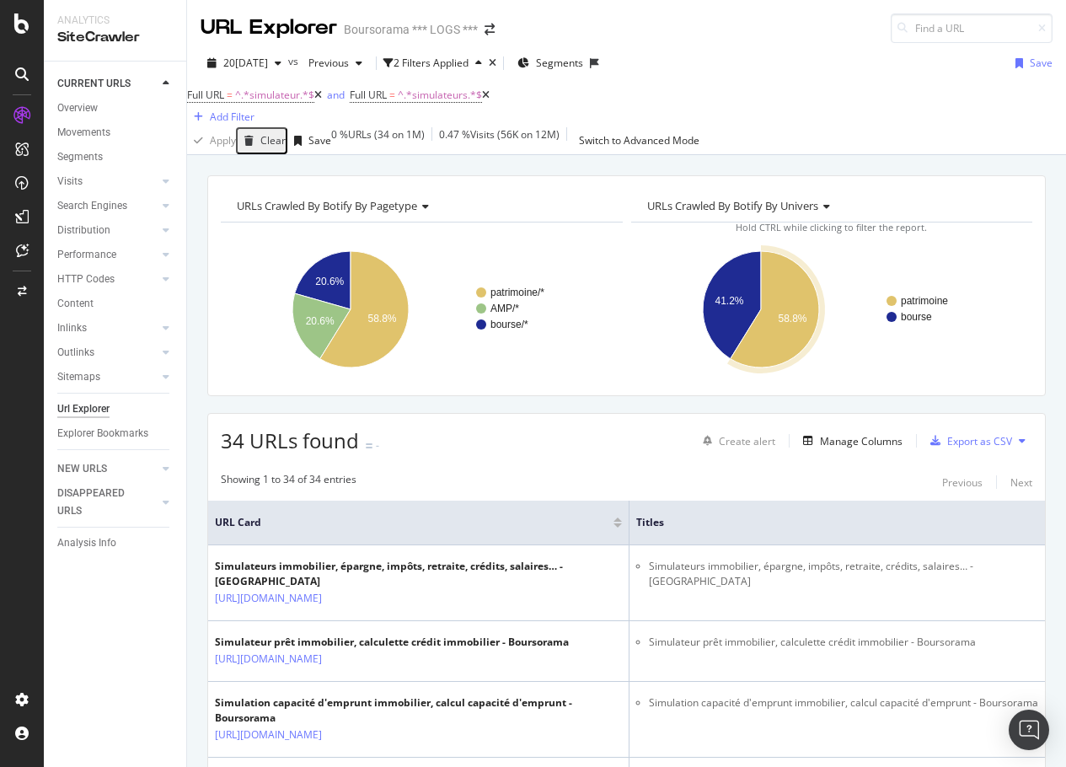
click at [806, 446] on icon at bounding box center [1022, 441] width 7 height 10
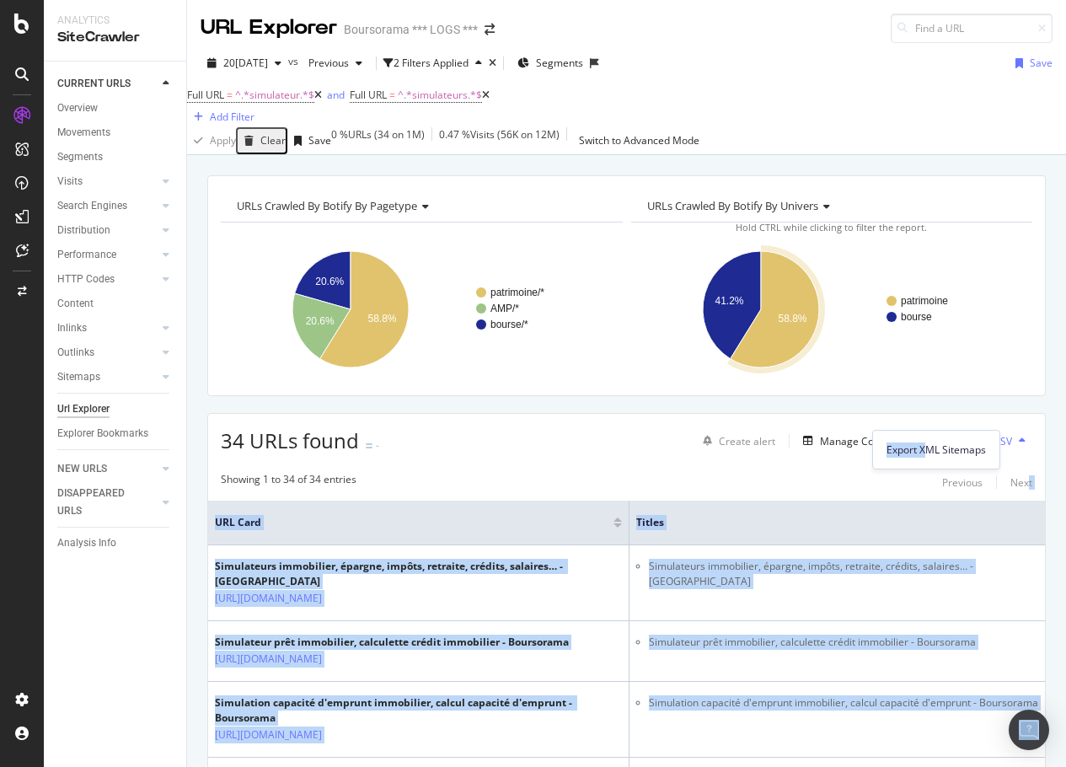
drag, startPoint x: 927, startPoint y: 447, endPoint x: 1021, endPoint y: 467, distance: 95.5
click at [806, 469] on body "Analytics SiteCrawler CURRENT URLS Overview Movements Segments Visits Analysis …" at bounding box center [533, 383] width 1066 height 767
click at [806, 447] on button at bounding box center [1022, 440] width 20 height 27
click at [806, 441] on div "Export as CSV" at bounding box center [968, 440] width 88 height 25
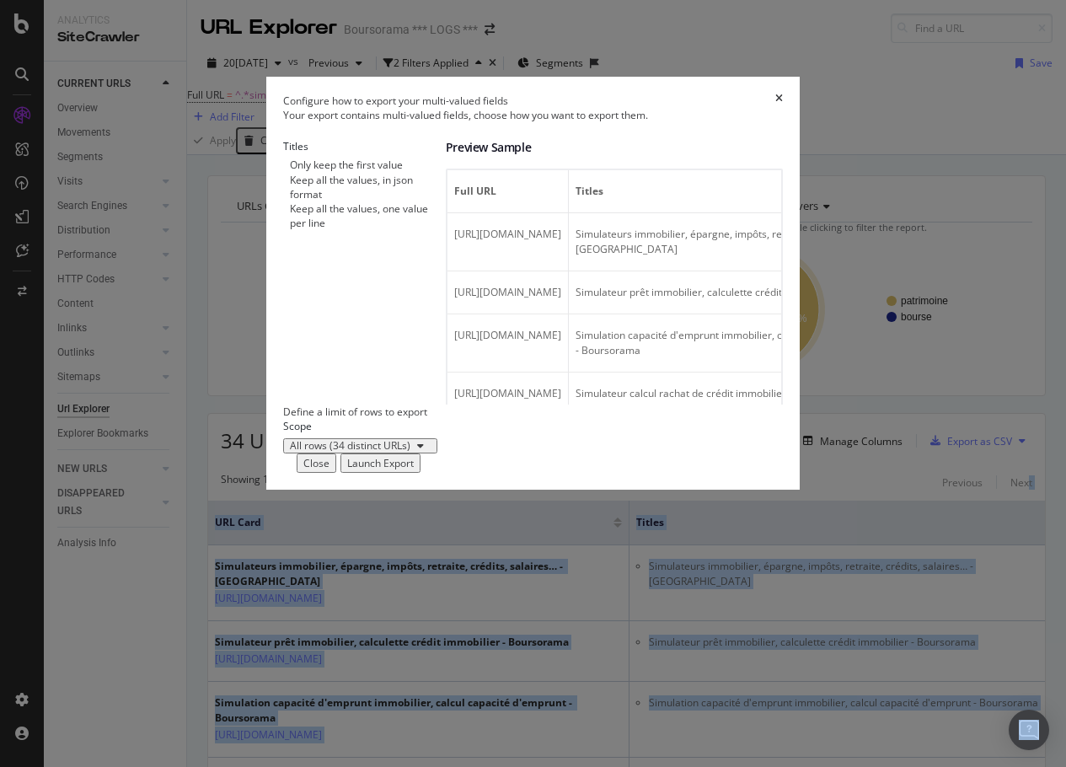
click at [330, 230] on div "Keep all the values, one value per line" at bounding box center [368, 215] width 156 height 29
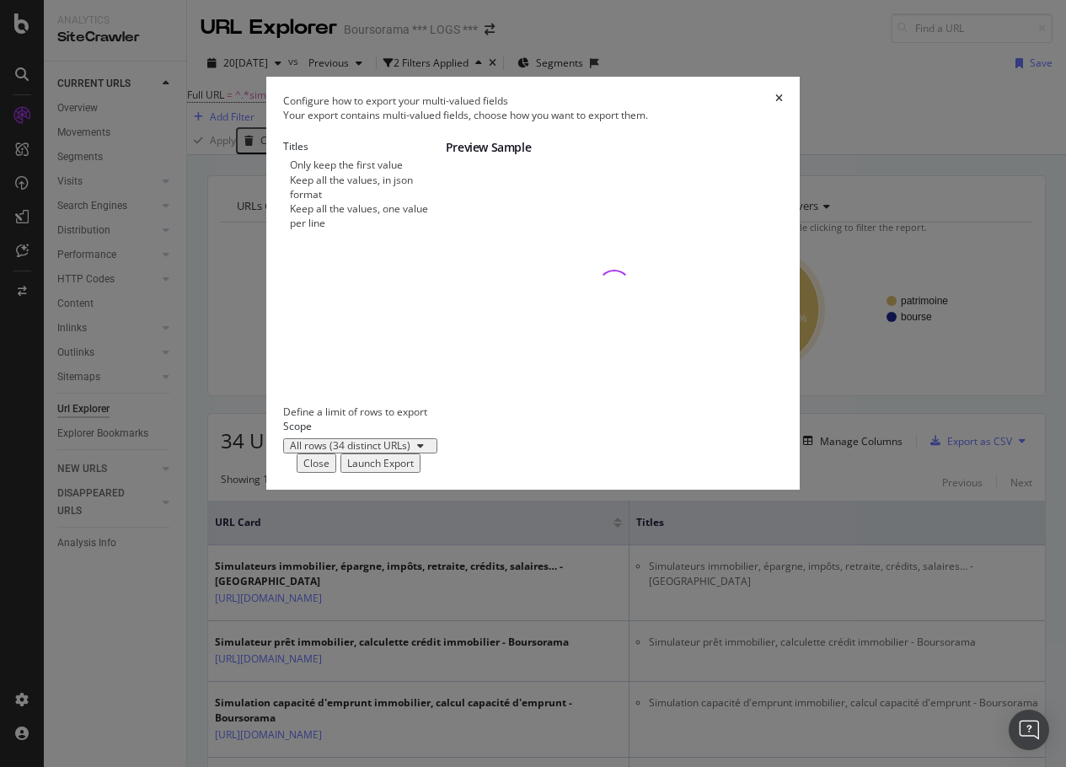
click at [728, 419] on div "Define a limit of rows to export" at bounding box center [533, 412] width 500 height 14
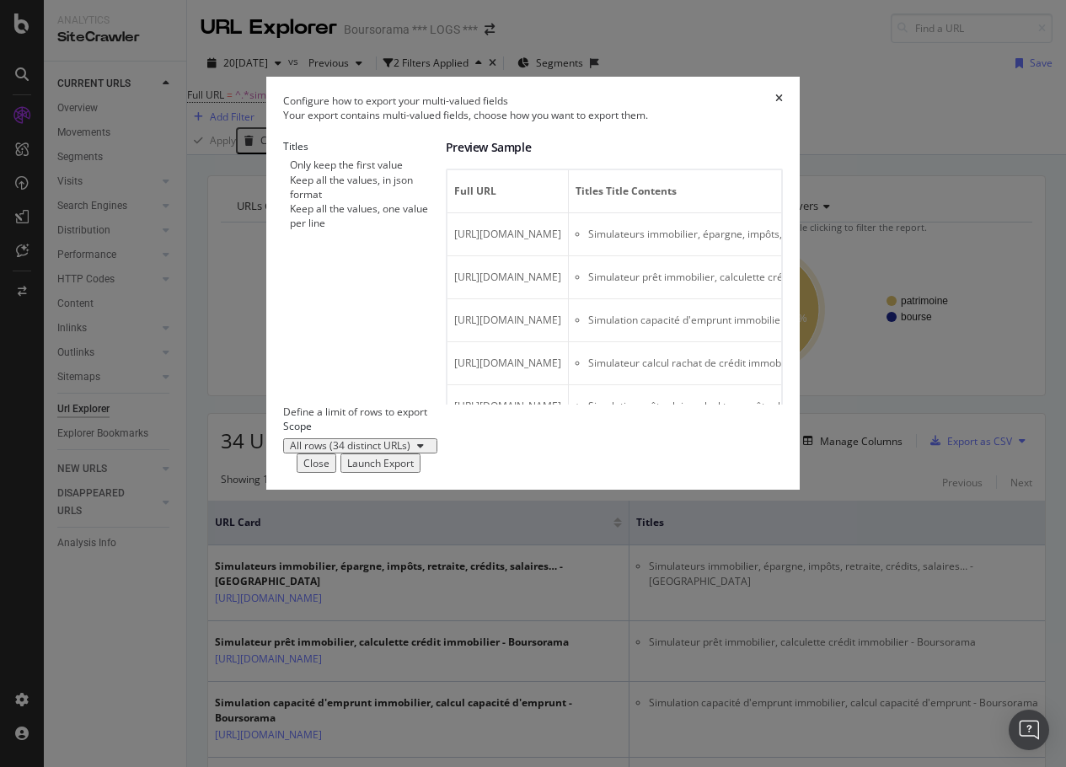
click at [414, 470] on div "Launch Export" at bounding box center [380, 463] width 67 height 14
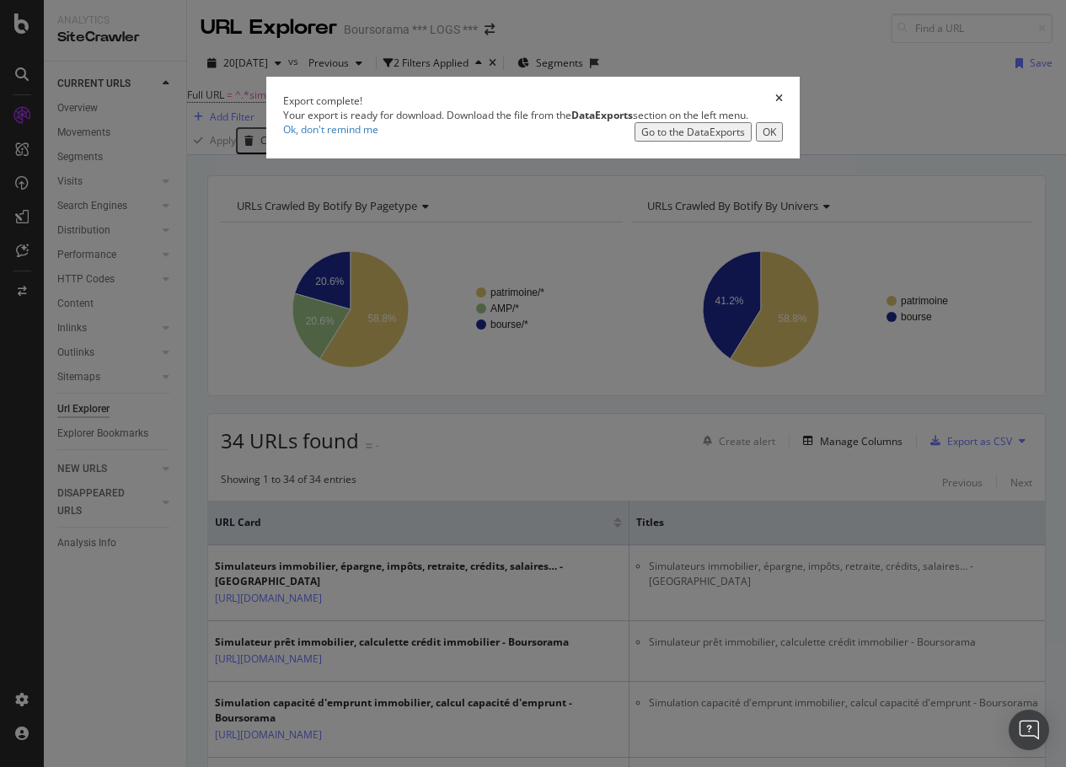
click at [727, 139] on div "Go to the DataExports" at bounding box center [693, 132] width 104 height 14
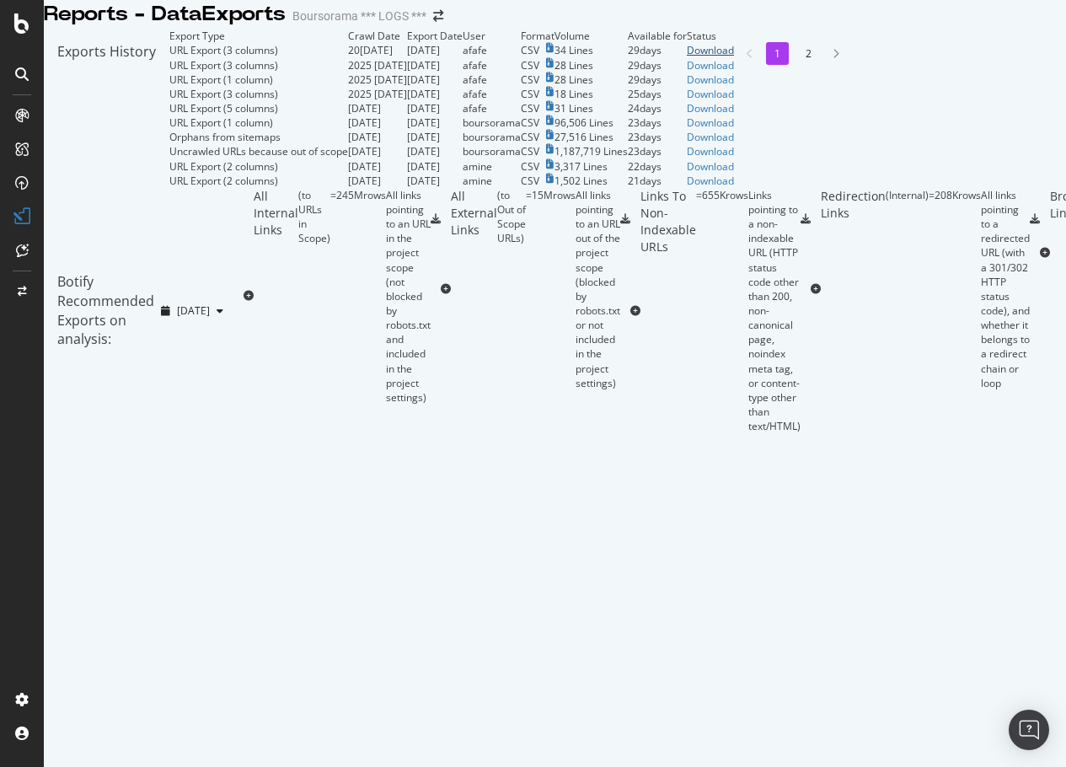
click at [734, 57] on div "Download" at bounding box center [710, 50] width 47 height 14
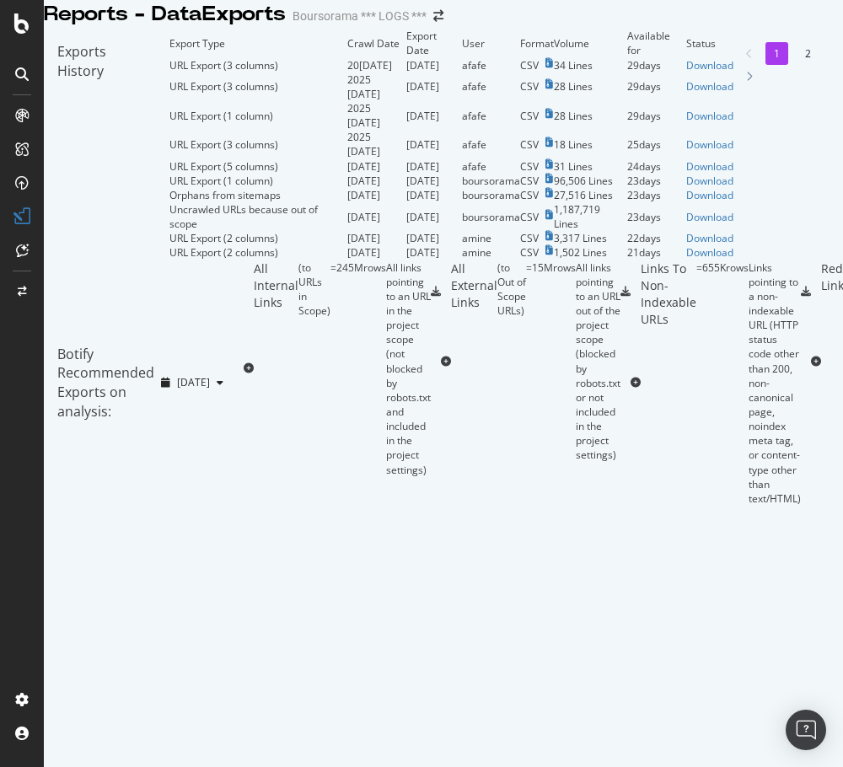
click at [597, 72] on td "34 Lines" at bounding box center [590, 65] width 73 height 14
drag, startPoint x: 597, startPoint y: 191, endPoint x: 435, endPoint y: 196, distance: 161.9
click at [595, 72] on td "34 Lines" at bounding box center [590, 65] width 73 height 14
click at [406, 72] on td "[DATE]" at bounding box center [434, 65] width 56 height 14
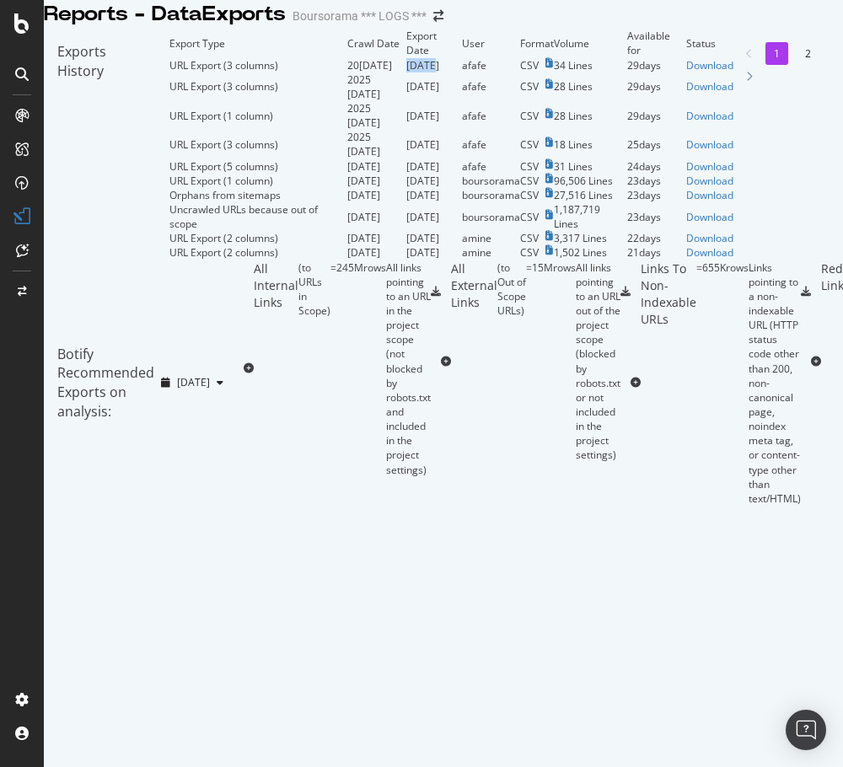
click at [406, 72] on td "[DATE]" at bounding box center [434, 65] width 56 height 14
click at [347, 72] on td "20[DATE]" at bounding box center [376, 65] width 59 height 14
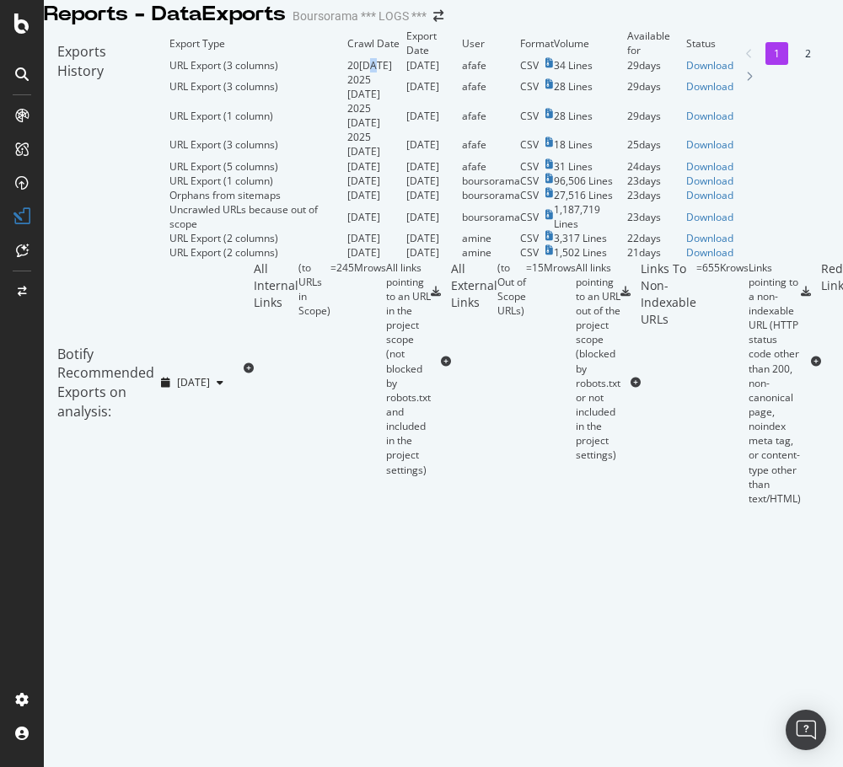
click at [347, 72] on td "20[DATE]" at bounding box center [376, 65] width 59 height 14
click at [169, 72] on div "URL Export (3 columns)" at bounding box center [223, 65] width 109 height 14
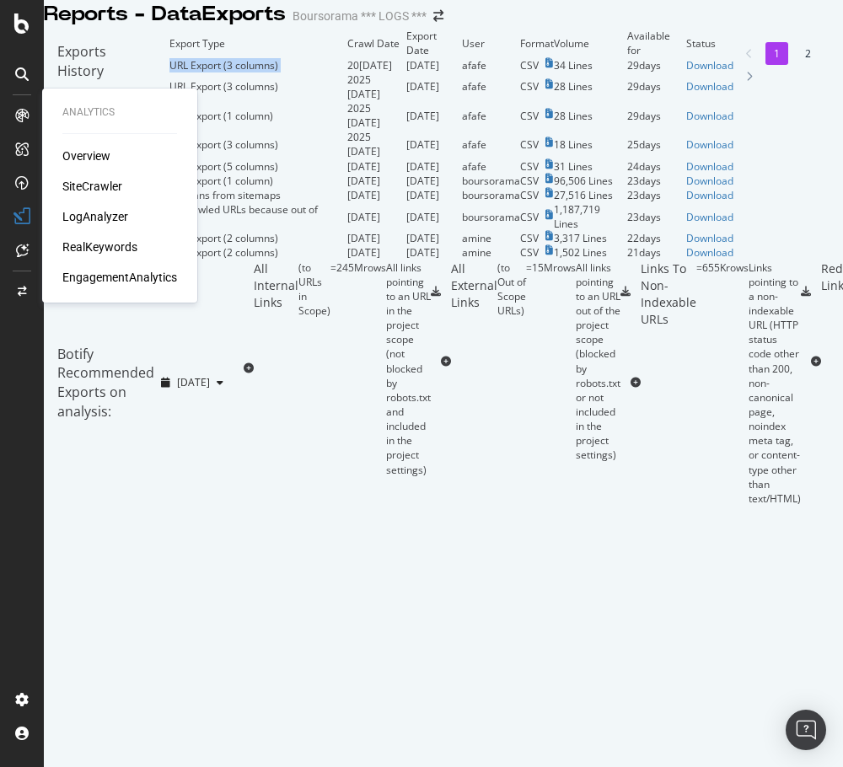
click at [11, 103] on div at bounding box center [21, 115] width 27 height 27
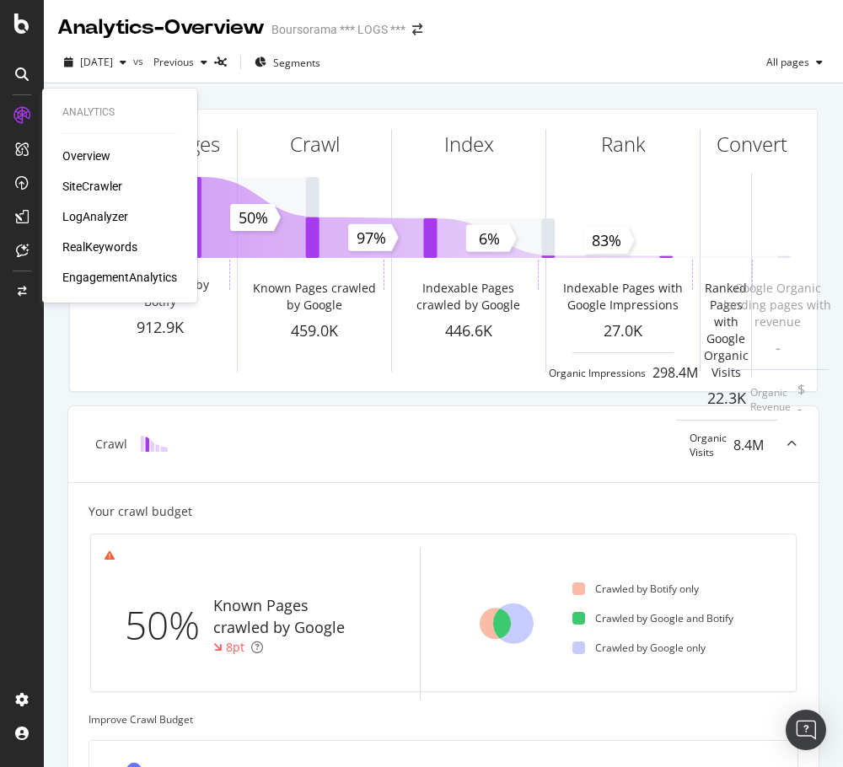
click at [80, 181] on div "SiteCrawler" at bounding box center [92, 186] width 60 height 17
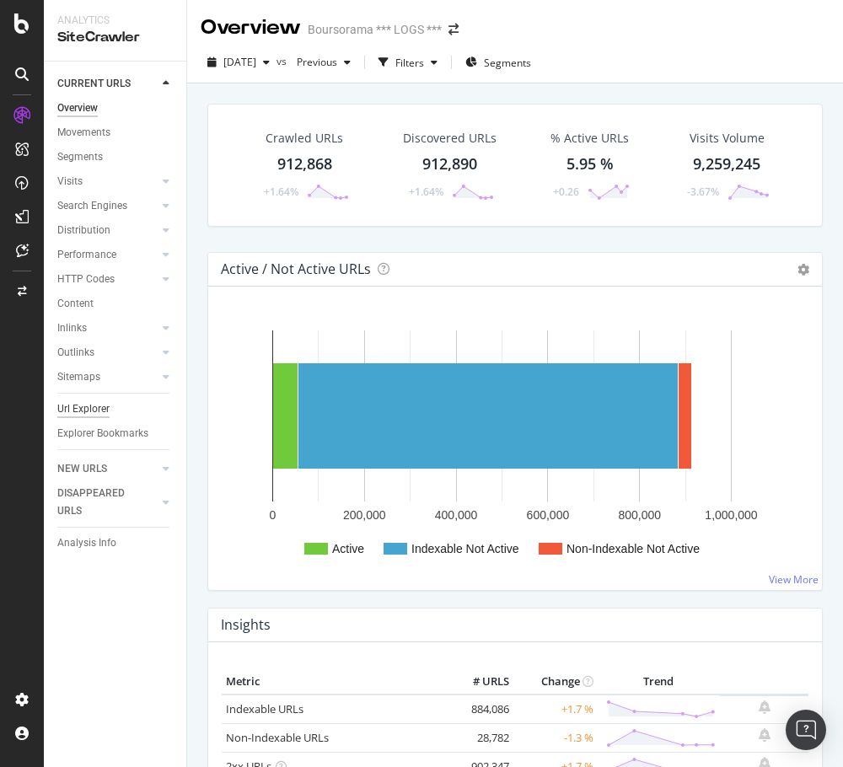
click at [89, 401] on div "Url Explorer" at bounding box center [83, 409] width 52 height 18
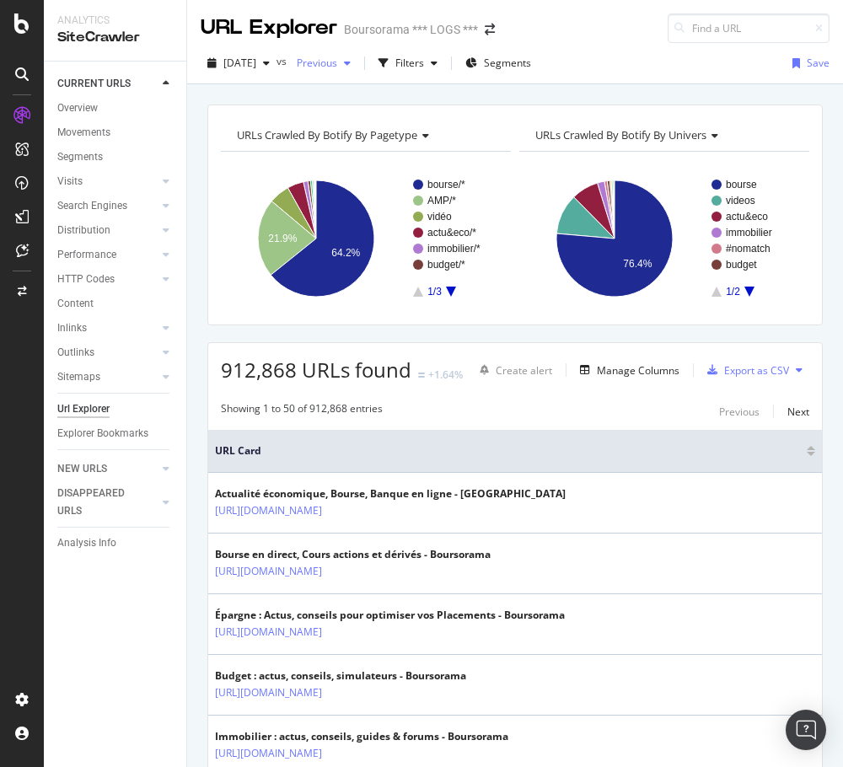
click at [351, 67] on icon "button" at bounding box center [347, 63] width 7 height 10
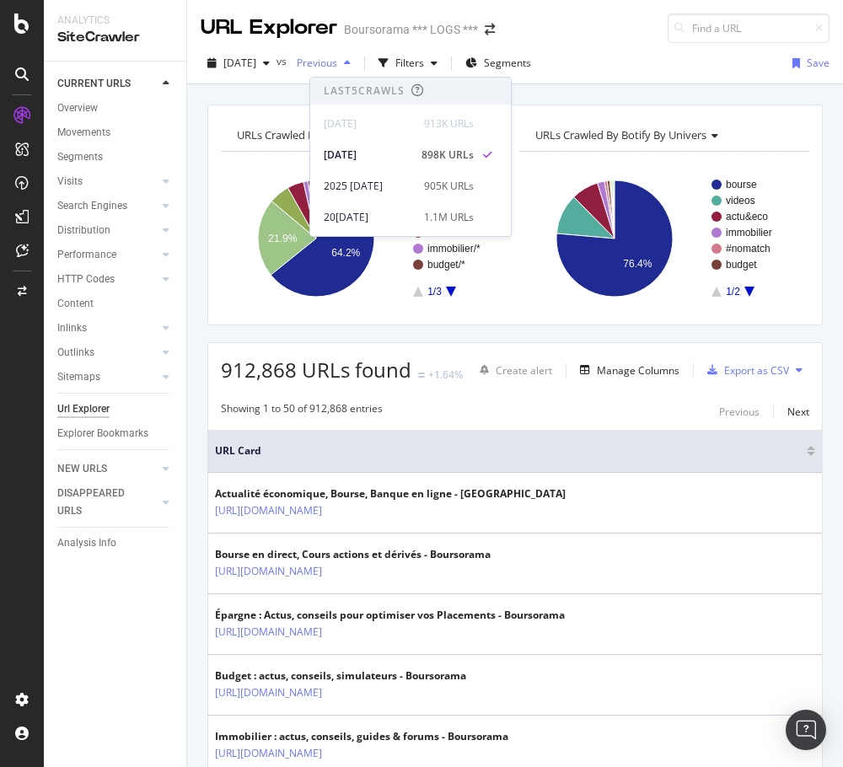
click at [351, 67] on icon "button" at bounding box center [347, 63] width 7 height 10
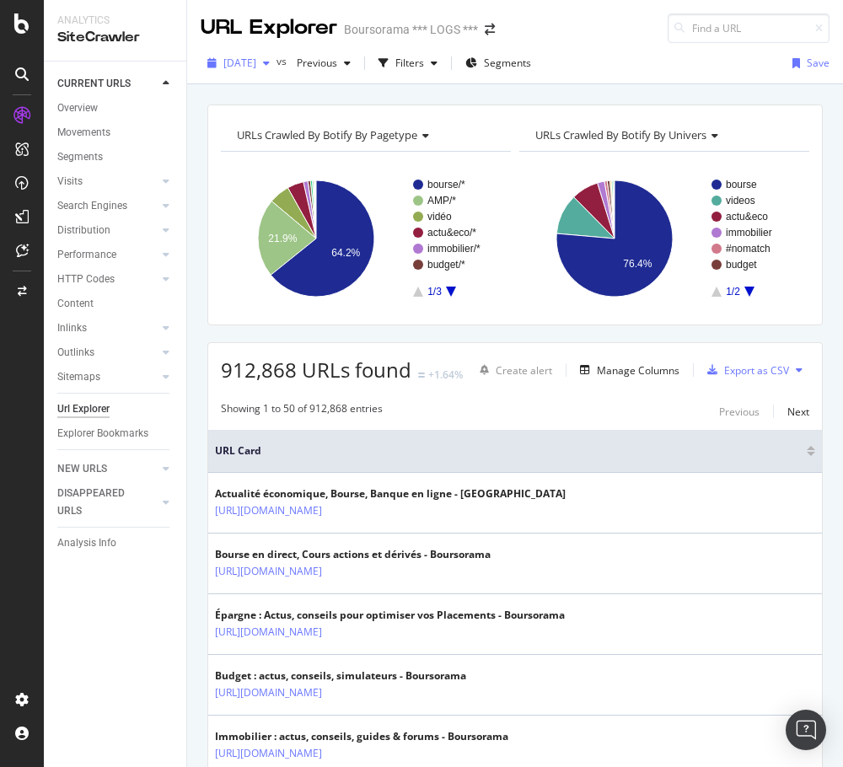
click at [270, 64] on icon "button" at bounding box center [266, 63] width 7 height 10
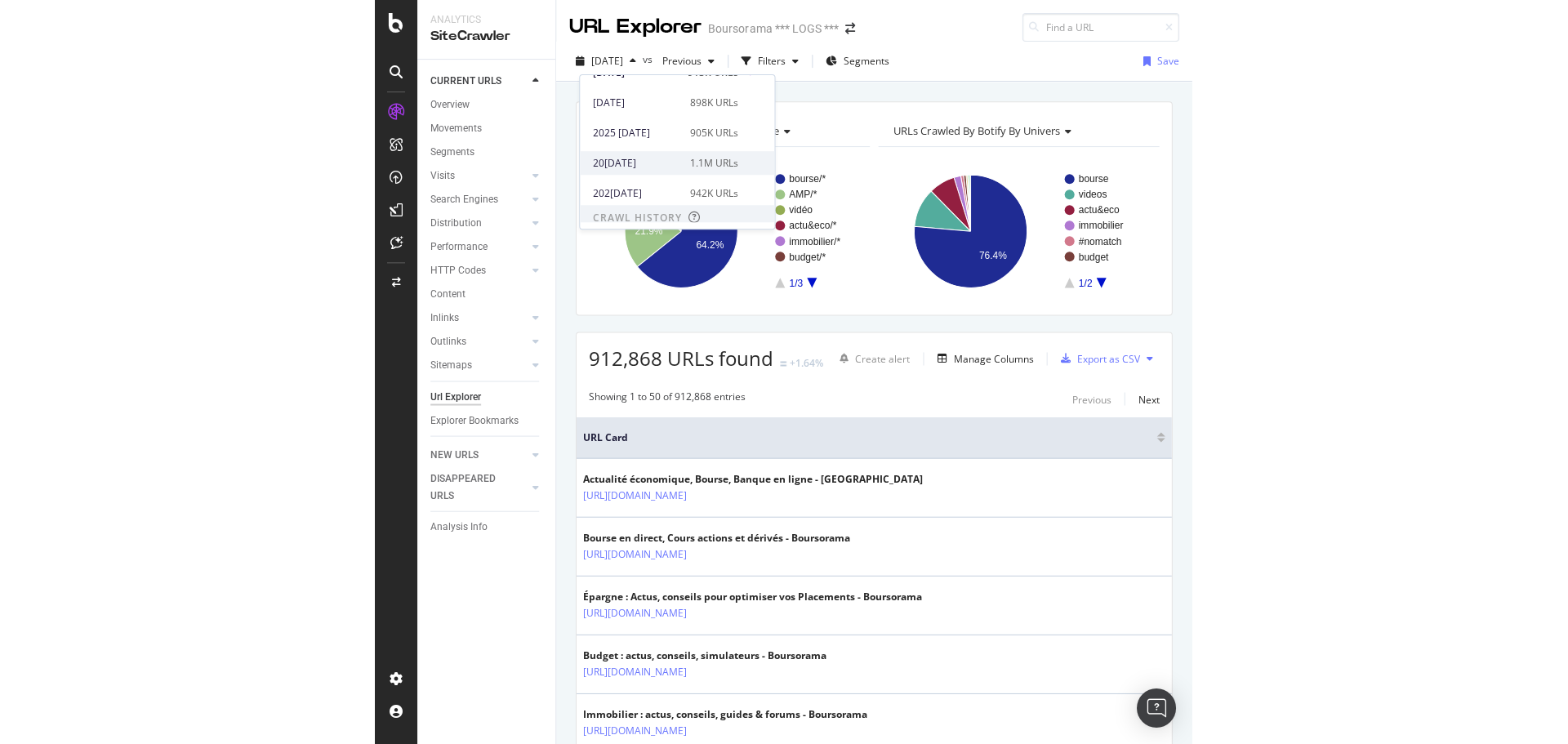
scroll to position [81, 0]
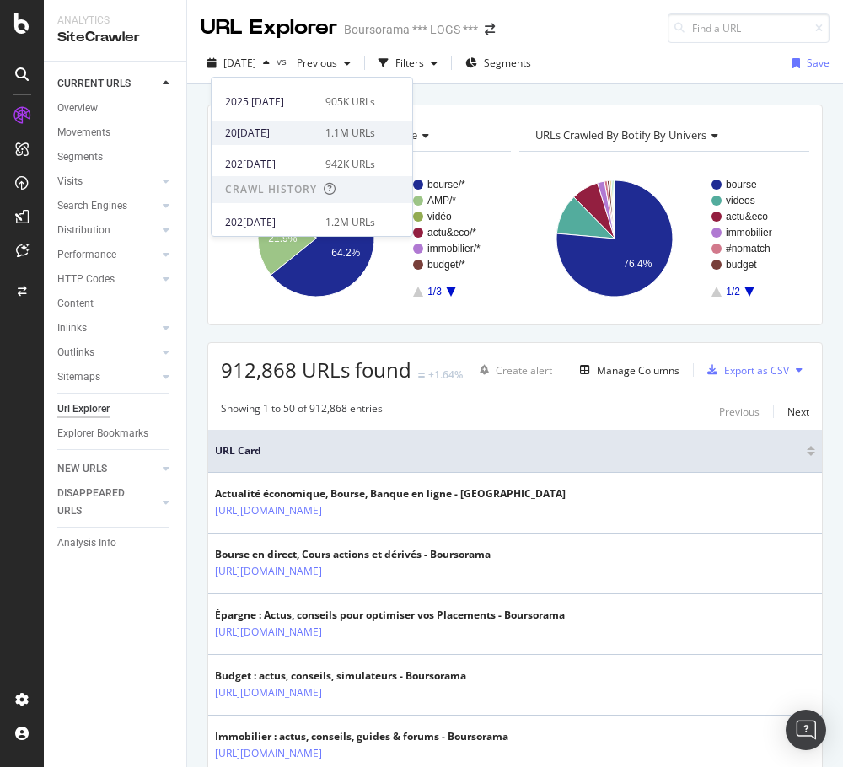
click at [265, 123] on div "202[DATE]1M URLs" at bounding box center [312, 133] width 201 height 24
